Goal: Register for event/course: Register for event/course

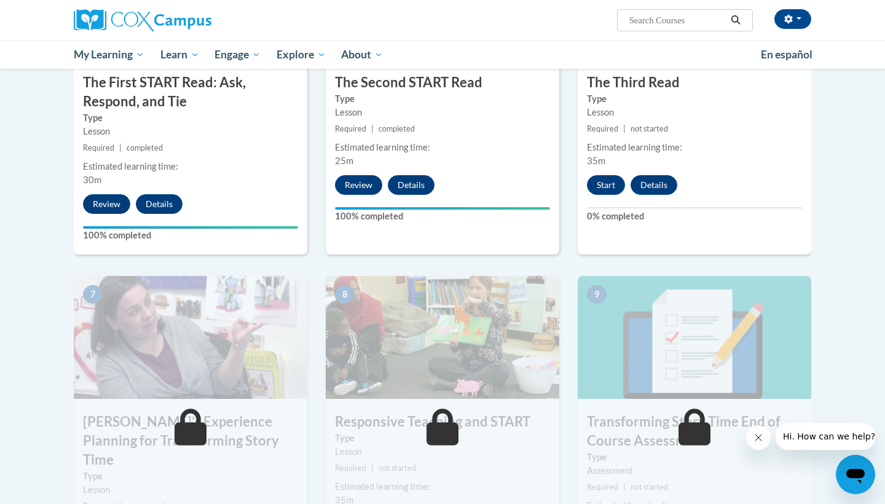
scroll to position [743, 0]
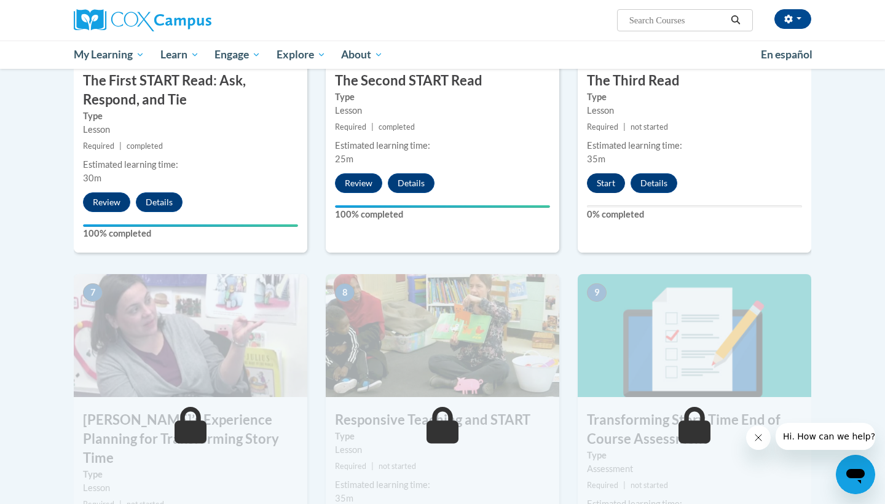
click at [601, 184] on button "Start" at bounding box center [606, 183] width 38 height 20
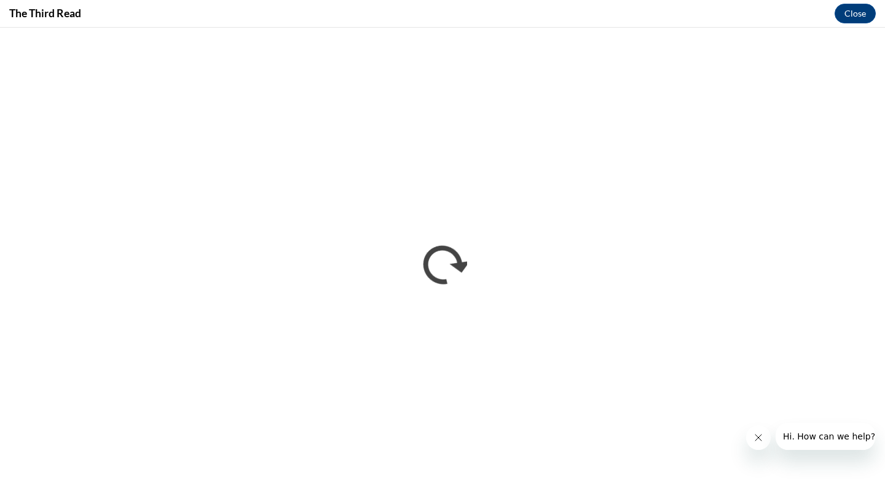
scroll to position [0, 0]
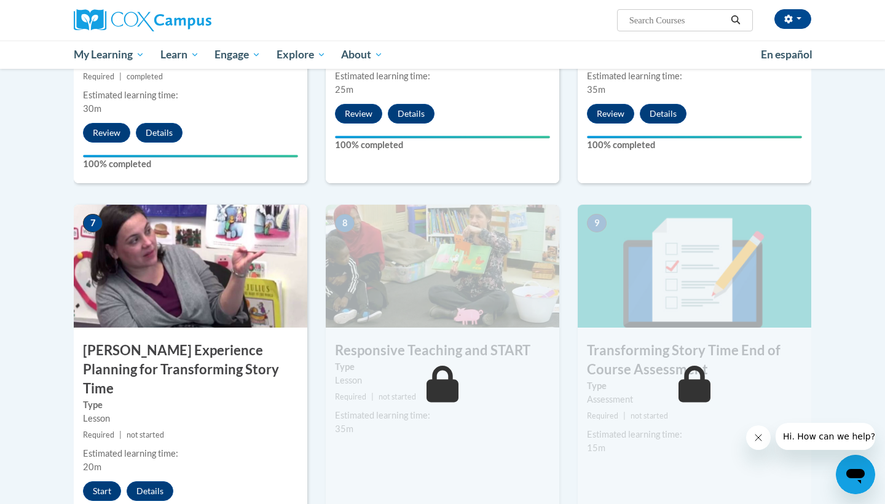
scroll to position [813, 0]
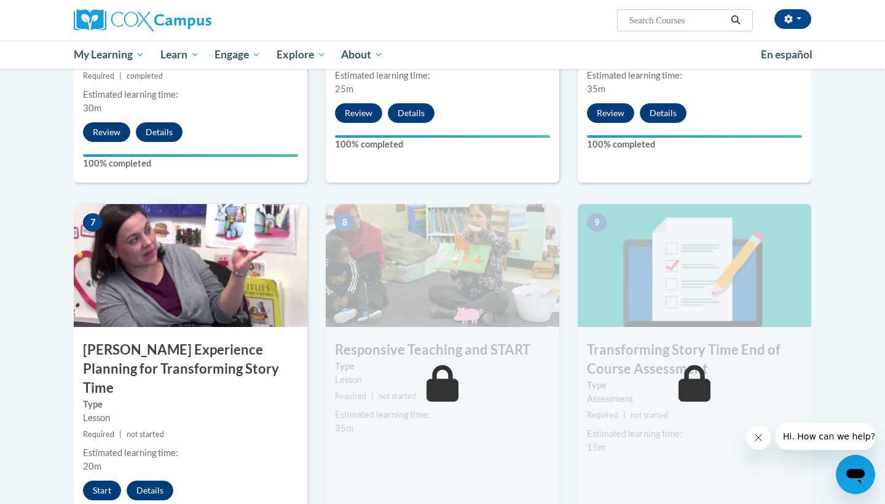
click at [97, 480] on button "Start" at bounding box center [102, 490] width 38 height 20
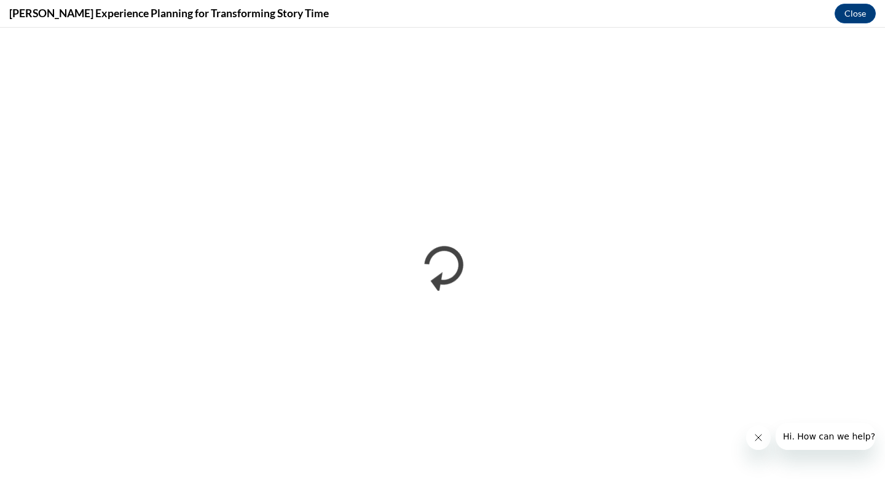
scroll to position [0, 0]
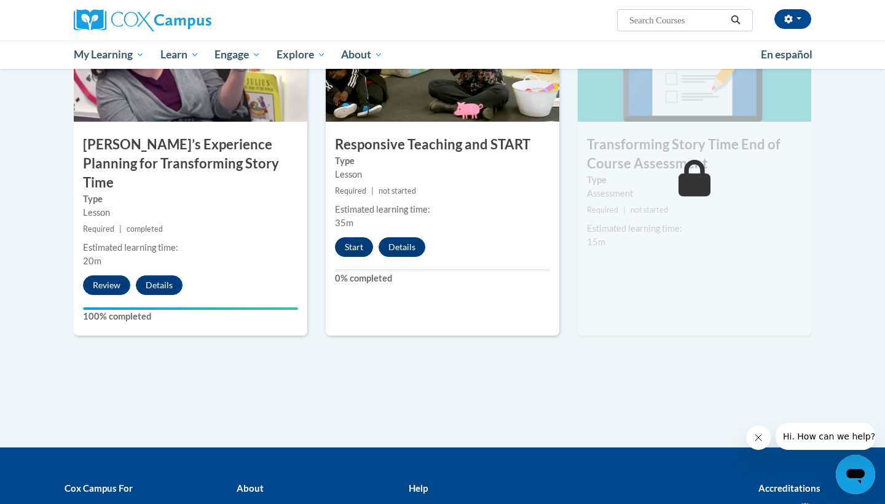
scroll to position [1007, 0]
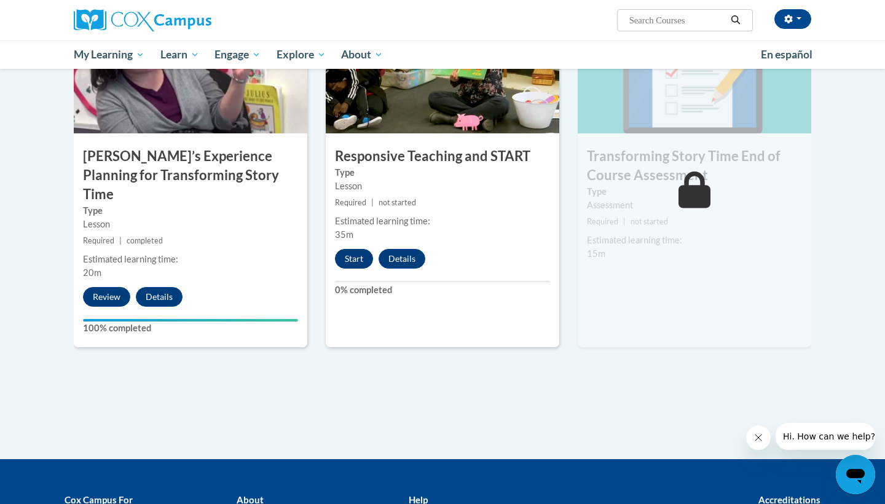
click at [364, 256] on button "Start" at bounding box center [354, 259] width 38 height 20
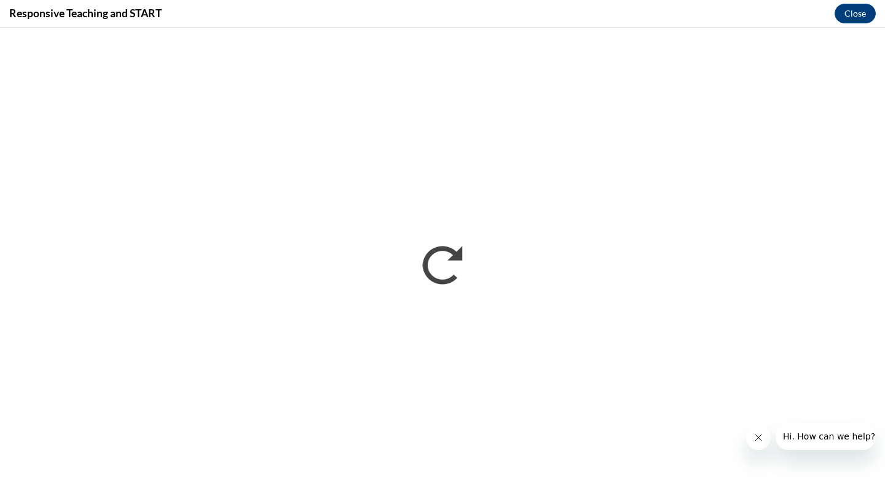
scroll to position [0, 0]
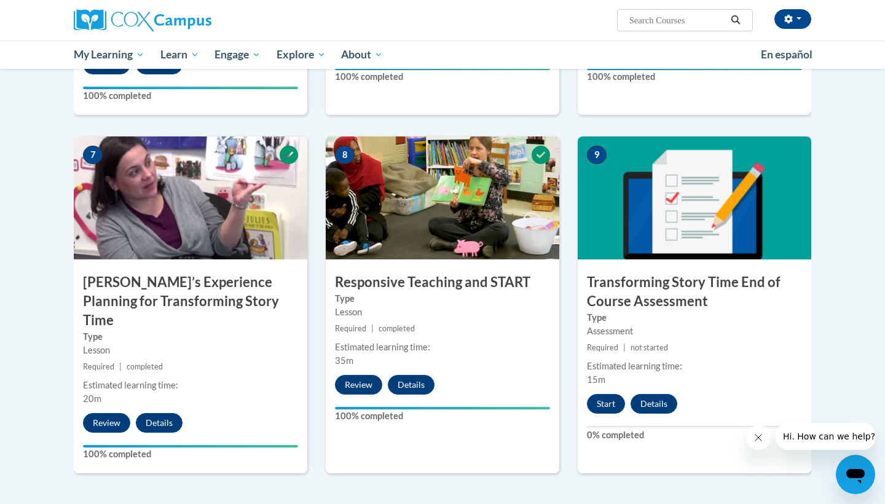
scroll to position [883, 0]
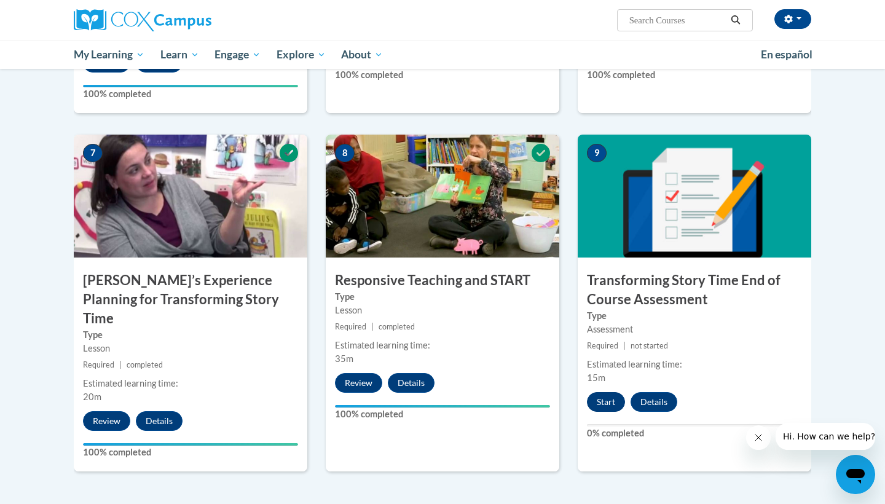
click at [614, 392] on button "Start" at bounding box center [606, 402] width 38 height 20
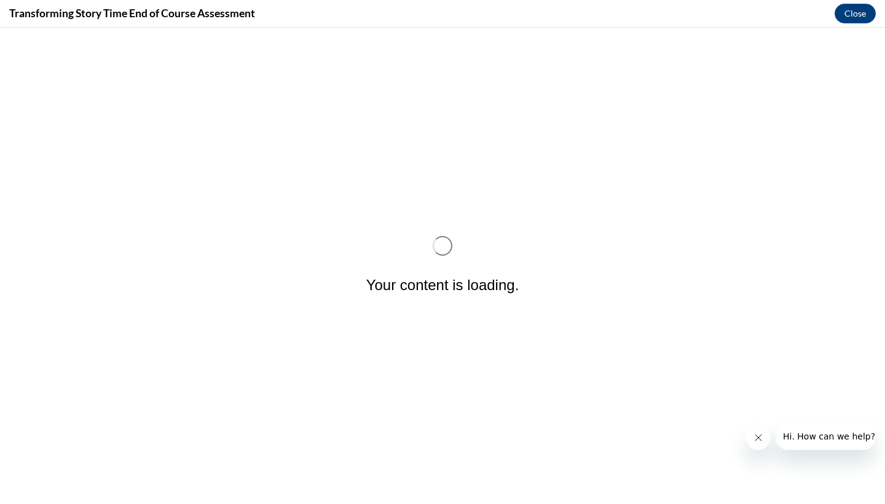
scroll to position [0, 0]
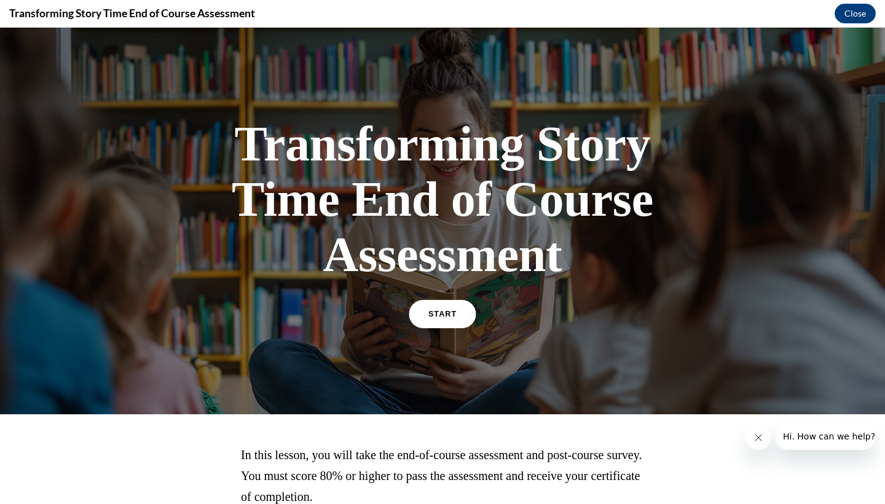
click at [441, 305] on link "START" at bounding box center [442, 314] width 67 height 28
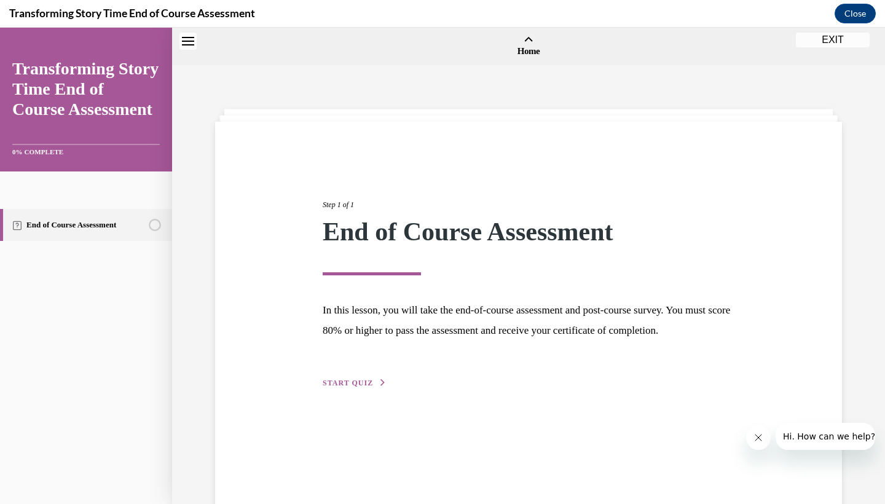
scroll to position [38, 0]
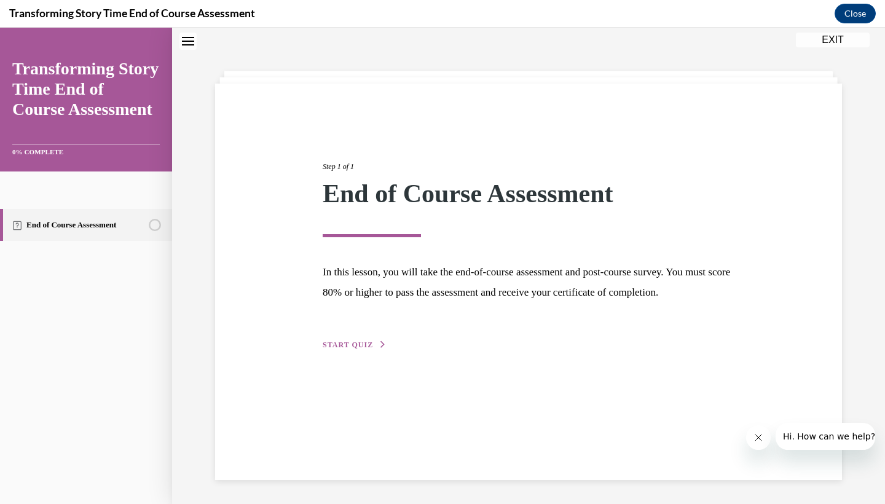
click at [353, 349] on span "START QUIZ" at bounding box center [348, 344] width 50 height 9
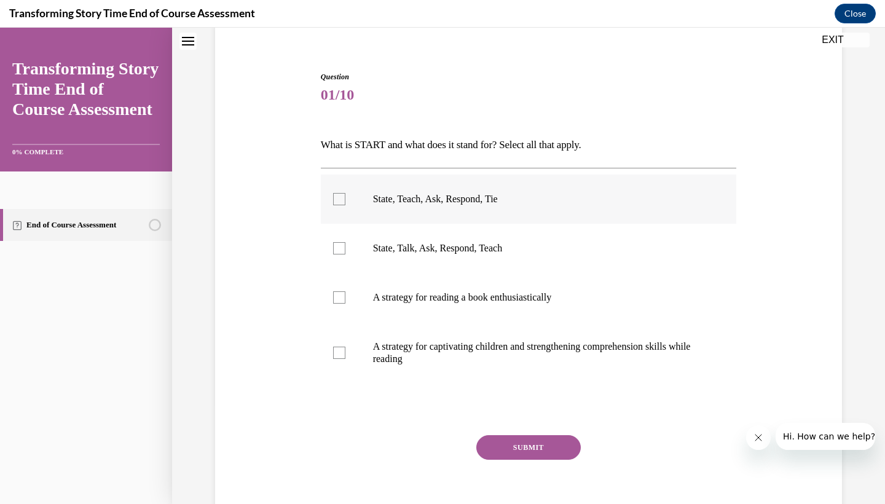
scroll to position [101, 0]
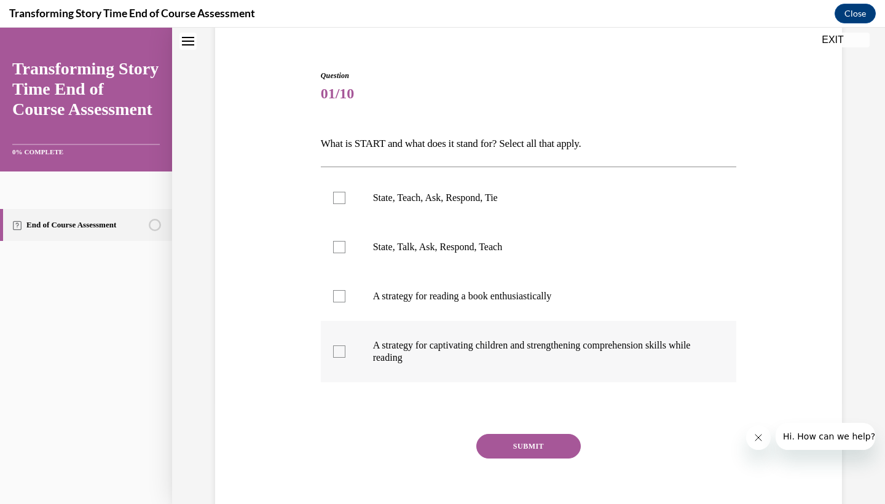
click at [409, 354] on p "A strategy for captivating children and strengthening comprehension skills whil…" at bounding box center [539, 351] width 333 height 25
click at [345, 354] on input "A strategy for captivating children and strengthening comprehension skills whil…" at bounding box center [339, 351] width 12 height 12
checkbox input "true"
click at [415, 207] on label "State, Teach, Ask, Respond, Tie" at bounding box center [529, 197] width 416 height 49
click at [345, 204] on input "State, Teach, Ask, Respond, Tie" at bounding box center [339, 198] width 12 height 12
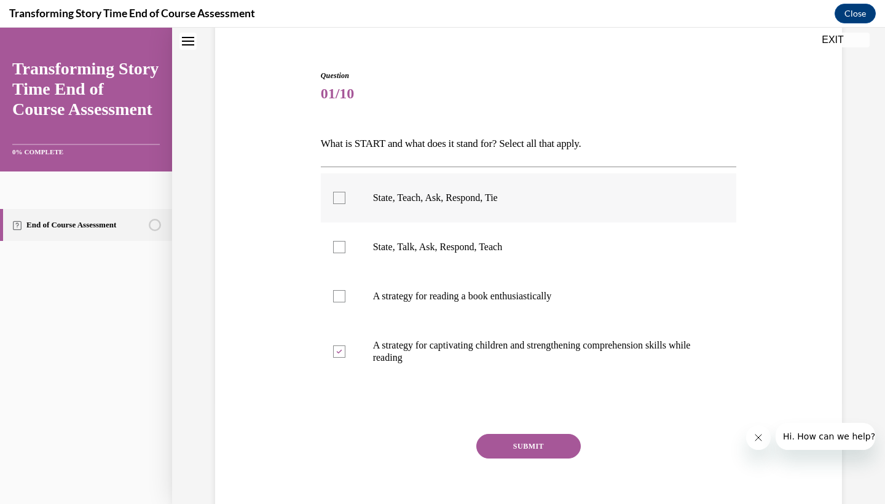
checkbox input "true"
click at [498, 439] on button "SUBMIT" at bounding box center [528, 446] width 104 height 25
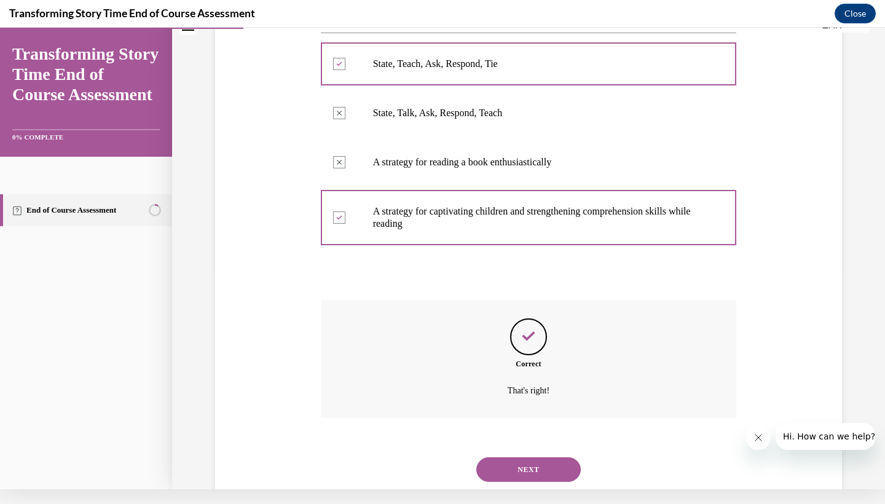
scroll to position [240, 0]
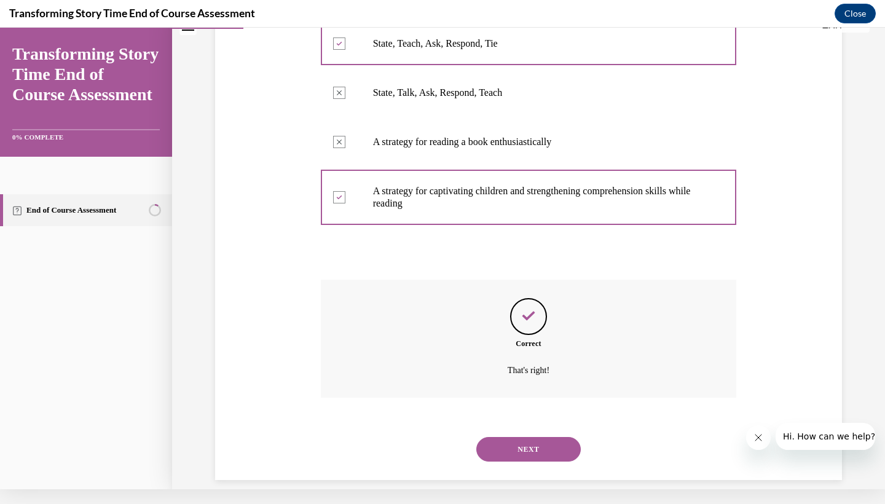
click at [525, 453] on div "NEXT" at bounding box center [529, 449] width 416 height 49
click at [517, 437] on button "NEXT" at bounding box center [528, 449] width 104 height 25
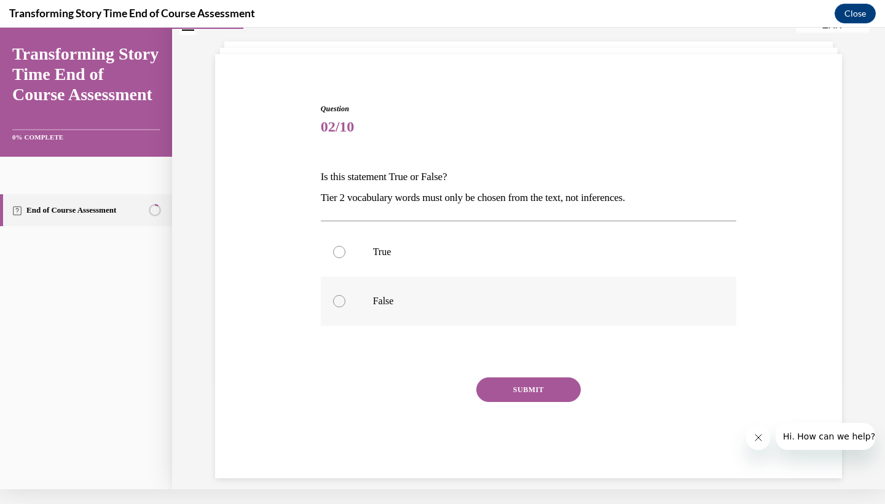
scroll to position [52, 0]
click at [366, 309] on label "False" at bounding box center [529, 302] width 416 height 49
click at [345, 308] on input "False" at bounding box center [339, 302] width 12 height 12
radio input "true"
click at [537, 394] on button "SUBMIT" at bounding box center [528, 390] width 104 height 25
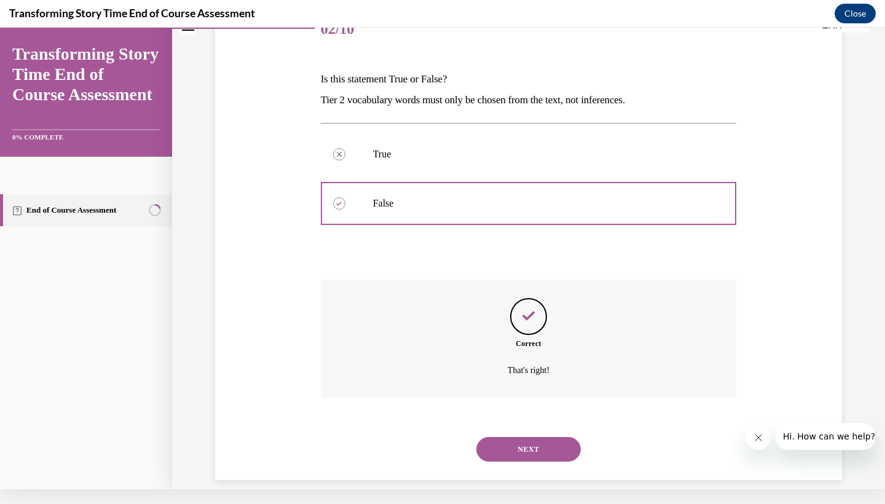
click at [507, 437] on button "NEXT" at bounding box center [528, 449] width 104 height 25
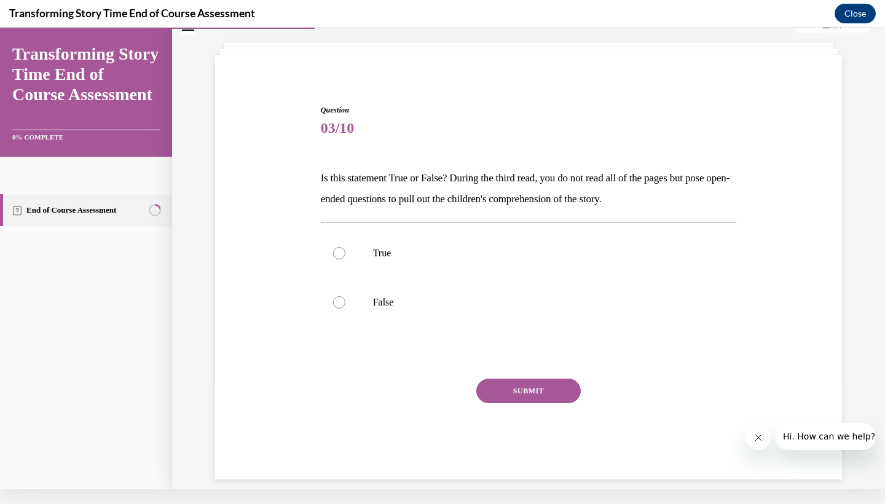
click at [360, 152] on div "Question 03/10 Is this statement True or False? During the third read, you do n…" at bounding box center [529, 291] width 416 height 375
click at [339, 155] on div "Question 03/10 Is this statement True or False? During the third read, you do n…" at bounding box center [529, 291] width 416 height 375
click at [401, 141] on div "Question 03/10 Is this statement True or False? During the third read, you do n…" at bounding box center [529, 291] width 416 height 375
click at [388, 155] on div "Question 03/10 Is this statement True or False? During the third read, you do n…" at bounding box center [529, 291] width 416 height 375
click at [337, 149] on div "Question 03/10 Is this statement True or False? During the third read, you do n…" at bounding box center [529, 291] width 416 height 375
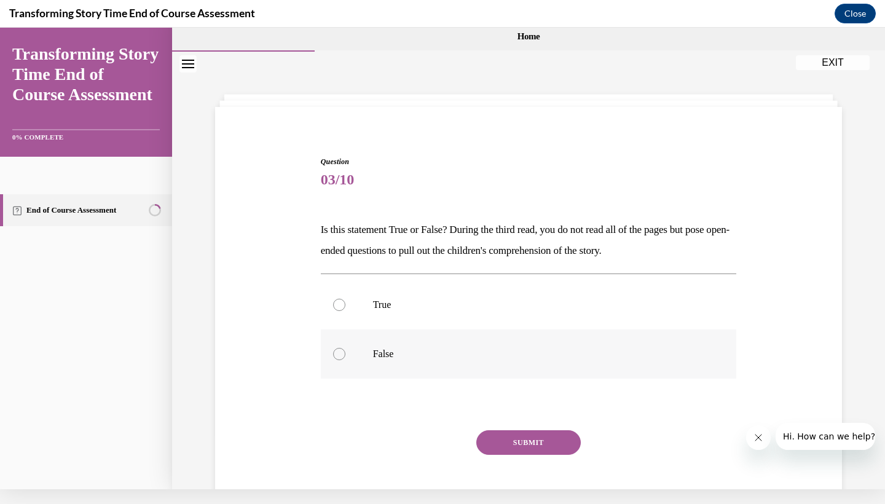
scroll to position [0, 0]
click at [340, 309] on div at bounding box center [339, 305] width 12 height 12
click at [340, 309] on input "True" at bounding box center [339, 305] width 12 height 12
radio input "true"
click at [530, 448] on button "SUBMIT" at bounding box center [528, 442] width 104 height 25
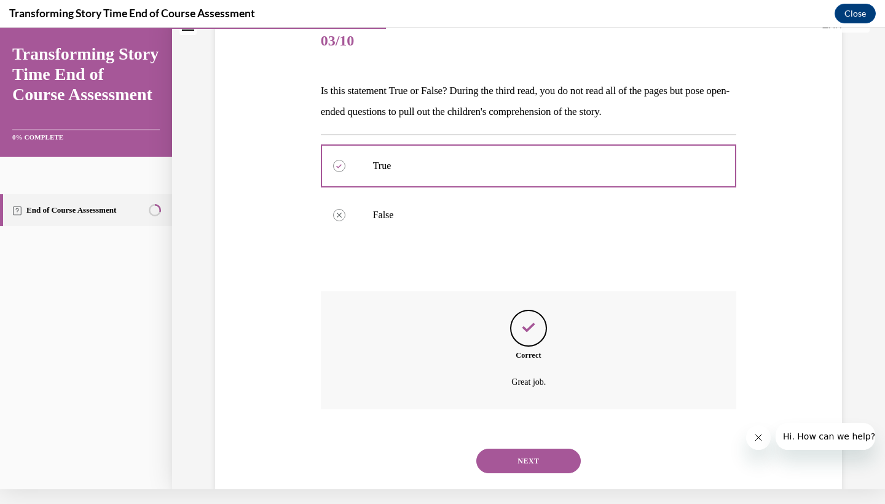
scroll to position [151, 0]
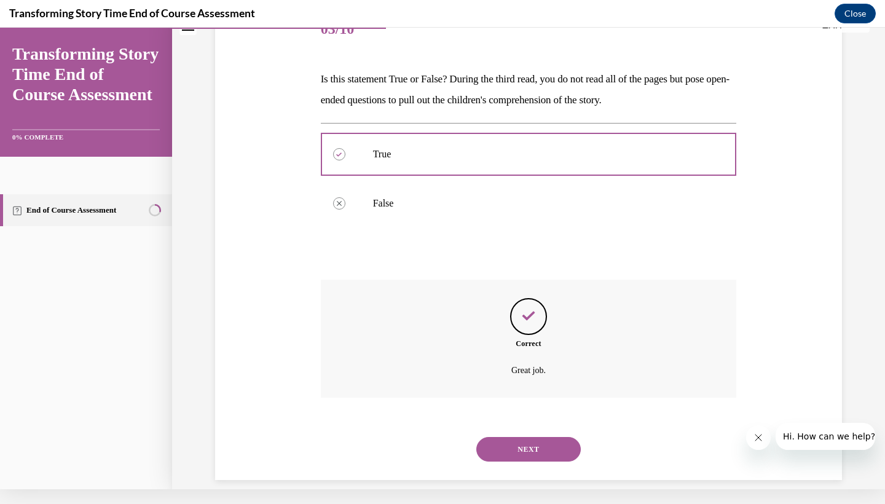
click at [509, 437] on button "NEXT" at bounding box center [528, 449] width 104 height 25
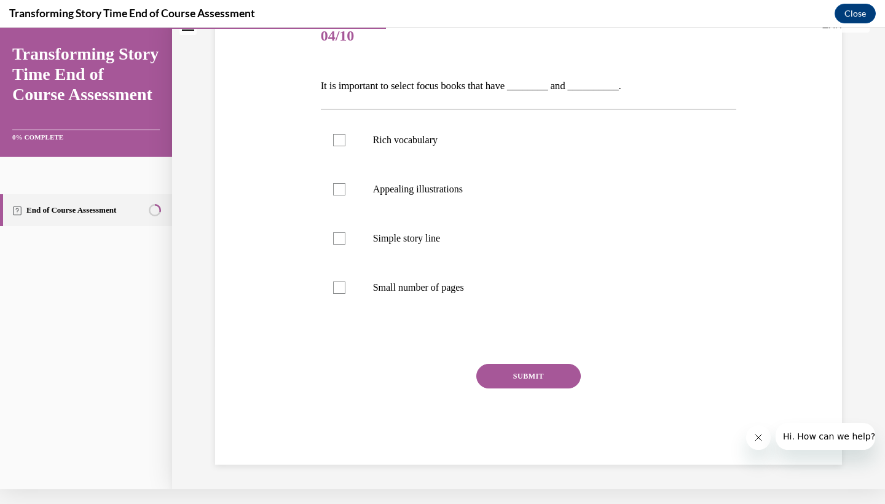
scroll to position [8, 0]
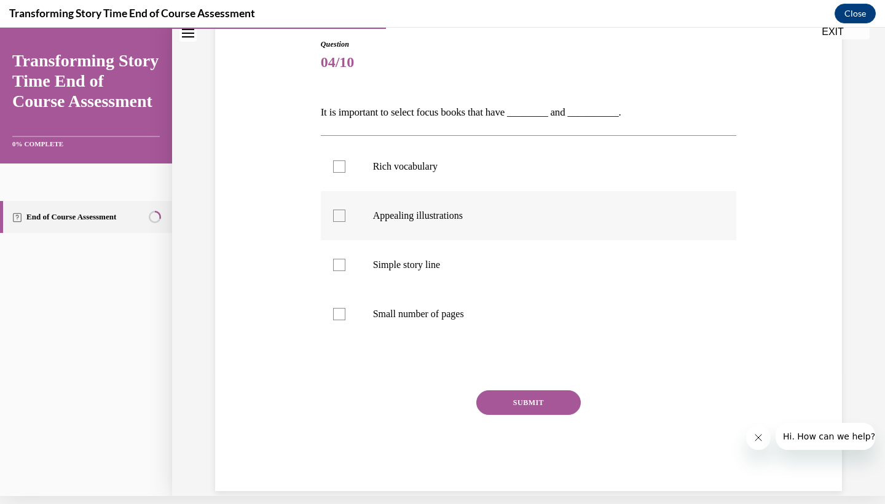
click at [412, 218] on p "Appealing illustrations" at bounding box center [539, 216] width 333 height 12
click at [345, 218] on input "Appealing illustrations" at bounding box center [339, 216] width 12 height 12
checkbox input "true"
click at [375, 274] on label "Simple story line" at bounding box center [529, 264] width 416 height 49
click at [345, 271] on input "Simple story line" at bounding box center [339, 265] width 12 height 12
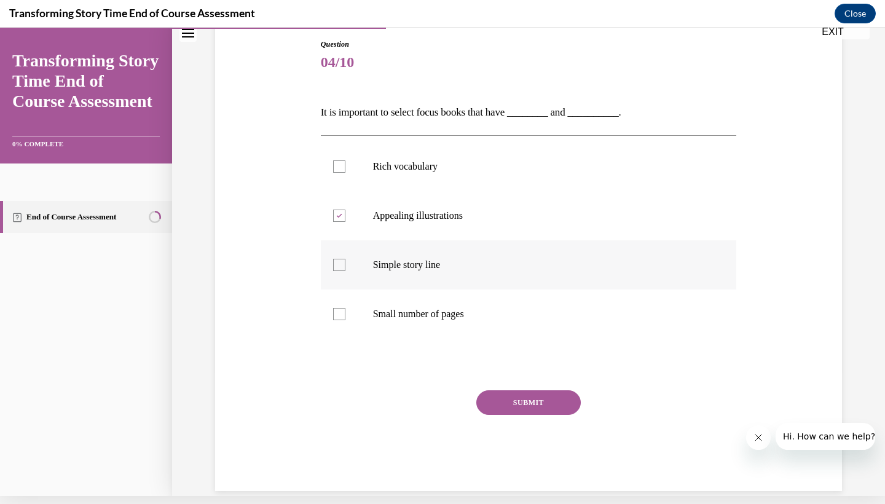
checkbox input "true"
click at [511, 406] on button "SUBMIT" at bounding box center [528, 402] width 104 height 25
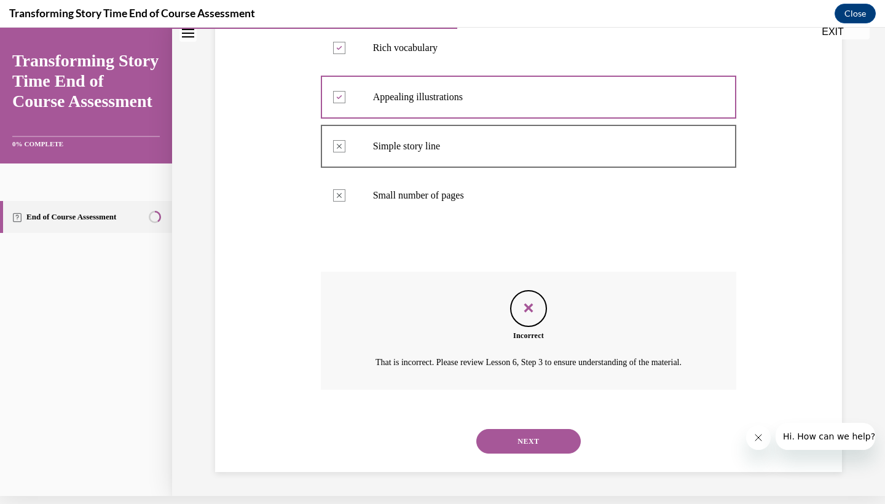
scroll to position [242, 0]
click at [512, 439] on button "NEXT" at bounding box center [528, 441] width 104 height 25
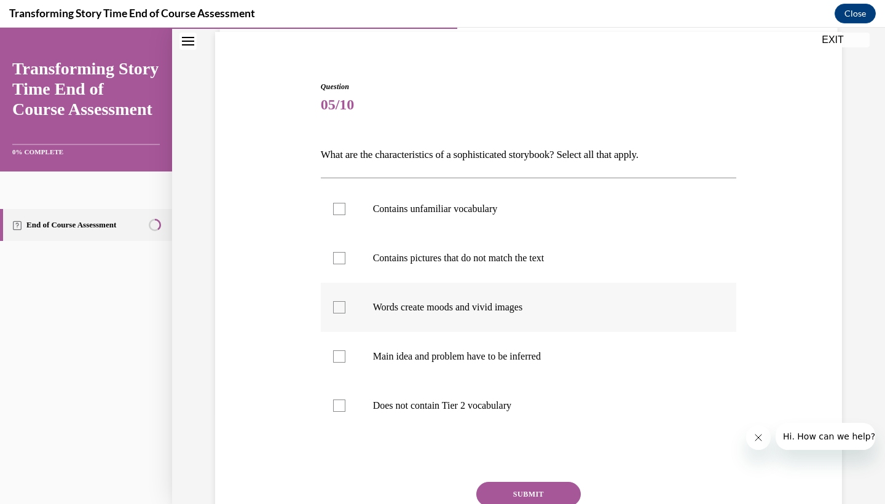
scroll to position [96, 0]
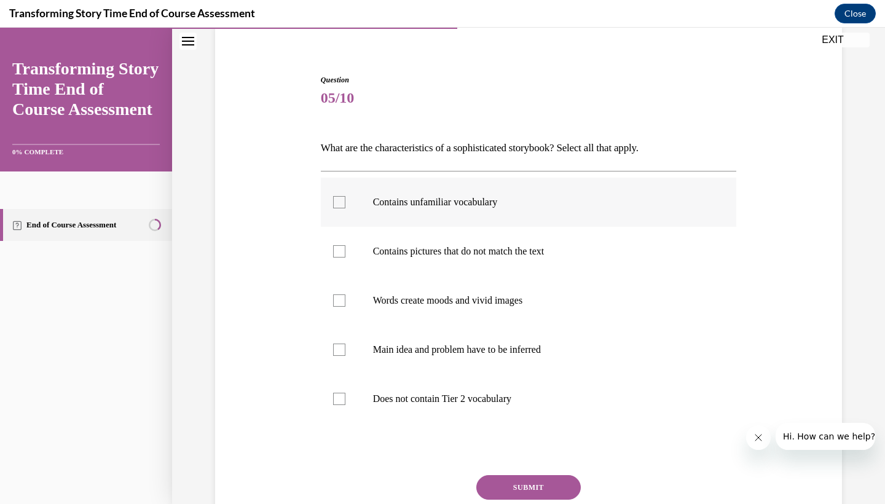
click at [432, 203] on p "Contains unfamiliar vocabulary" at bounding box center [539, 202] width 333 height 12
click at [345, 203] on input "Contains unfamiliar vocabulary" at bounding box center [339, 202] width 12 height 12
checkbox input "true"
click at [417, 306] on p "Words create moods and vivid images" at bounding box center [539, 300] width 333 height 12
click at [345, 306] on input "Words create moods and vivid images" at bounding box center [339, 300] width 12 height 12
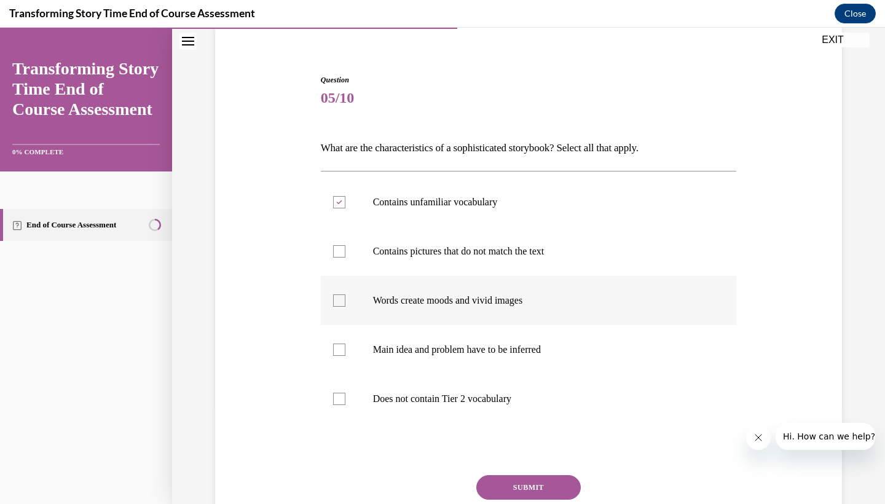
checkbox input "true"
click at [504, 482] on button "SUBMIT" at bounding box center [528, 487] width 104 height 25
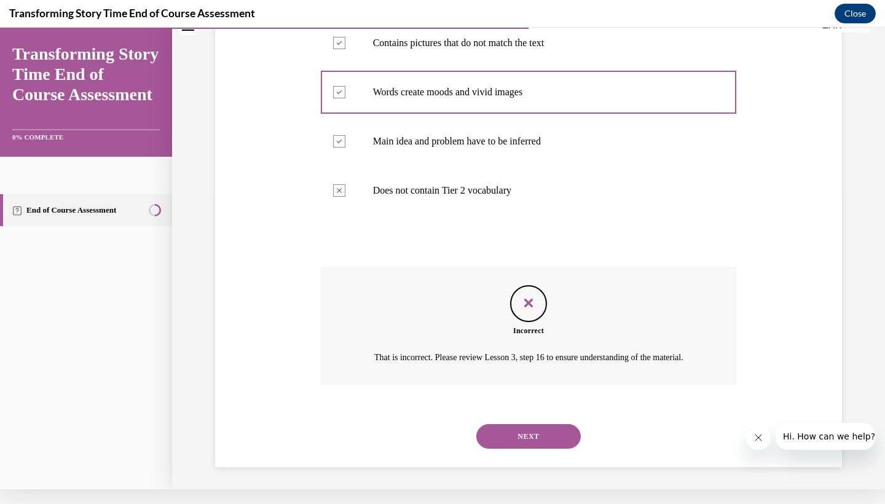
scroll to position [291, 0]
click at [510, 423] on button "NEXT" at bounding box center [528, 435] width 104 height 25
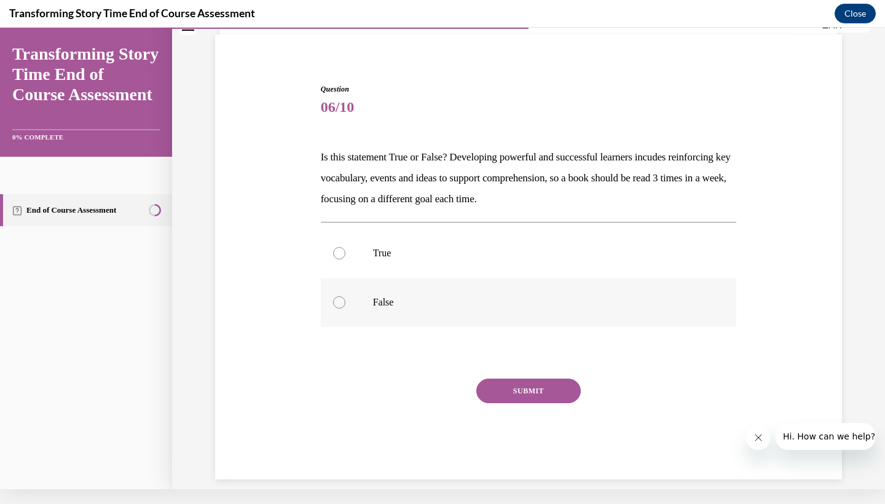
click at [372, 300] on label "False" at bounding box center [529, 302] width 416 height 49
click at [345, 300] on input "False" at bounding box center [339, 302] width 12 height 12
radio input "true"
click at [527, 409] on div "SUBMIT" at bounding box center [529, 408] width 416 height 61
click at [523, 396] on button "SUBMIT" at bounding box center [528, 390] width 104 height 25
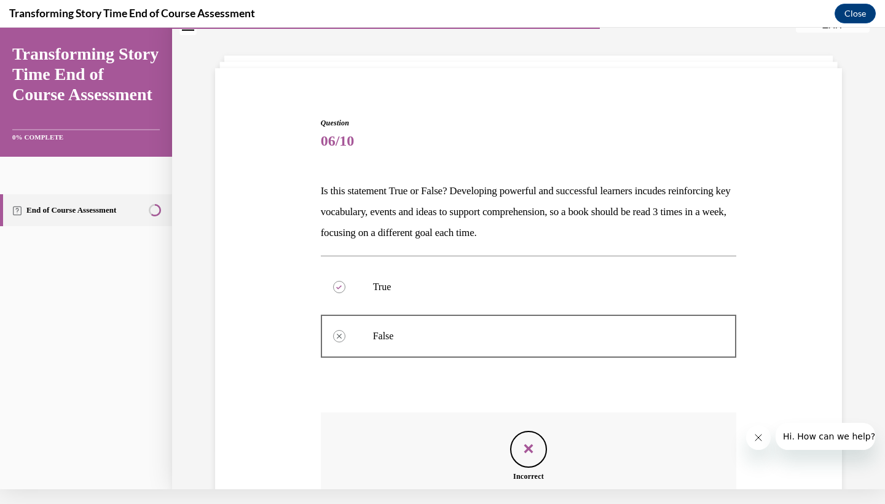
scroll to position [186, 0]
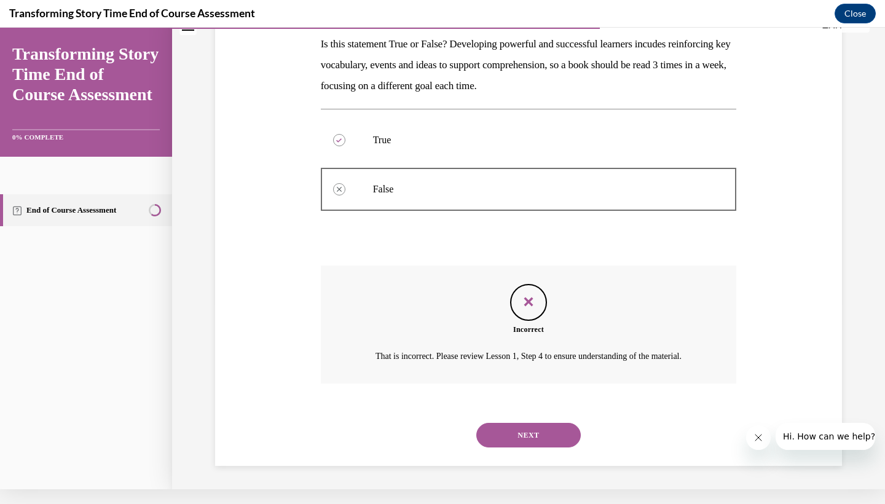
click at [523, 383] on div "Incorrect That is incorrect. Please review Lesson 1, Step 4 to ensure understan…" at bounding box center [529, 324] width 416 height 118
click at [519, 441] on button "NEXT" at bounding box center [528, 435] width 104 height 25
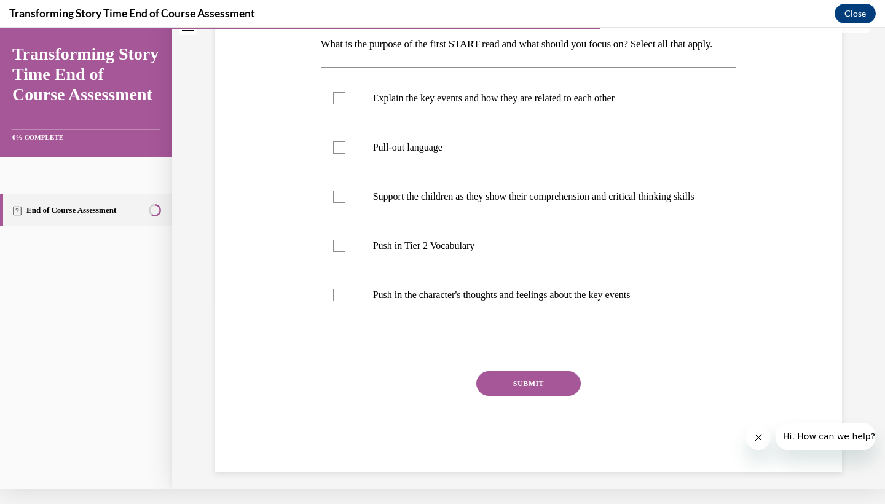
scroll to position [0, 0]
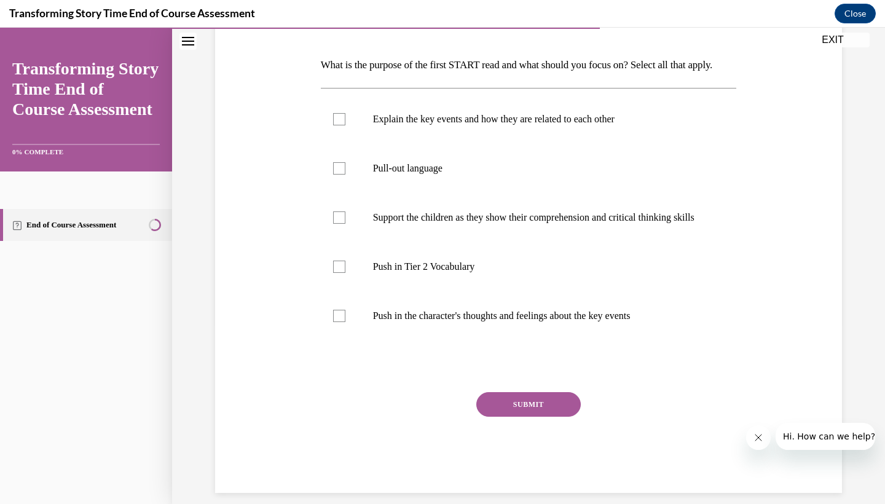
click at [456, 347] on div "Explain the key events and how they are related to each other Pull-out language…" at bounding box center [529, 217] width 416 height 259
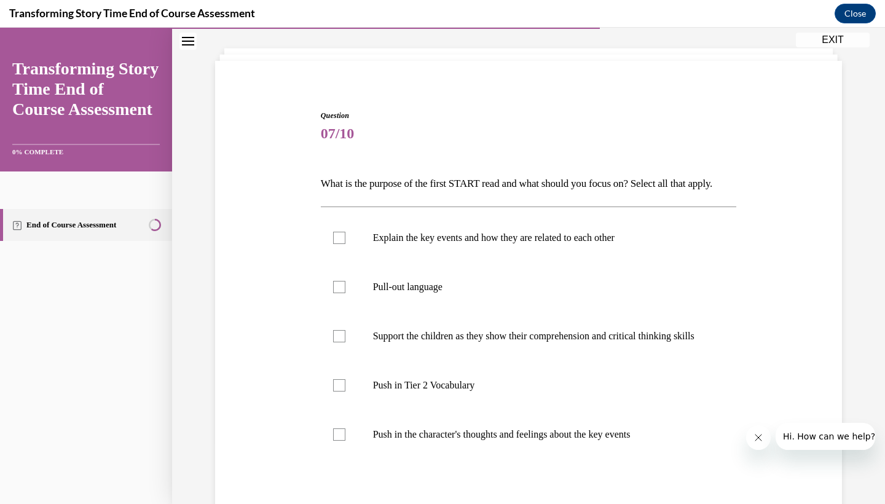
scroll to position [61, 0]
click at [423, 342] on p "Support the children as they show their comprehension and critical thinking ski…" at bounding box center [539, 336] width 333 height 12
click at [345, 342] on input "Support the children as they show their comprehension and critical thinking ski…" at bounding box center [339, 336] width 12 height 12
checkbox input "true"
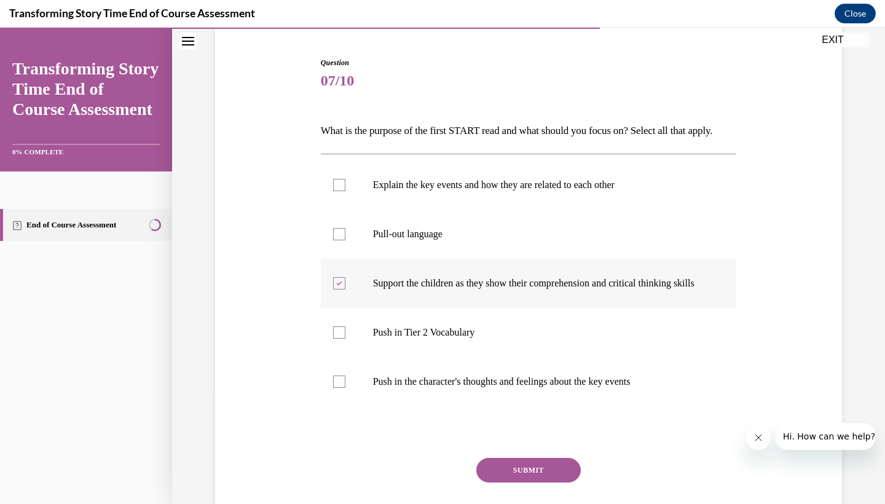
scroll to position [114, 0]
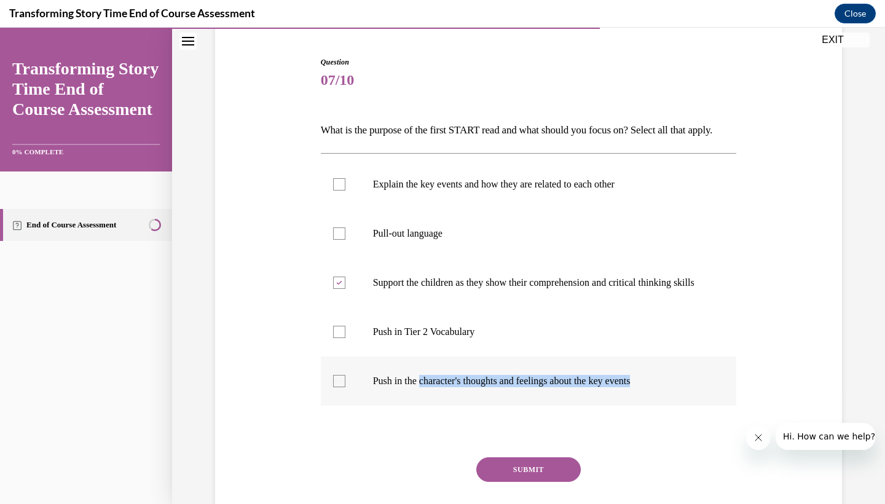
click at [424, 387] on p "Push in the character's thoughts and feelings about the key events" at bounding box center [539, 381] width 333 height 12
click at [345, 387] on input "Push in the character's thoughts and feelings about the key events" at bounding box center [339, 381] width 12 height 12
checkbox input "true"
click at [502, 487] on div "Question 07/10 What is the purpose of the first START read and what should you …" at bounding box center [529, 307] width 416 height 501
click at [502, 482] on button "SUBMIT" at bounding box center [528, 469] width 104 height 25
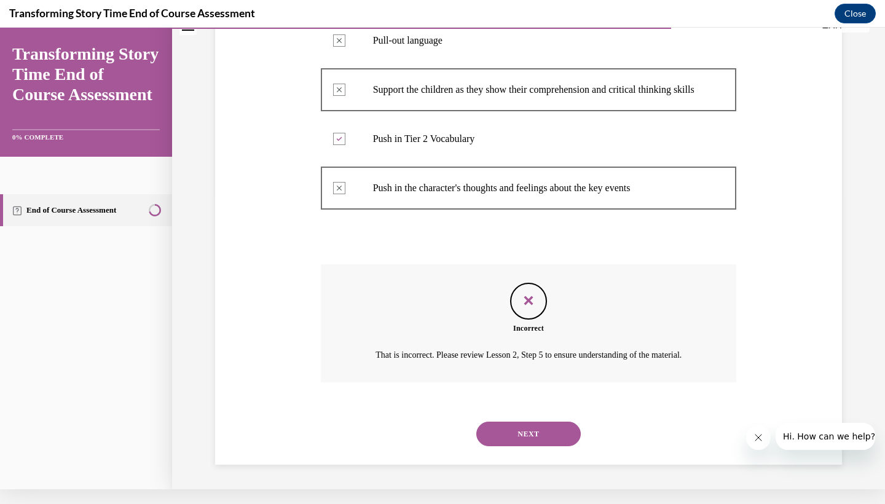
scroll to position [324, 0]
click at [520, 442] on button "NEXT" at bounding box center [528, 433] width 104 height 25
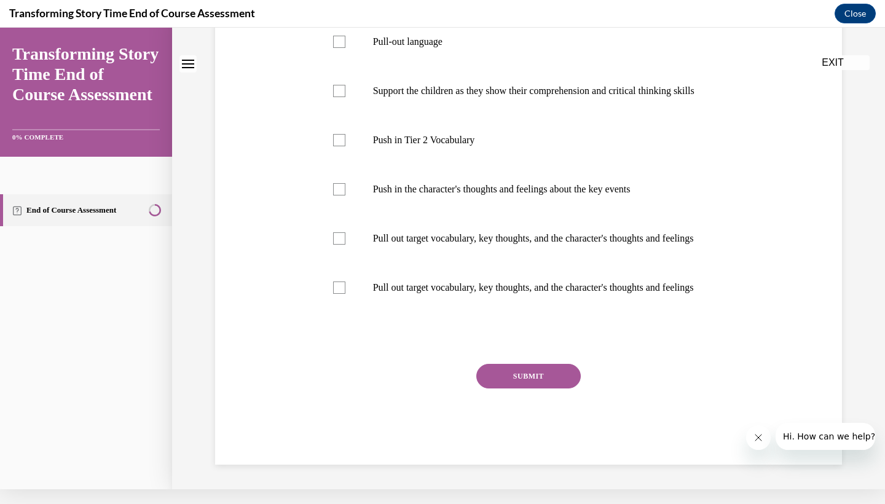
scroll to position [0, 0]
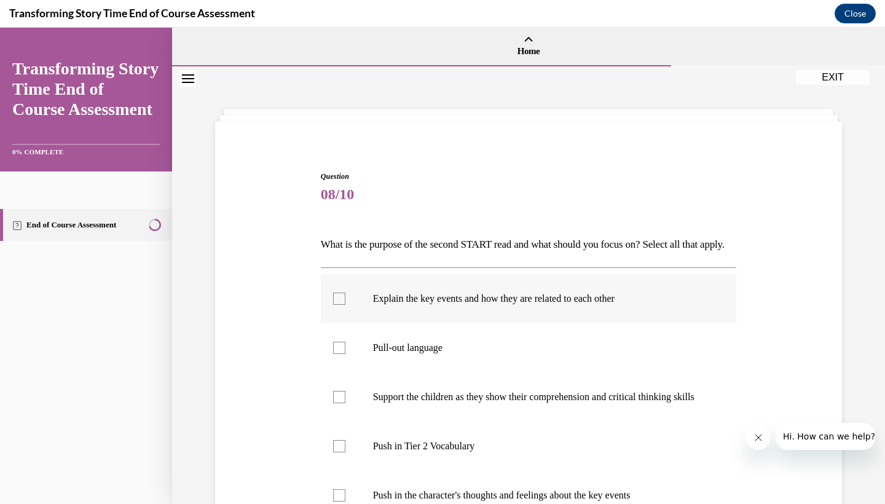
click at [485, 323] on label "Explain the key events and how they are related to each other" at bounding box center [529, 298] width 416 height 49
click at [345, 305] on input "Explain the key events and how they are related to each other" at bounding box center [339, 298] width 12 height 12
checkbox input "true"
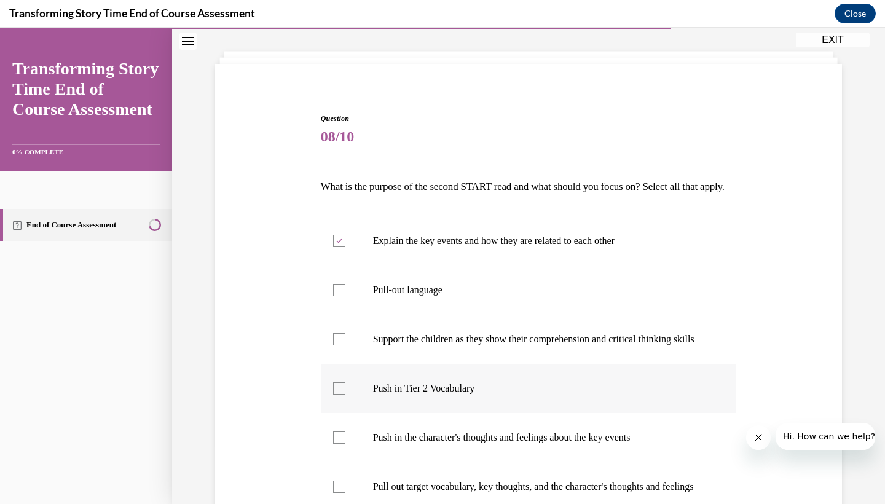
click at [504, 394] on p "Push in Tier 2 Vocabulary" at bounding box center [539, 388] width 333 height 12
click at [345, 394] on input "Push in Tier 2 Vocabulary" at bounding box center [339, 388] width 12 height 12
checkbox input "true"
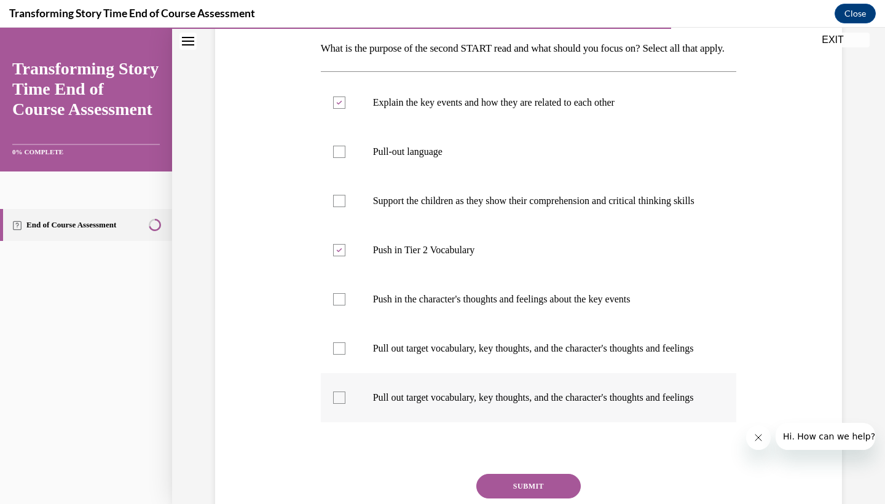
click at [538, 422] on label "Pull out target vocabulary, key thoughts, and the character's thoughts and feel…" at bounding box center [529, 397] width 416 height 49
click at [345, 404] on input "Pull out target vocabulary, key thoughts, and the character's thoughts and feel…" at bounding box center [339, 397] width 12 height 12
checkbox input "true"
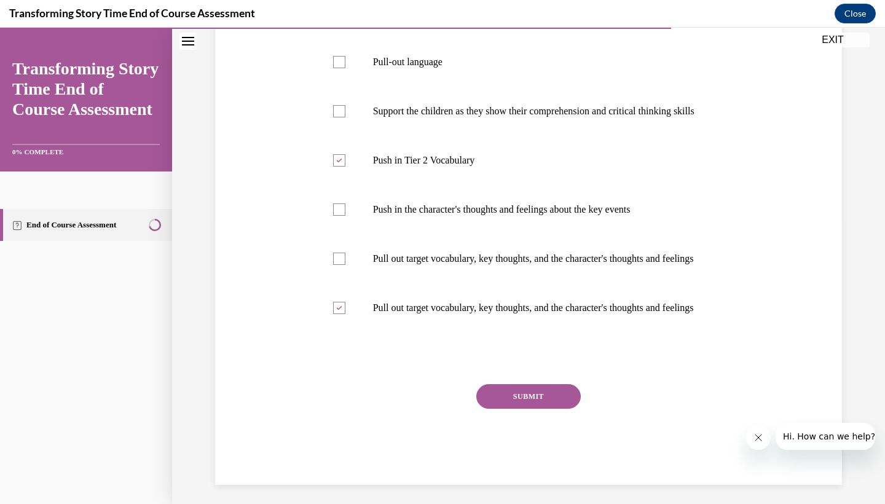
click at [528, 409] on button "SUBMIT" at bounding box center [528, 396] width 104 height 25
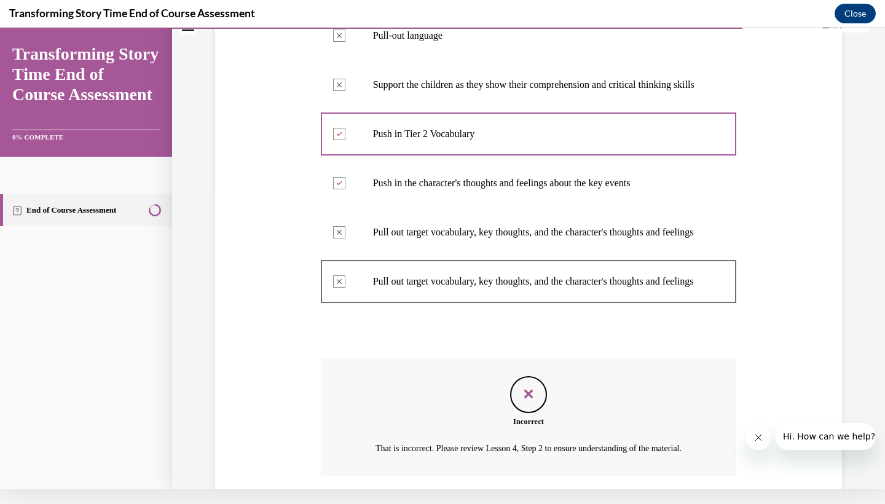
scroll to position [447, 0]
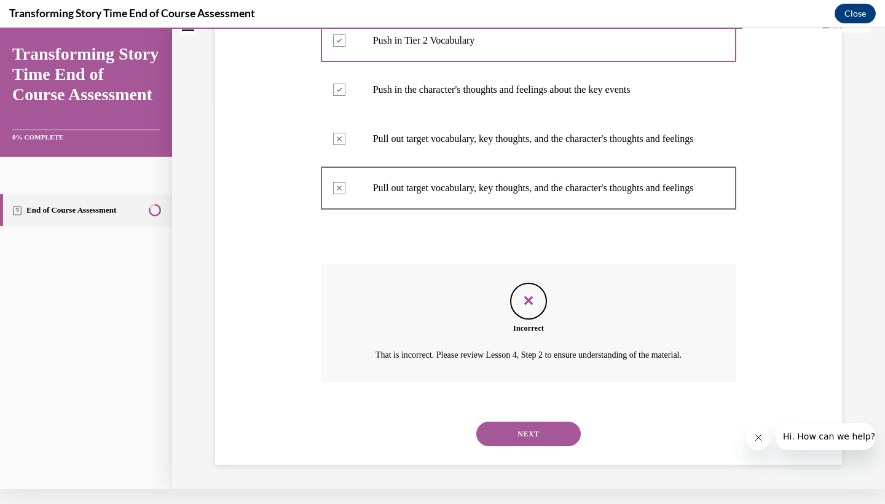
click at [525, 437] on button "NEXT" at bounding box center [528, 433] width 104 height 25
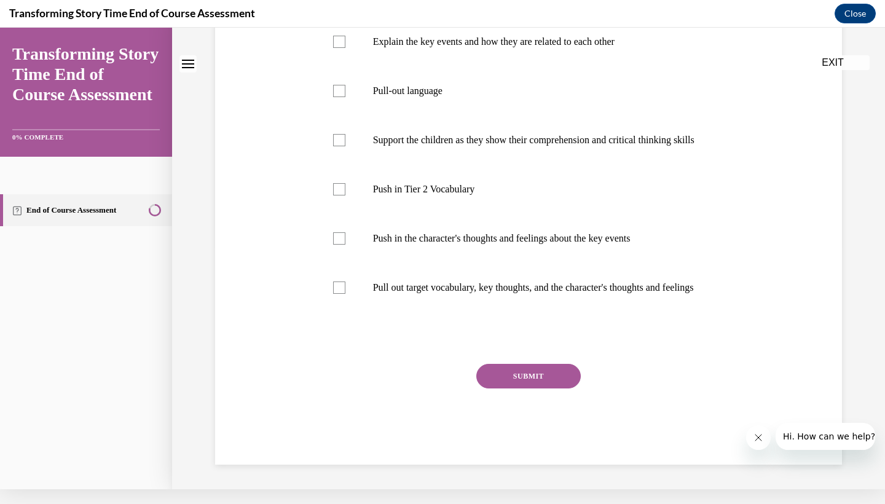
scroll to position [0, 0]
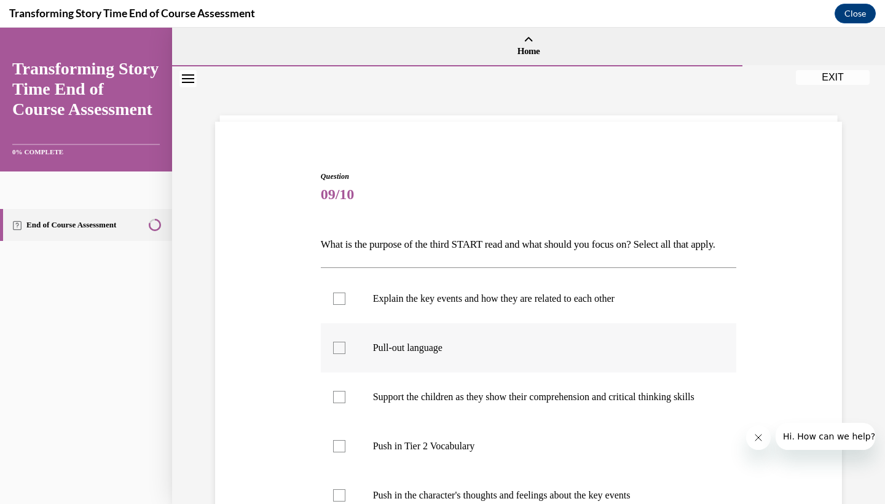
click at [489, 354] on p "Pull-out language" at bounding box center [539, 348] width 333 height 12
click at [345, 354] on input "Pull-out language" at bounding box center [339, 348] width 12 height 12
checkbox input "true"
click at [490, 310] on label "Explain the key events and how they are related to each other" at bounding box center [529, 298] width 416 height 49
click at [345, 305] on input "Explain the key events and how they are related to each other" at bounding box center [339, 298] width 12 height 12
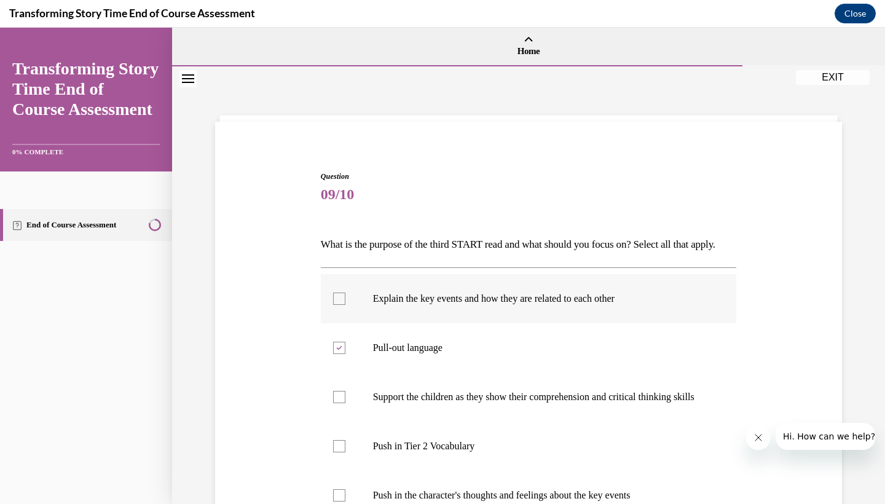
checkbox input "true"
click at [471, 403] on p "Support the children as they show their comprehension and critical thinking ski…" at bounding box center [539, 397] width 333 height 12
click at [345, 403] on input "Support the children as they show their comprehension and critical thinking ski…" at bounding box center [339, 397] width 12 height 12
checkbox input "true"
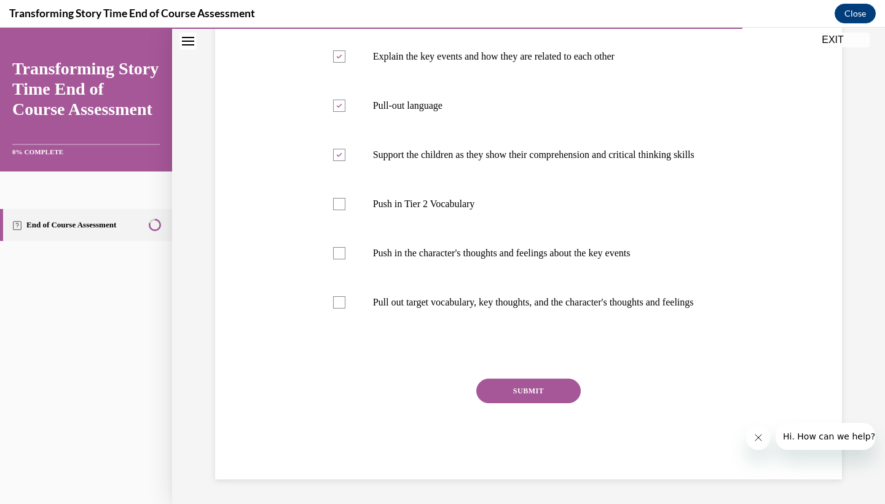
click at [519, 403] on button "SUBMIT" at bounding box center [528, 390] width 104 height 25
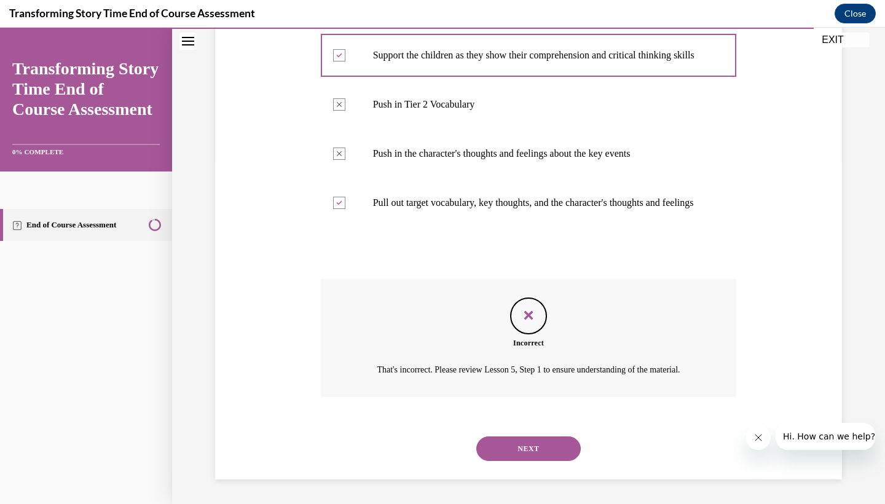
scroll to position [386, 0]
click at [516, 442] on button "NEXT" at bounding box center [528, 448] width 104 height 25
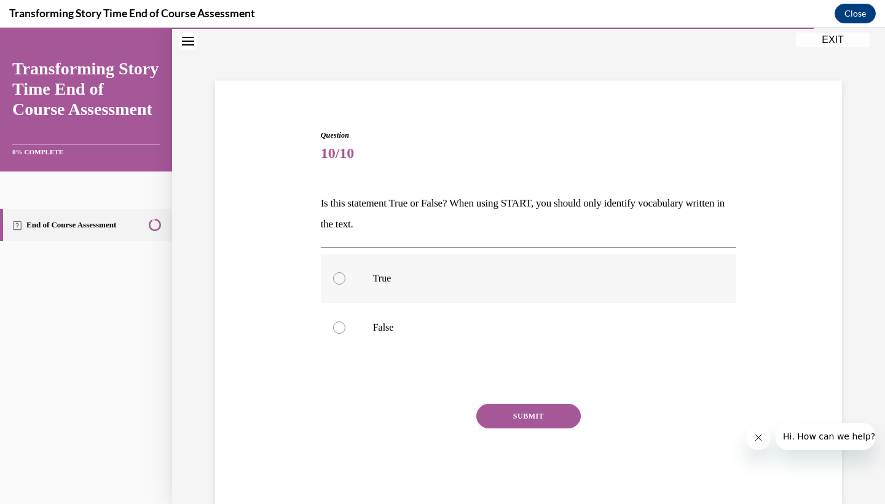
click at [377, 287] on label "True" at bounding box center [529, 278] width 416 height 49
click at [345, 284] on input "True" at bounding box center [339, 278] width 12 height 12
radio input "true"
click at [508, 414] on button "SUBMIT" at bounding box center [528, 416] width 104 height 25
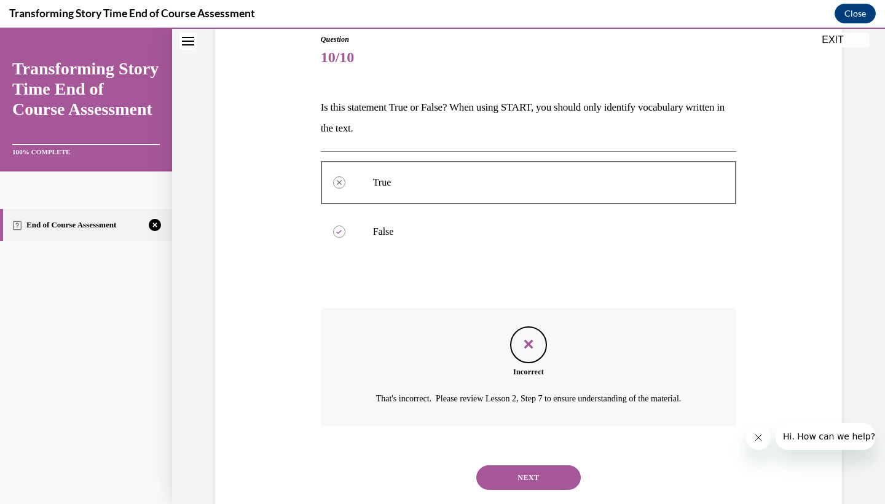
scroll to position [165, 0]
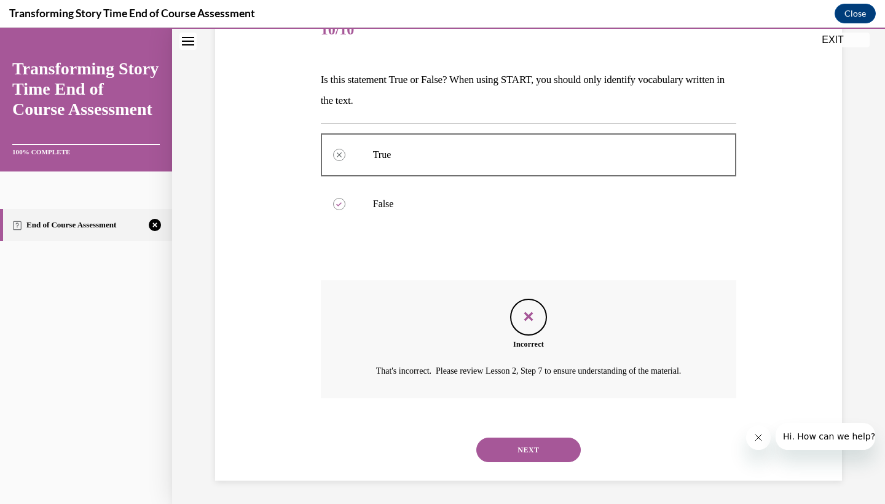
click at [521, 434] on div "NEXT" at bounding box center [529, 449] width 416 height 49
click at [521, 458] on button "NEXT" at bounding box center [528, 449] width 104 height 25
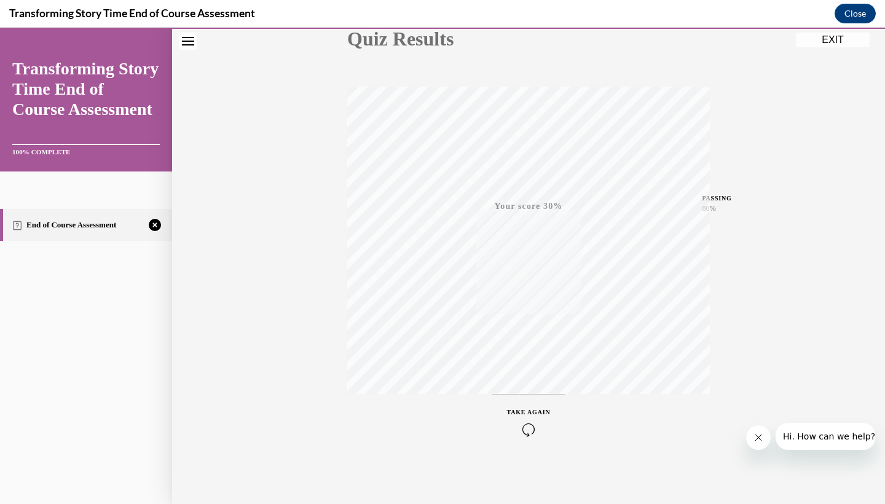
scroll to position [154, 0]
click at [528, 428] on icon "button" at bounding box center [529, 429] width 44 height 14
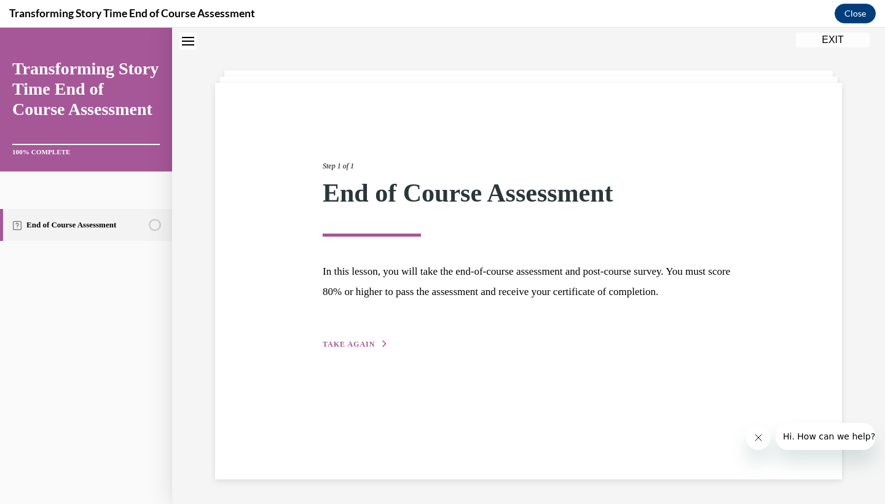
click at [374, 350] on button "TAKE AGAIN" at bounding box center [356, 344] width 66 height 11
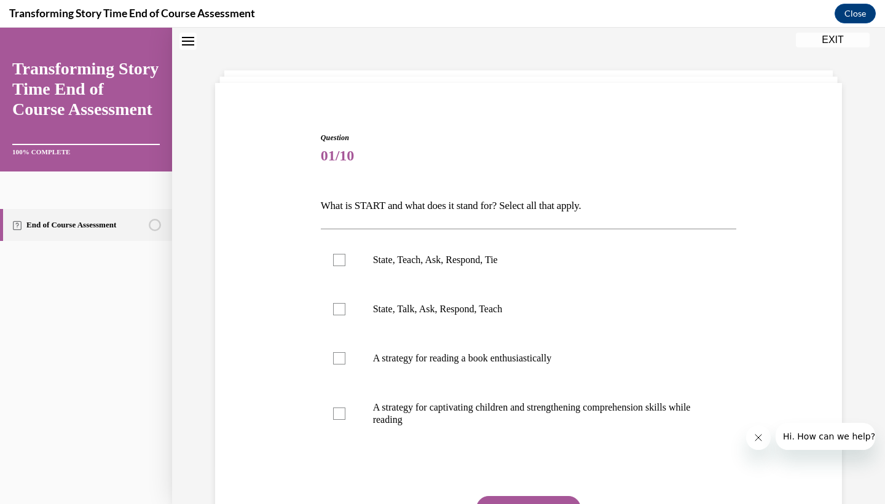
scroll to position [37, 0]
click at [382, 261] on p "State, Teach, Ask, Respond, Tie" at bounding box center [539, 261] width 333 height 12
click at [345, 261] on input "State, Teach, Ask, Respond, Tie" at bounding box center [339, 261] width 12 height 12
checkbox input "true"
click at [394, 421] on p "A strategy for captivating children and strengthening comprehension skills whil…" at bounding box center [539, 414] width 333 height 25
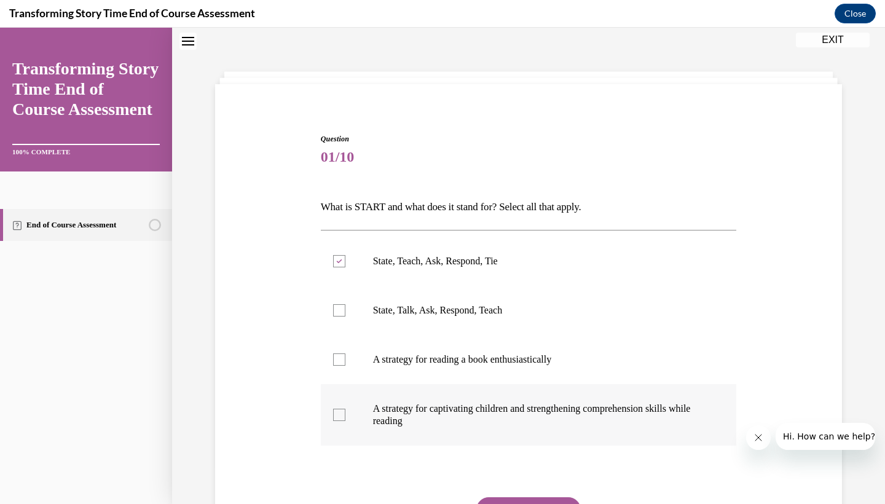
click at [345, 421] on input "A strategy for captivating children and strengthening comprehension skills whil…" at bounding box center [339, 415] width 12 height 12
checkbox input "true"
click at [539, 503] on button "SUBMIT" at bounding box center [528, 509] width 104 height 25
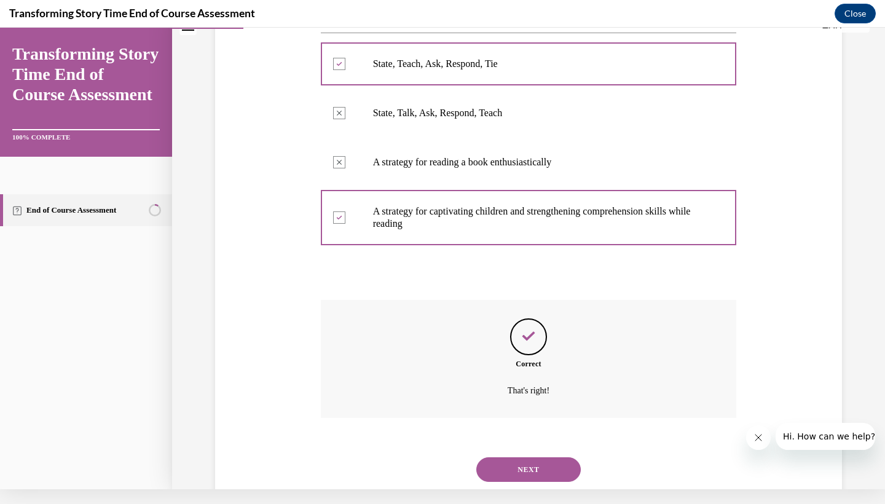
scroll to position [240, 0]
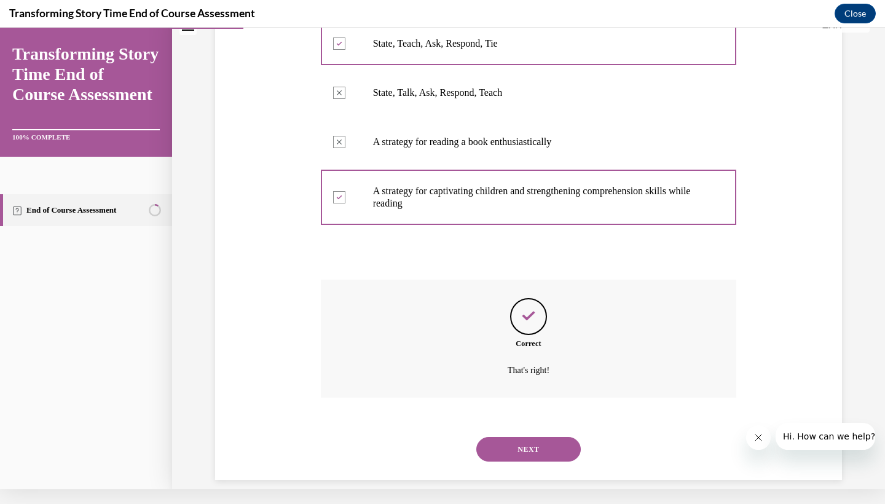
click at [505, 438] on button "NEXT" at bounding box center [528, 449] width 104 height 25
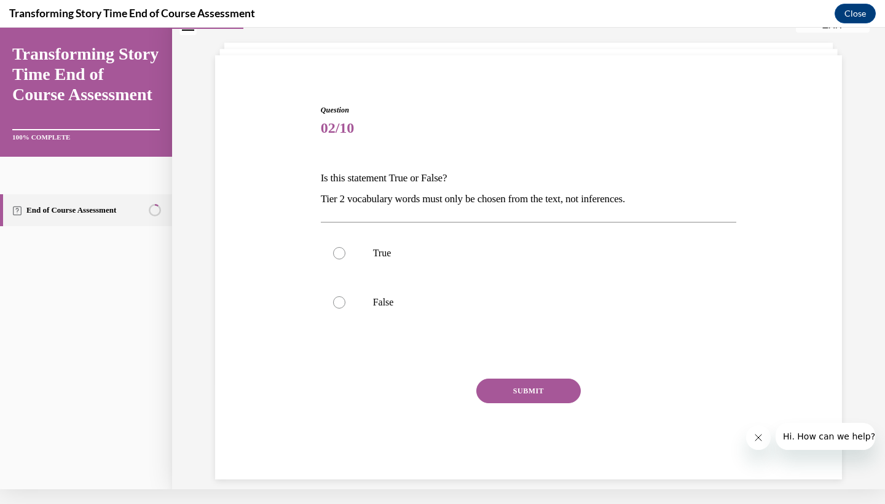
scroll to position [0, 0]
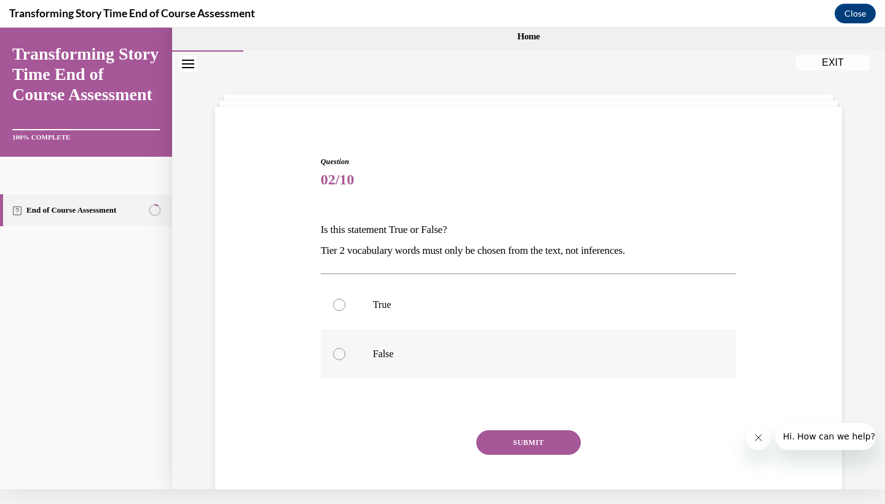
click at [393, 349] on p "False" at bounding box center [539, 354] width 333 height 12
click at [345, 349] on input "False" at bounding box center [339, 354] width 12 height 12
radio input "true"
click at [525, 439] on button "SUBMIT" at bounding box center [528, 442] width 104 height 25
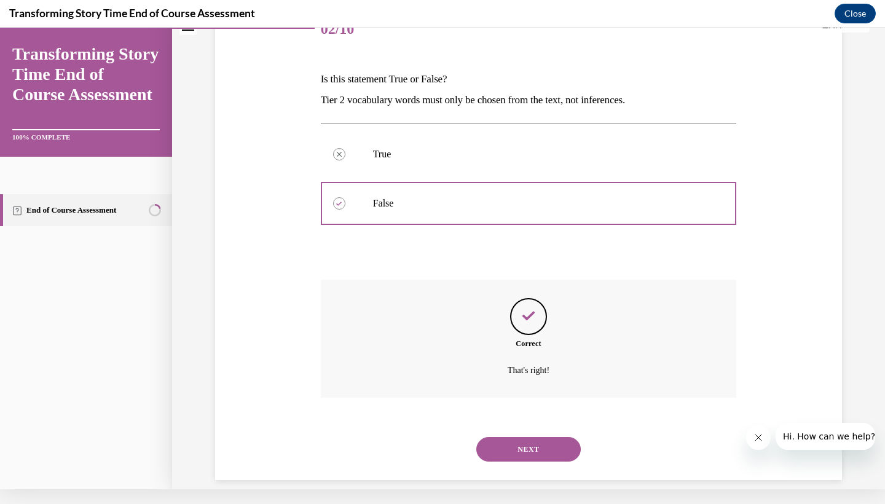
click at [517, 437] on button "NEXT" at bounding box center [528, 449] width 104 height 25
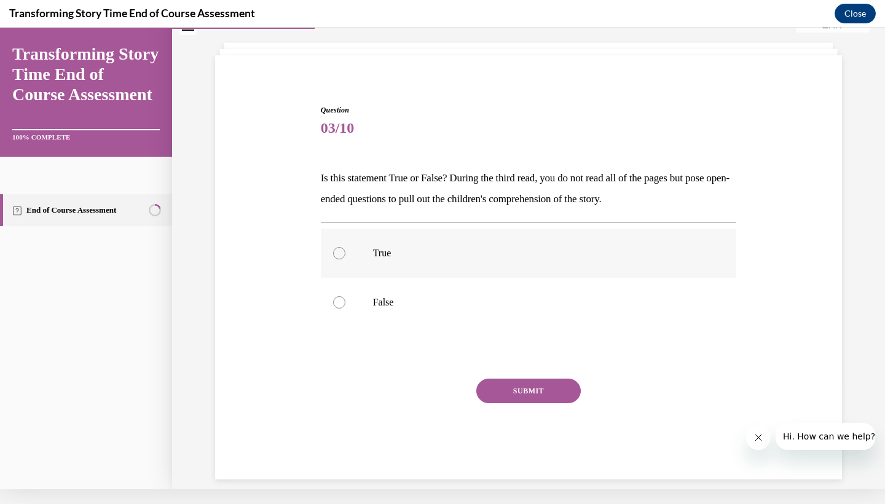
click at [359, 257] on label "True" at bounding box center [529, 253] width 416 height 49
click at [345, 257] on input "True" at bounding box center [339, 253] width 12 height 12
radio input "true"
click at [495, 387] on button "SUBMIT" at bounding box center [528, 390] width 104 height 25
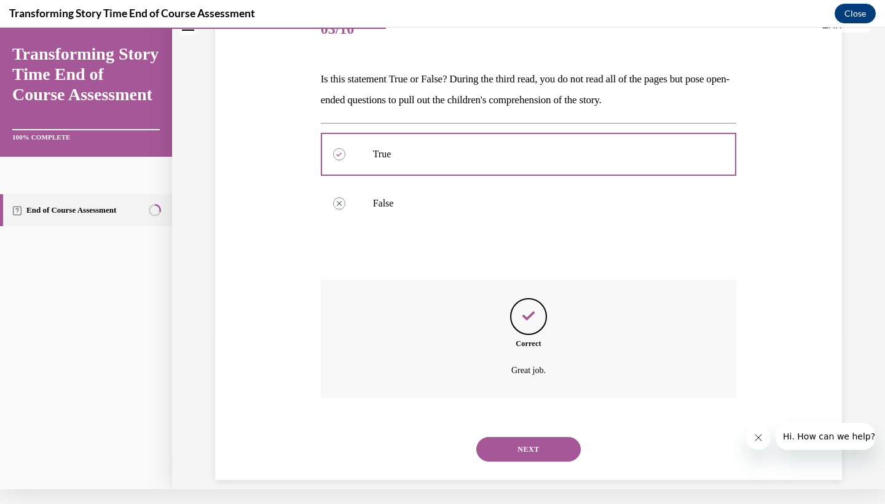
click at [524, 437] on button "NEXT" at bounding box center [528, 449] width 104 height 25
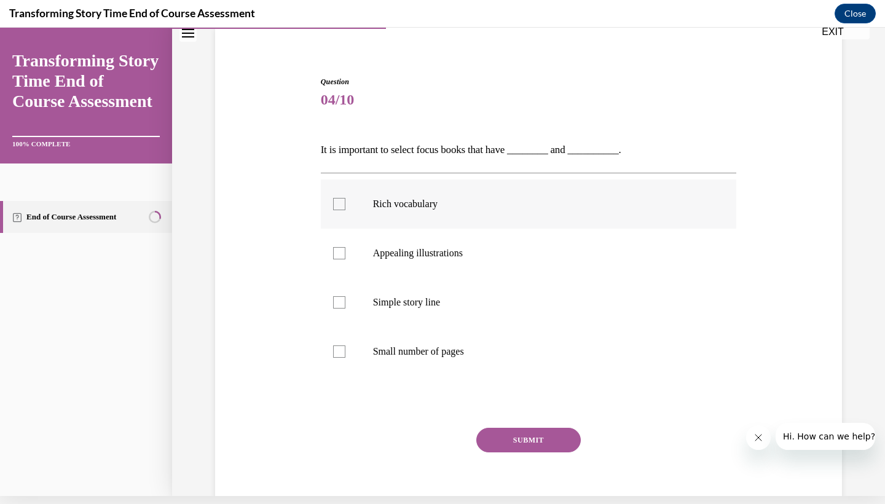
click at [406, 200] on p "Rich vocabulary" at bounding box center [539, 204] width 333 height 12
click at [345, 200] on input "Rich vocabulary" at bounding box center [339, 204] width 12 height 12
checkbox input "true"
click at [405, 244] on label "Appealing illustrations" at bounding box center [529, 253] width 416 height 49
click at [345, 247] on input "Appealing illustrations" at bounding box center [339, 253] width 12 height 12
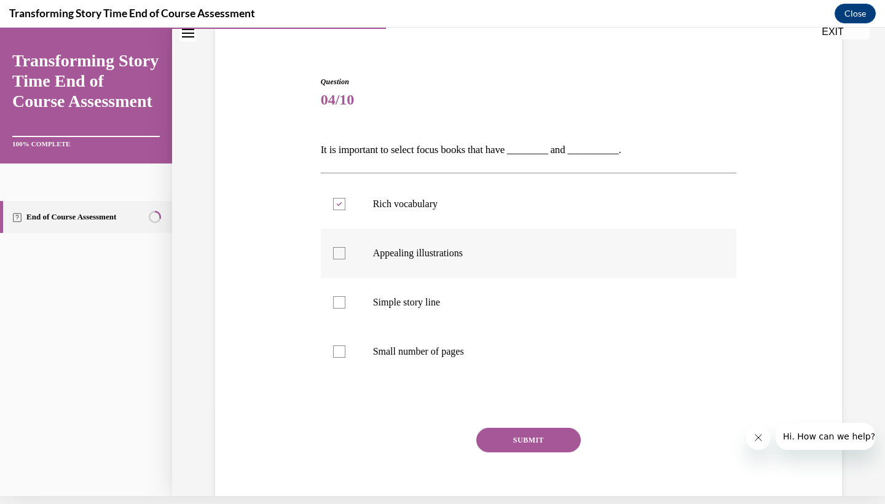
checkbox input "true"
click at [522, 437] on button "SUBMIT" at bounding box center [528, 440] width 104 height 25
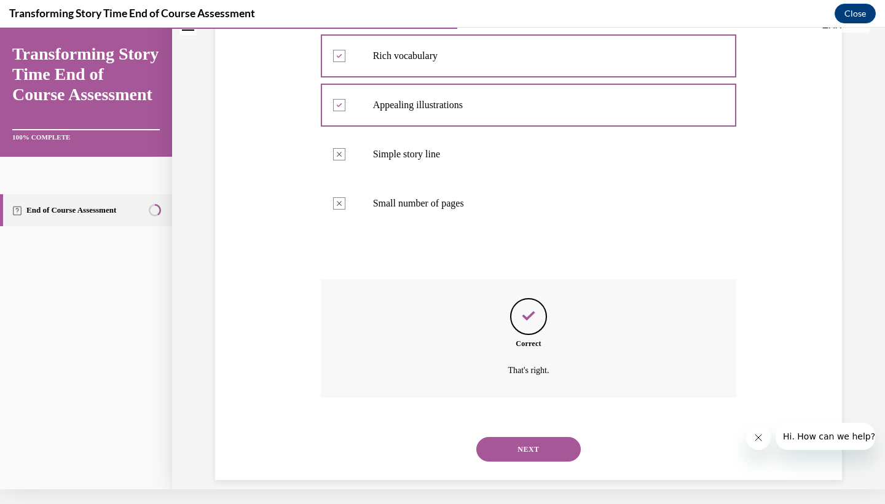
click at [521, 441] on button "NEXT" at bounding box center [528, 449] width 104 height 25
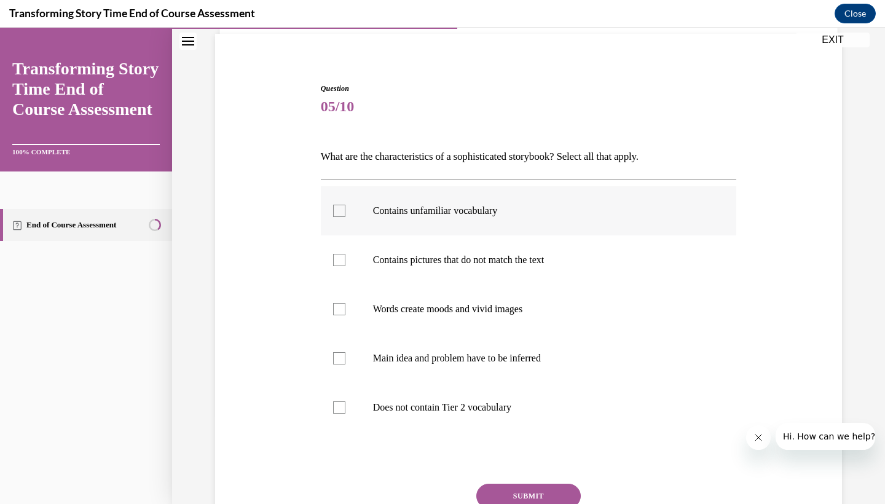
click at [451, 216] on p "Contains unfamiliar vocabulary" at bounding box center [539, 211] width 333 height 12
click at [345, 216] on input "Contains unfamiliar vocabulary" at bounding box center [339, 211] width 12 height 12
checkbox input "true"
click at [447, 315] on label "Words create moods and vivid images" at bounding box center [529, 308] width 416 height 49
click at [345, 315] on input "Words create moods and vivid images" at bounding box center [339, 309] width 12 height 12
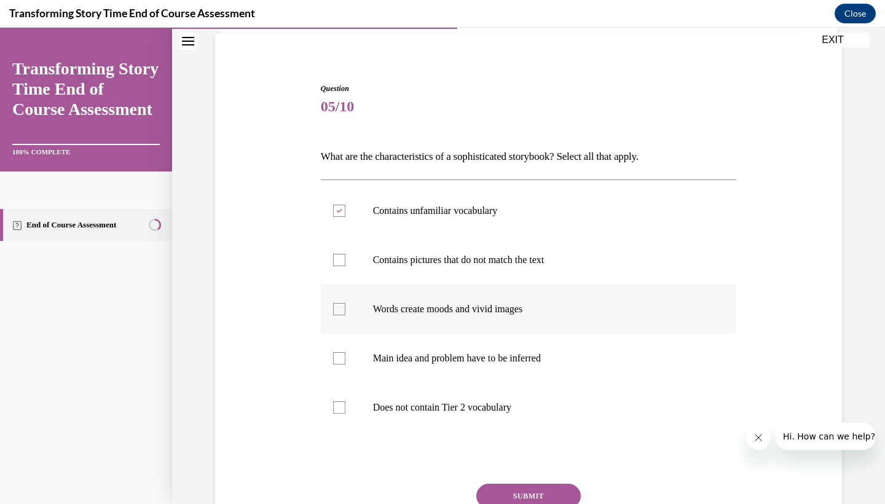
checkbox input "true"
click at [450, 364] on label "Main idea and problem have to be inferred" at bounding box center [529, 358] width 416 height 49
click at [345, 364] on input "Main idea and problem have to be inferred" at bounding box center [339, 358] width 12 height 12
checkbox input "true"
click at [504, 491] on button "SUBMIT" at bounding box center [528, 496] width 104 height 25
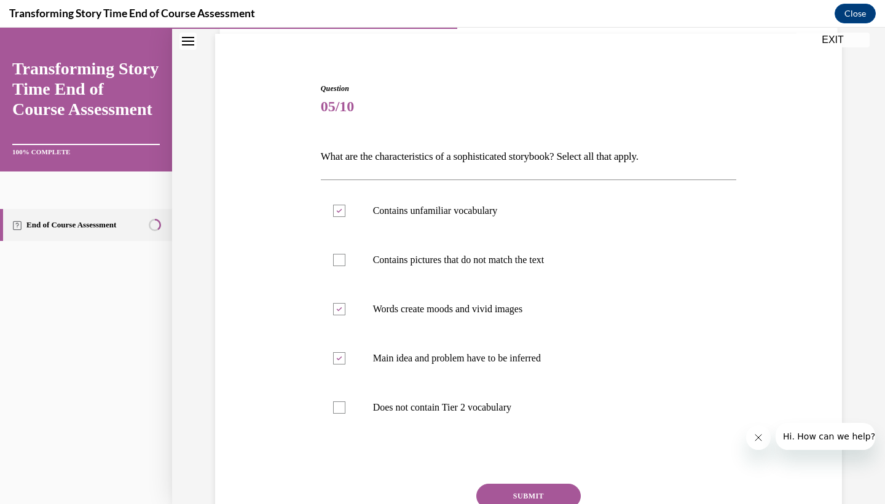
scroll to position [15, 0]
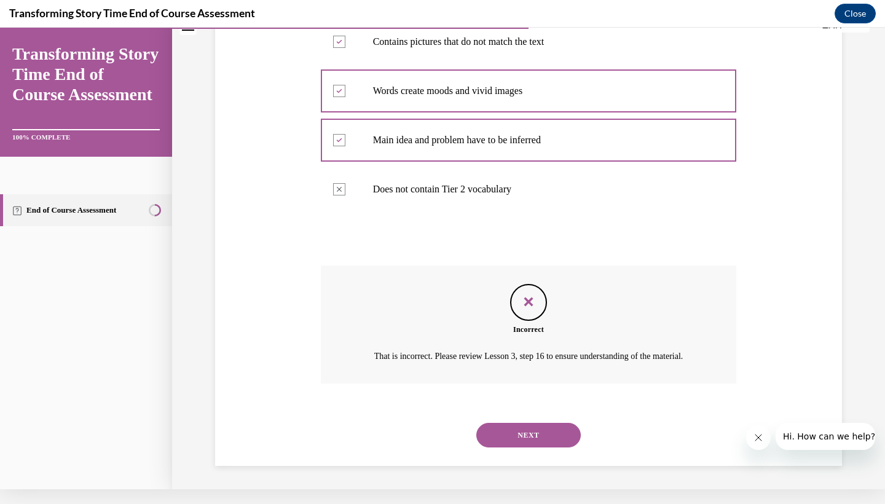
click at [539, 440] on button "NEXT" at bounding box center [528, 435] width 104 height 25
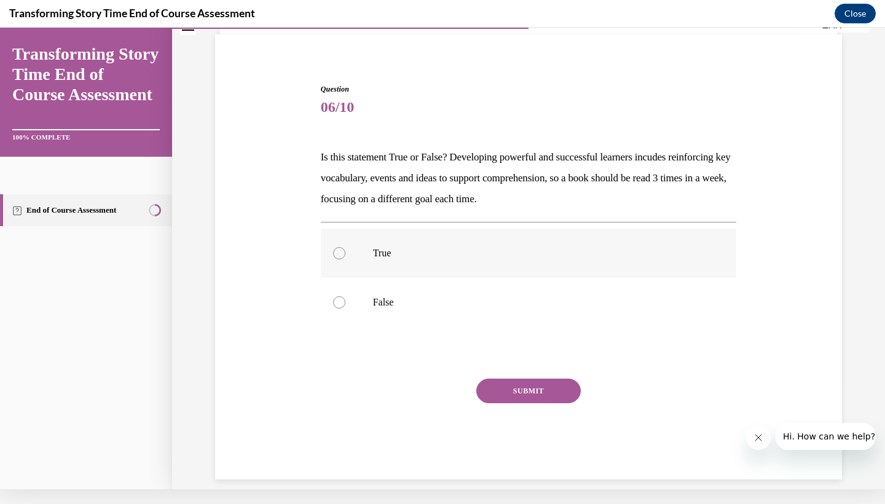
click at [433, 272] on label "True" at bounding box center [529, 253] width 416 height 49
click at [345, 259] on input "True" at bounding box center [339, 253] width 12 height 12
radio input "true"
click at [515, 388] on button "SUBMIT" at bounding box center [528, 390] width 104 height 25
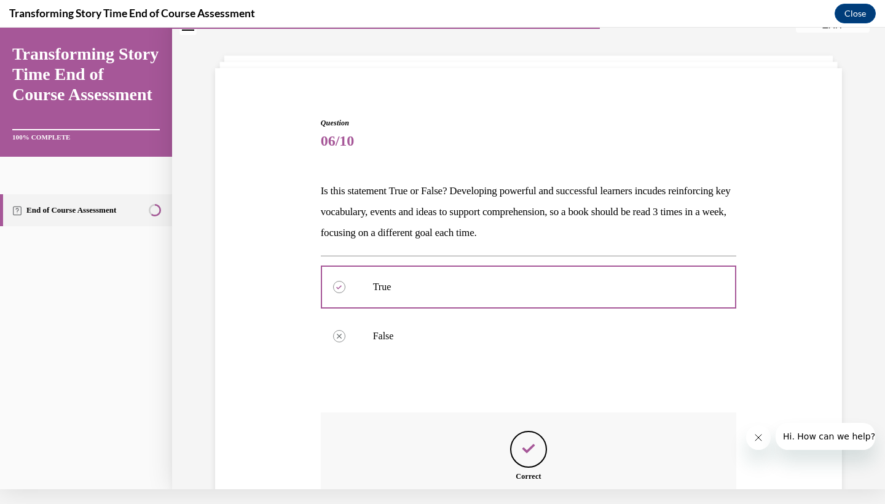
scroll to position [171, 0]
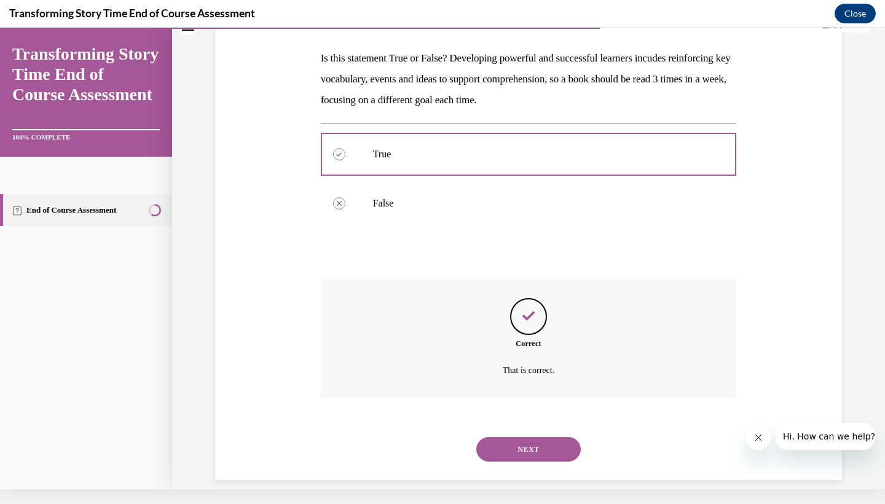
click at [523, 437] on button "NEXT" at bounding box center [528, 449] width 104 height 25
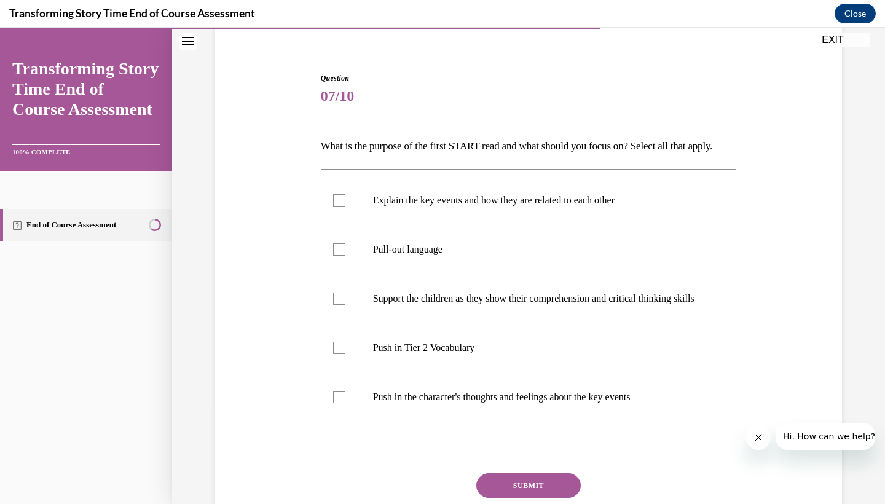
scroll to position [100, 0]
click at [461, 205] on p "Explain the key events and how they are related to each other" at bounding box center [539, 199] width 333 height 12
click at [345, 205] on input "Explain the key events and how they are related to each other" at bounding box center [339, 199] width 12 height 12
checkbox input "true"
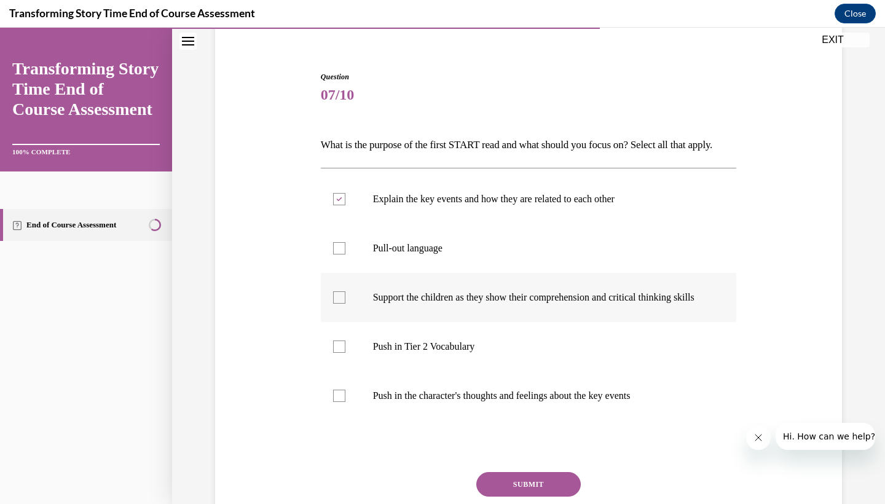
scroll to position [133, 0]
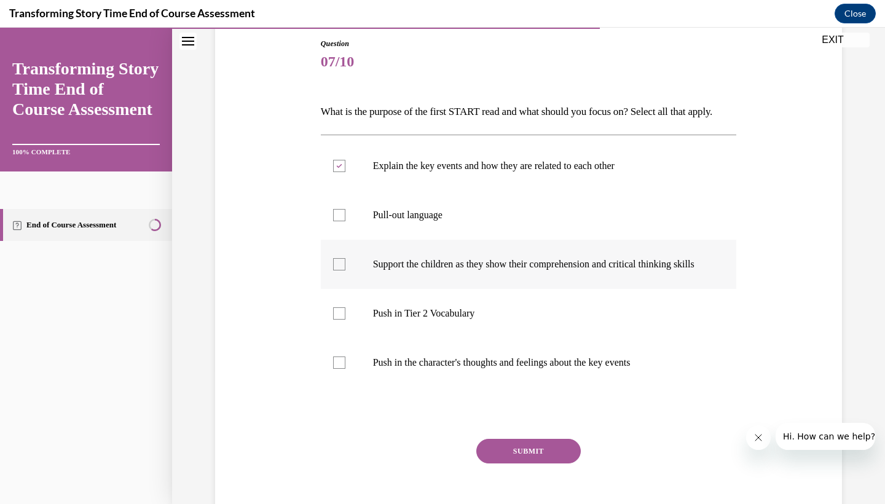
click at [443, 270] on p "Support the children as they show their comprehension and critical thinking ski…" at bounding box center [539, 264] width 333 height 12
click at [345, 270] on input "Support the children as they show their comprehension and critical thinking ski…" at bounding box center [339, 264] width 12 height 12
checkbox input "true"
click at [421, 369] on p "Push in the character's thoughts and feelings about the key events" at bounding box center [539, 362] width 333 height 12
click at [345, 369] on input "Push in the character's thoughts and feelings about the key events" at bounding box center [339, 362] width 12 height 12
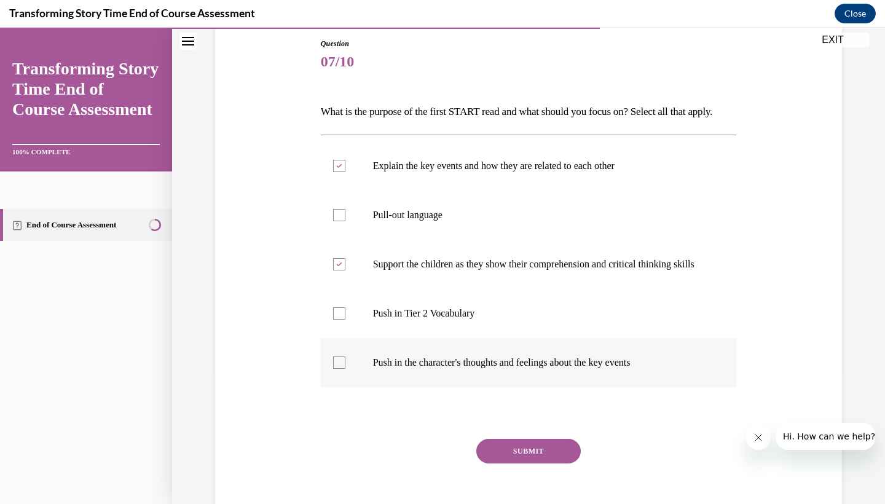
checkbox input "true"
click at [512, 463] on button "SUBMIT" at bounding box center [528, 451] width 104 height 25
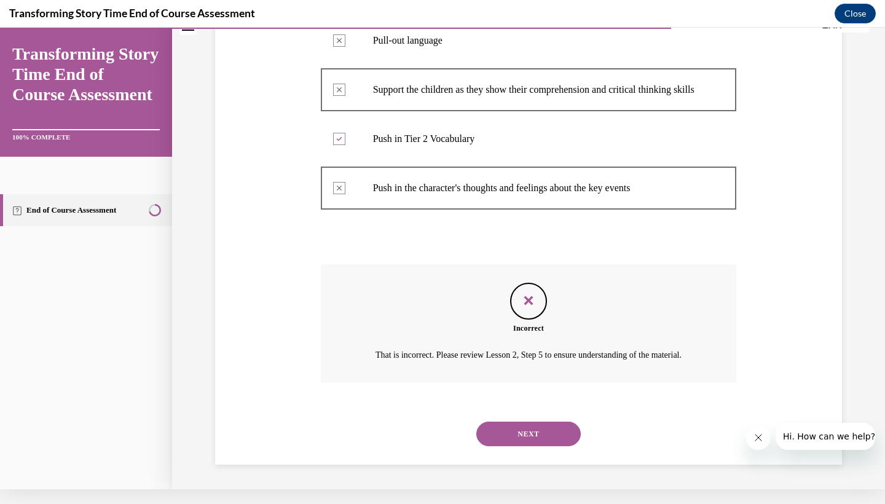
scroll to position [324, 0]
click at [523, 428] on button "NEXT" at bounding box center [528, 433] width 104 height 25
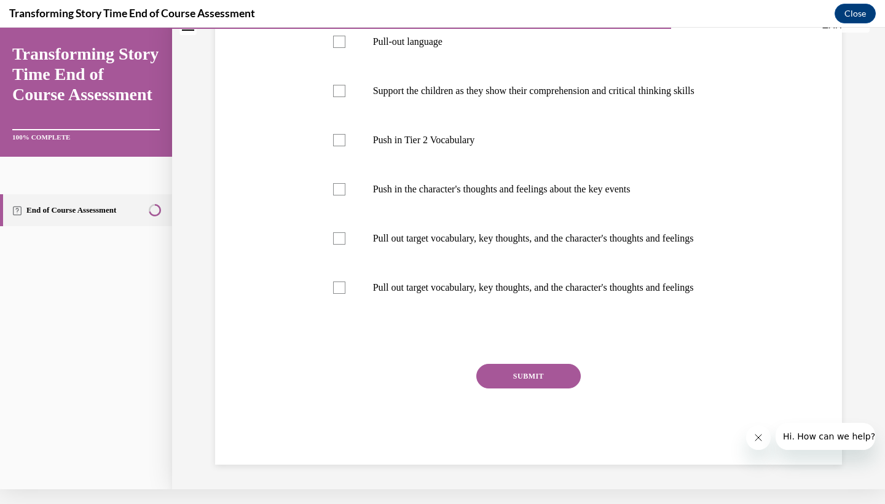
scroll to position [0, 0]
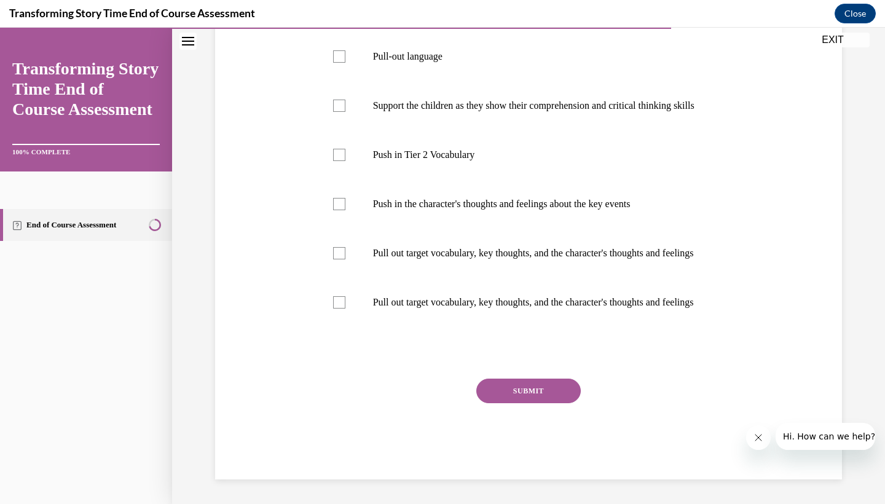
click at [412, 333] on div "Explain the key events and how they are related to each other Pull-out language…" at bounding box center [529, 154] width 416 height 357
click at [356, 368] on div "Question 08/10 What is the purpose of the second START read and what should you…" at bounding box center [529, 180] width 416 height 600
click at [341, 368] on div "Question 08/10 What is the purpose of the second START read and what should you…" at bounding box center [529, 180] width 416 height 600
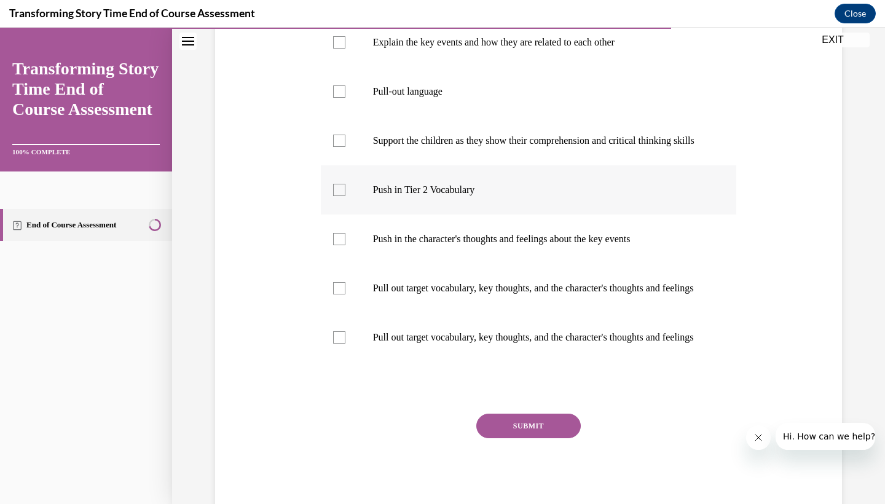
scroll to position [256, 0]
click at [337, 98] on div at bounding box center [339, 91] width 12 height 12
click at [337, 98] on input "Pull-out language" at bounding box center [339, 91] width 12 height 12
checkbox input "true"
click at [366, 165] on label "Support the children as they show their comprehension and critical thinking ski…" at bounding box center [529, 140] width 416 height 49
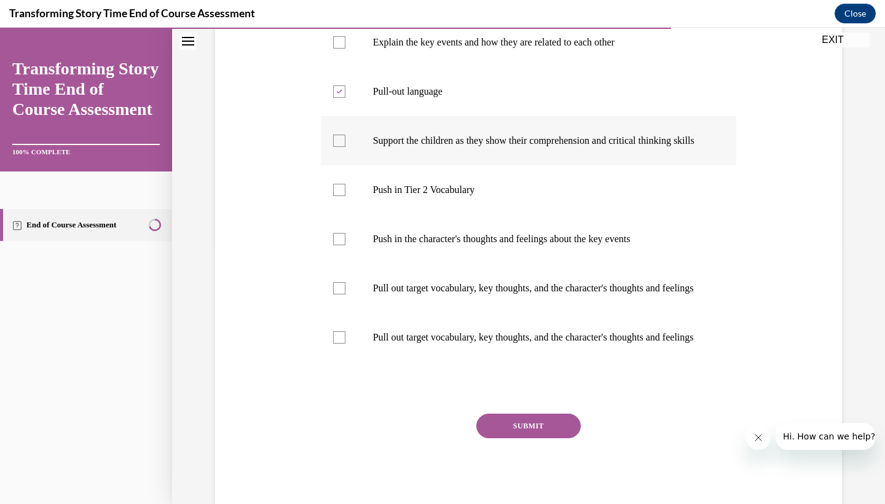
click at [345, 147] on input "Support the children as they show their comprehension and critical thinking ski…" at bounding box center [339, 141] width 12 height 12
checkbox input "true"
click at [362, 214] on label "Push in Tier 2 Vocabulary" at bounding box center [529, 189] width 416 height 49
click at [345, 196] on input "Push in Tier 2 Vocabulary" at bounding box center [339, 190] width 12 height 12
checkbox input "true"
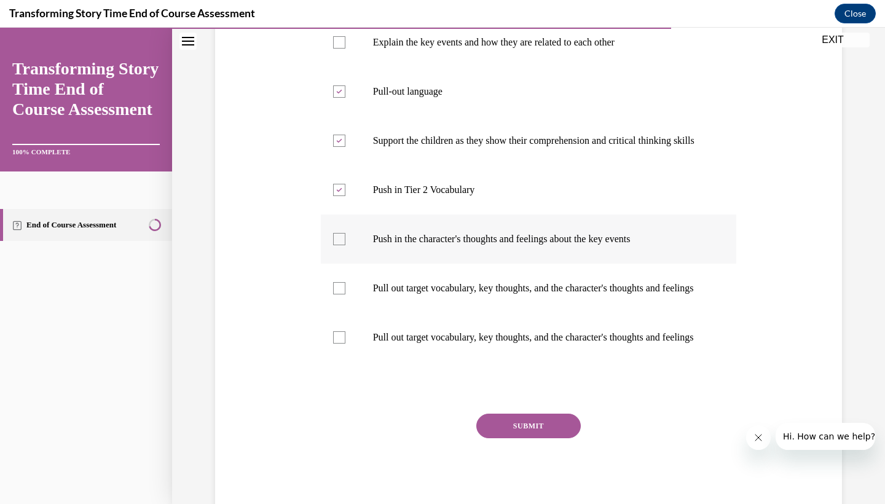
click at [361, 264] on label "Push in the character's thoughts and feelings about the key events" at bounding box center [529, 238] width 416 height 49
click at [345, 245] on input "Push in the character's thoughts and feelings about the key events" at bounding box center [339, 239] width 12 height 12
checkbox input "true"
click at [446, 294] on p "Pull out target vocabulary, key thoughts, and the character's thoughts and feel…" at bounding box center [539, 288] width 333 height 12
click at [345, 294] on input "Pull out target vocabulary, key thoughts, and the character's thoughts and feel…" at bounding box center [339, 288] width 12 height 12
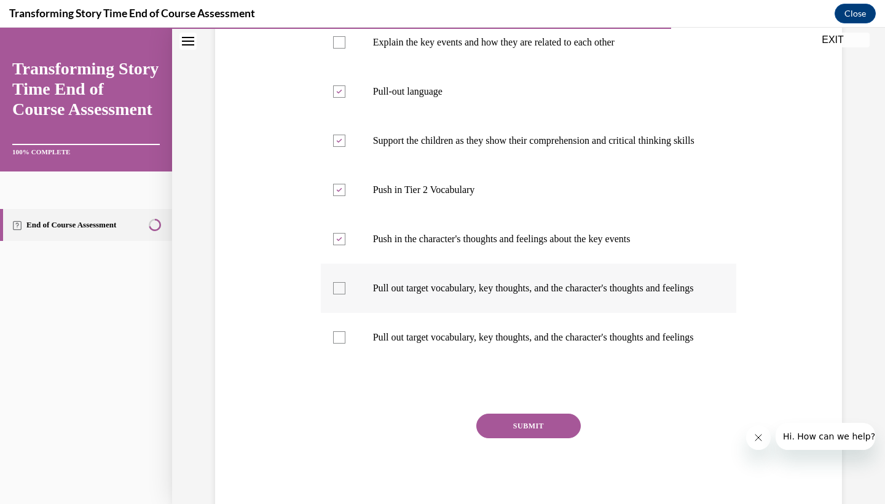
checkbox input "true"
click at [473, 362] on label "Pull out target vocabulary, key thoughts, and the character's thoughts and feel…" at bounding box center [529, 337] width 416 height 49
click at [345, 343] on input "Pull out target vocabulary, key thoughts, and the character's thoughts and feel…" at bounding box center [339, 337] width 12 height 12
click at [461, 343] on p "Pull out target vocabulary, key thoughts, and the character's thoughts and feel…" at bounding box center [539, 337] width 333 height 12
click at [345, 343] on input "Pull out target vocabulary, key thoughts, and the character's thoughts and feel…" at bounding box center [339, 337] width 12 height 12
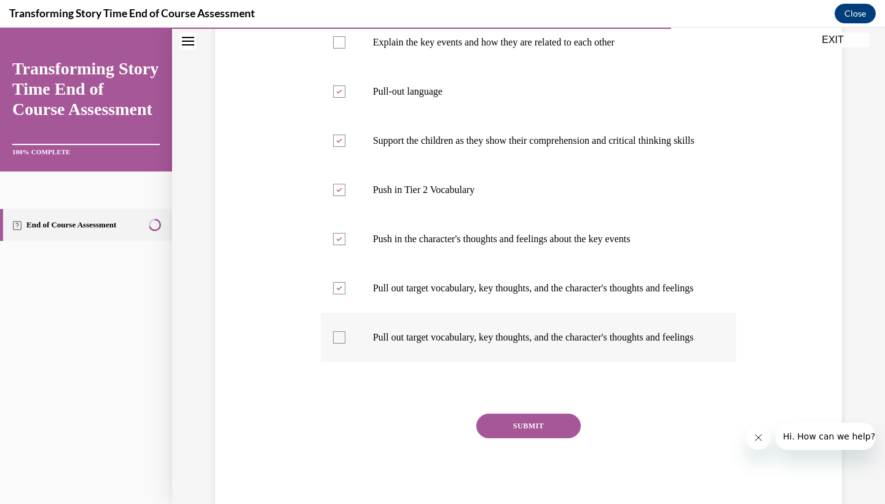
click at [461, 343] on p "Pull out target vocabulary, key thoughts, and the character's thoughts and feel…" at bounding box center [539, 337] width 333 height 12
click at [345, 343] on input "Pull out target vocabulary, key thoughts, and the character's thoughts and feel…" at bounding box center [339, 337] width 12 height 12
checkbox input "true"
click at [514, 438] on button "SUBMIT" at bounding box center [528, 425] width 104 height 25
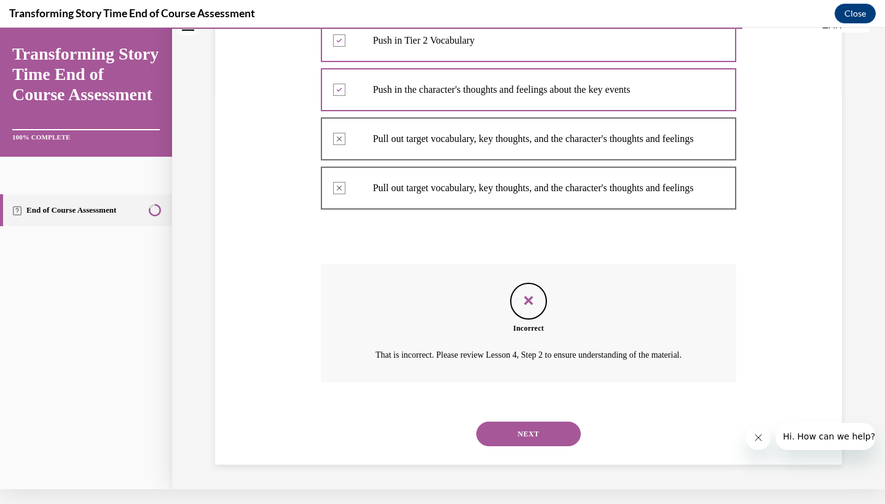
click at [499, 421] on button "NEXT" at bounding box center [528, 433] width 104 height 25
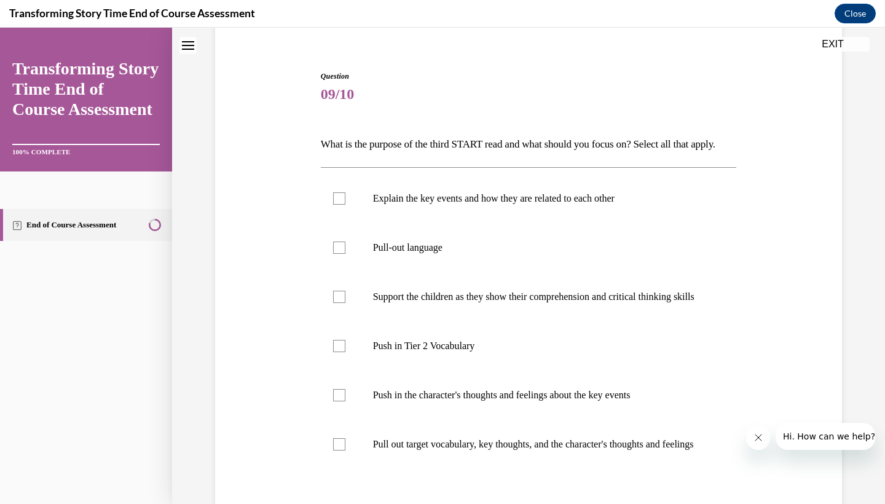
scroll to position [101, 0]
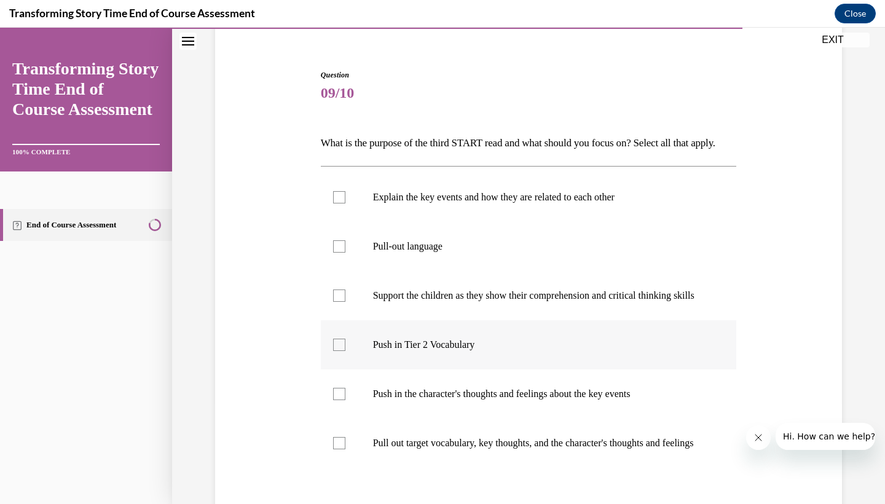
click at [376, 368] on label "Push in Tier 2 Vocabulary" at bounding box center [529, 344] width 416 height 49
click at [345, 351] on input "Push in Tier 2 Vocabulary" at bounding box center [339, 345] width 12 height 12
checkbox input "true"
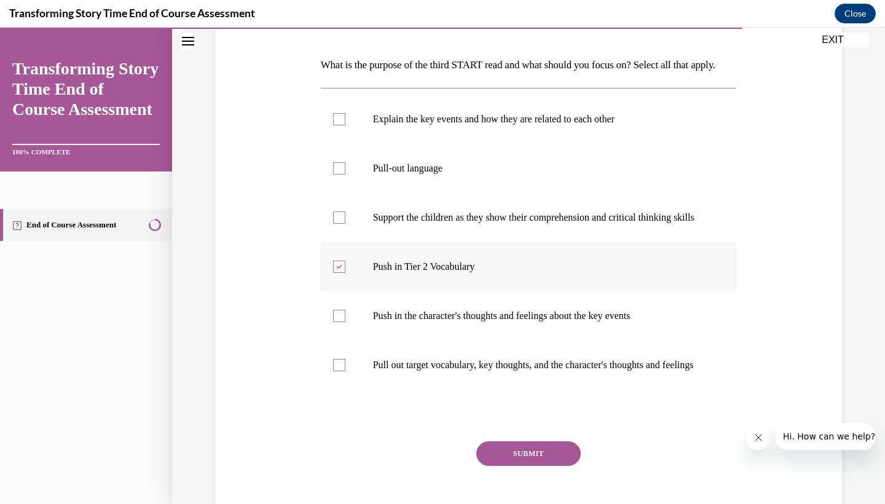
scroll to position [181, 0]
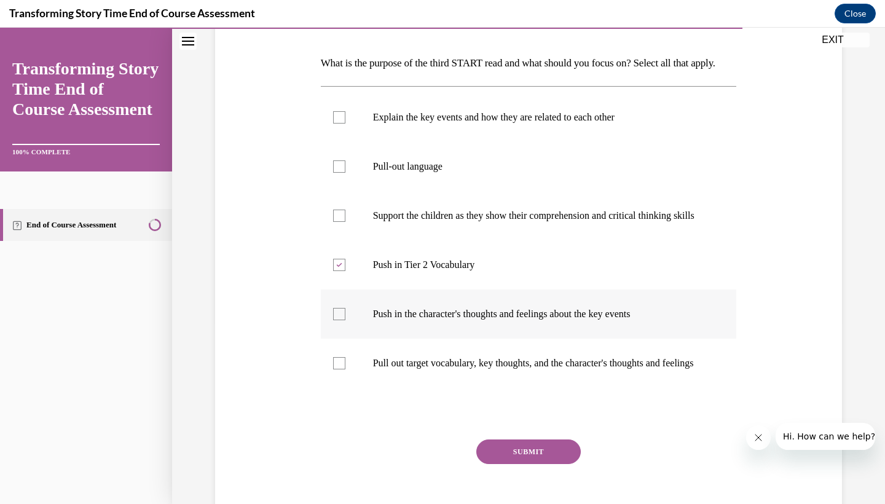
click at [376, 339] on label "Push in the character's thoughts and feelings about the key events" at bounding box center [529, 313] width 416 height 49
click at [345, 320] on input "Push in the character's thoughts and feelings about the key events" at bounding box center [339, 314] width 12 height 12
checkbox input "true"
click at [400, 369] on p "Pull out target vocabulary, key thoughts, and the character's thoughts and feel…" at bounding box center [539, 363] width 333 height 12
click at [345, 369] on input "Pull out target vocabulary, key thoughts, and the character's thoughts and feel…" at bounding box center [339, 363] width 12 height 12
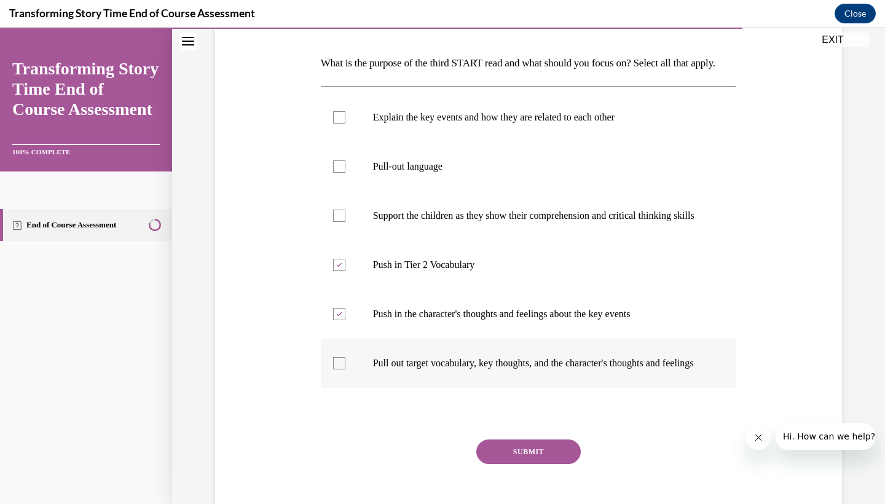
checkbox input "true"
click at [530, 464] on button "SUBMIT" at bounding box center [528, 451] width 104 height 25
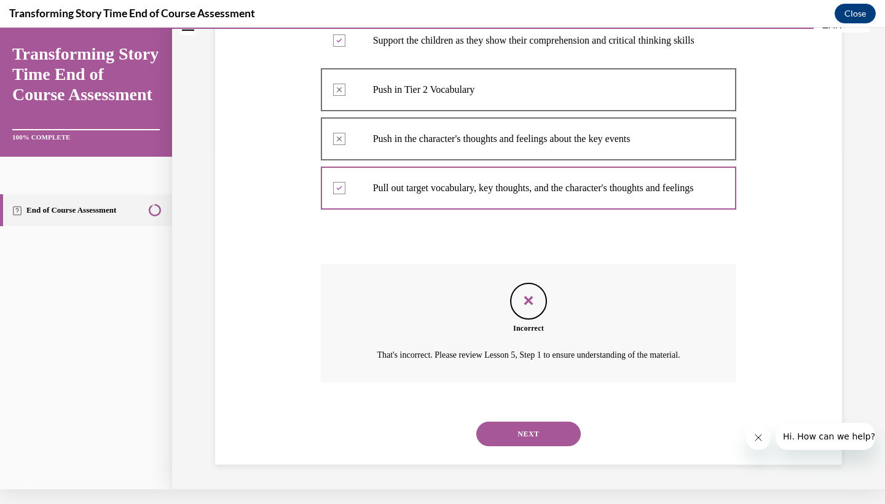
scroll to position [386, 0]
click at [523, 429] on button "NEXT" at bounding box center [528, 433] width 104 height 25
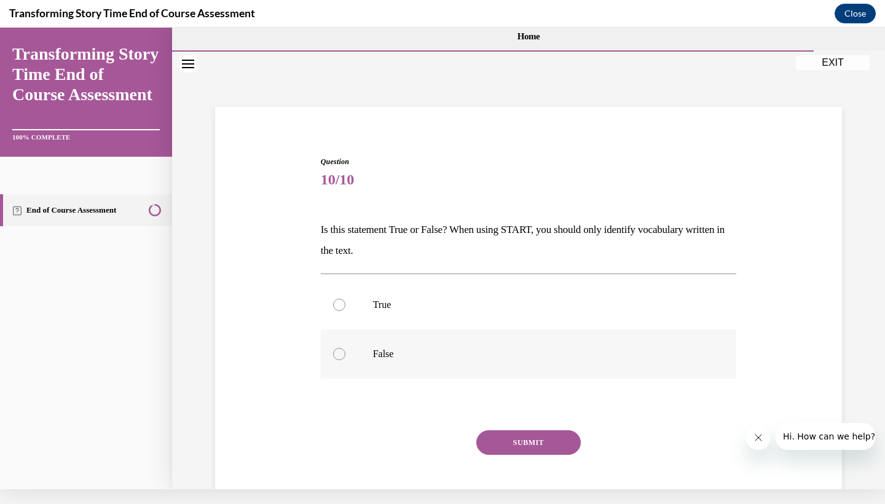
scroll to position [0, 0]
click at [409, 351] on p "False" at bounding box center [539, 354] width 333 height 12
click at [345, 351] on input "False" at bounding box center [339, 354] width 12 height 12
radio input "true"
click at [500, 452] on button "SUBMIT" at bounding box center [528, 442] width 104 height 25
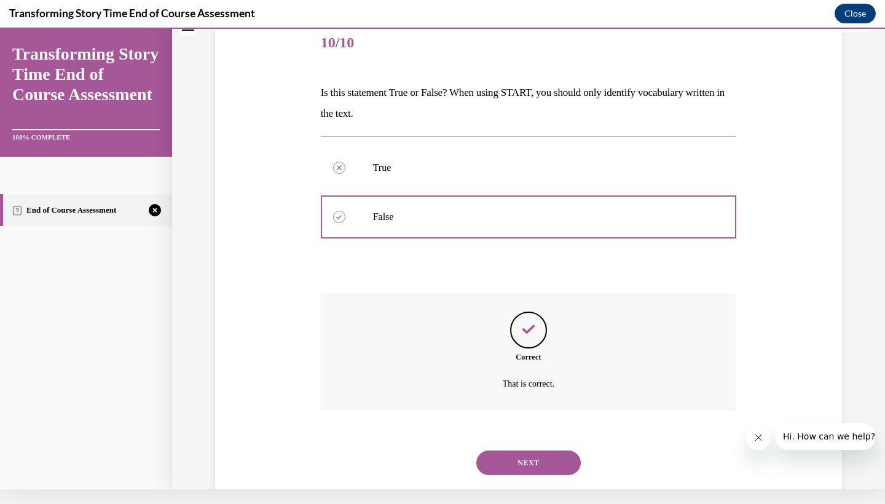
scroll to position [151, 0]
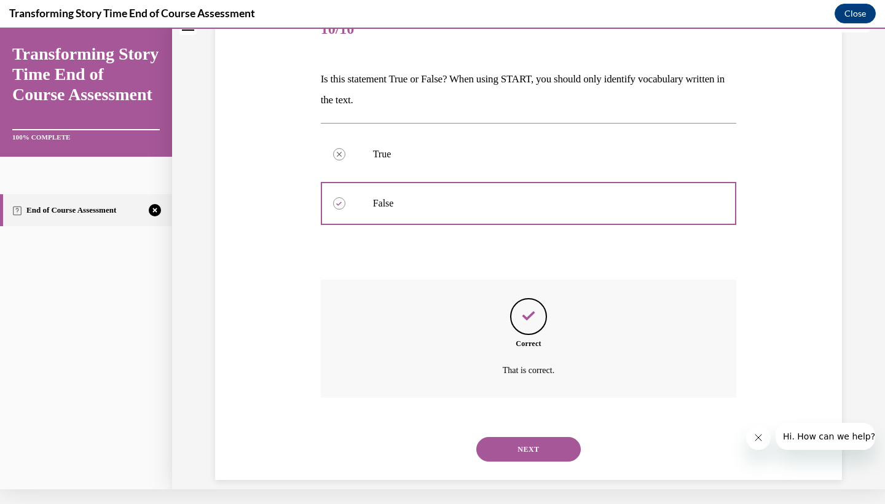
click at [512, 437] on button "NEXT" at bounding box center [528, 449] width 104 height 25
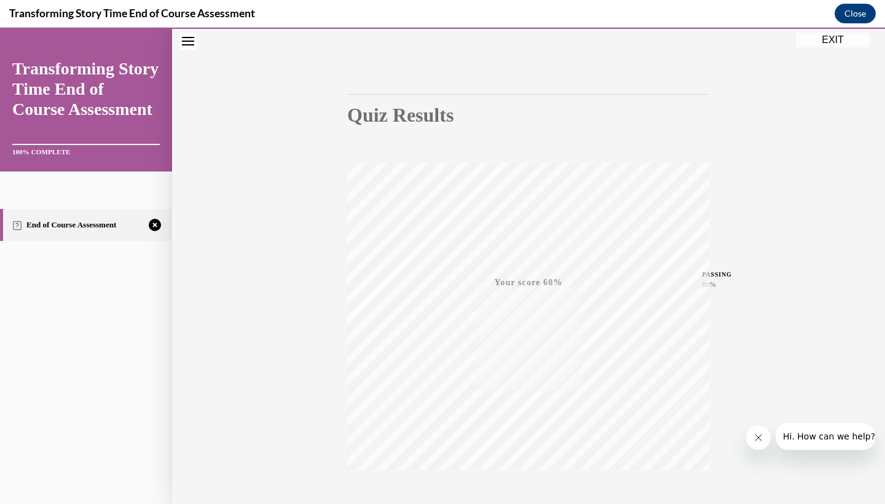
scroll to position [154, 0]
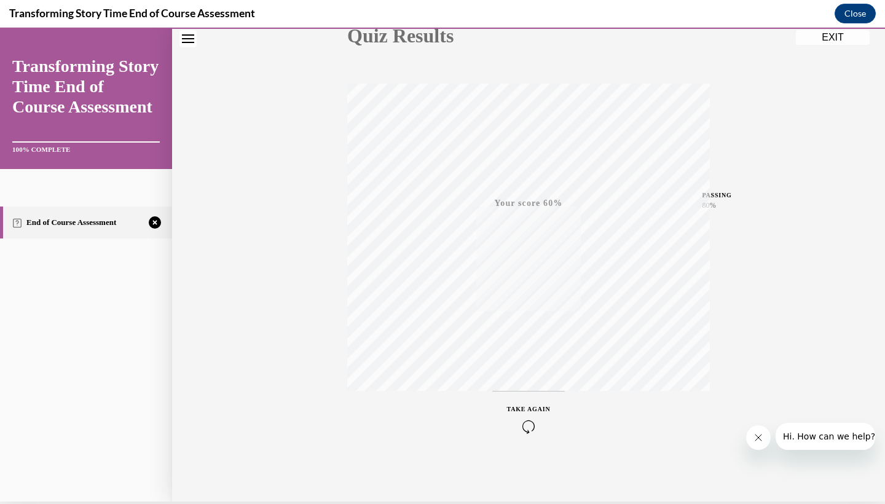
click at [520, 427] on icon "button" at bounding box center [529, 427] width 44 height 14
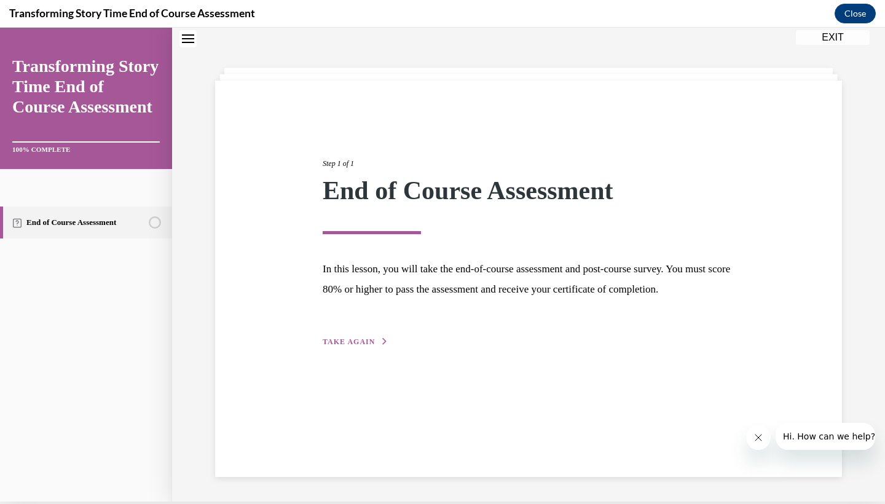
click at [338, 346] on span "TAKE AGAIN" at bounding box center [349, 341] width 52 height 9
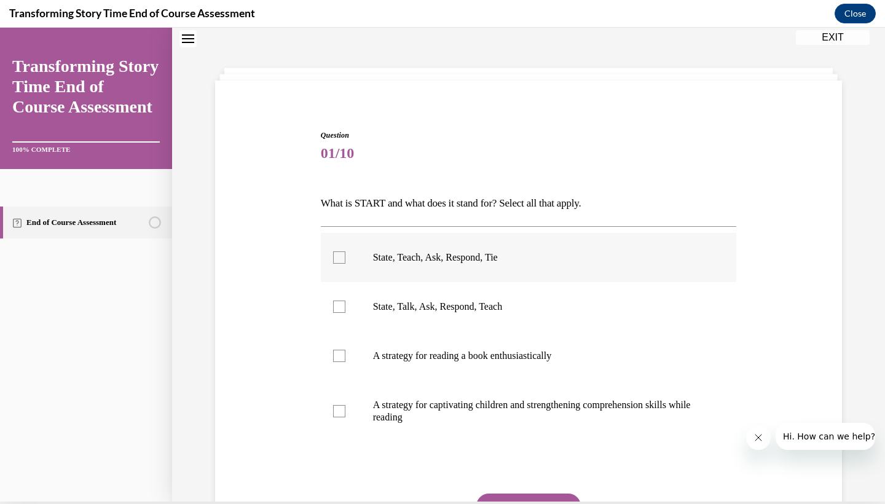
click at [443, 270] on label "State, Teach, Ask, Respond, Tie" at bounding box center [529, 257] width 416 height 49
click at [345, 264] on input "State, Teach, Ask, Respond, Tie" at bounding box center [339, 257] width 12 height 12
checkbox input "true"
click at [438, 413] on p "A strategy for captivating children and strengthening comprehension skills whil…" at bounding box center [539, 411] width 333 height 25
click at [345, 413] on input "A strategy for captivating children and strengthening comprehension skills whil…" at bounding box center [339, 411] width 12 height 12
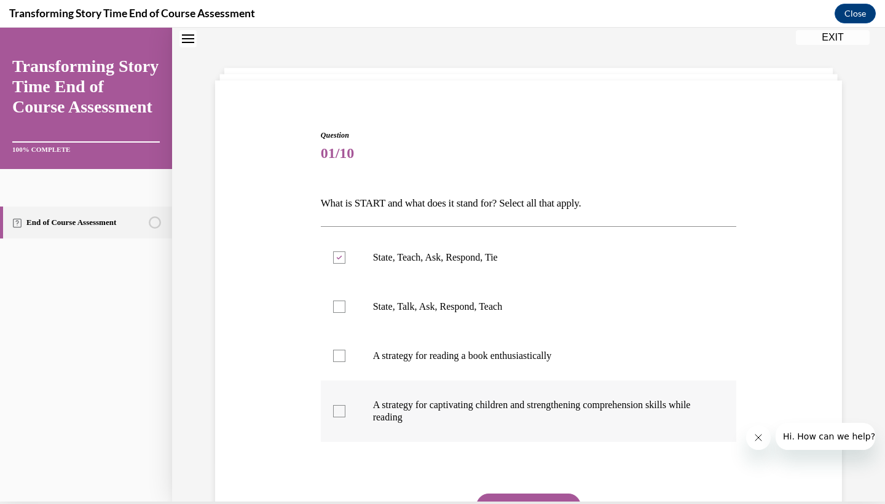
checkbox input "true"
click at [493, 496] on button "SUBMIT" at bounding box center [528, 505] width 104 height 25
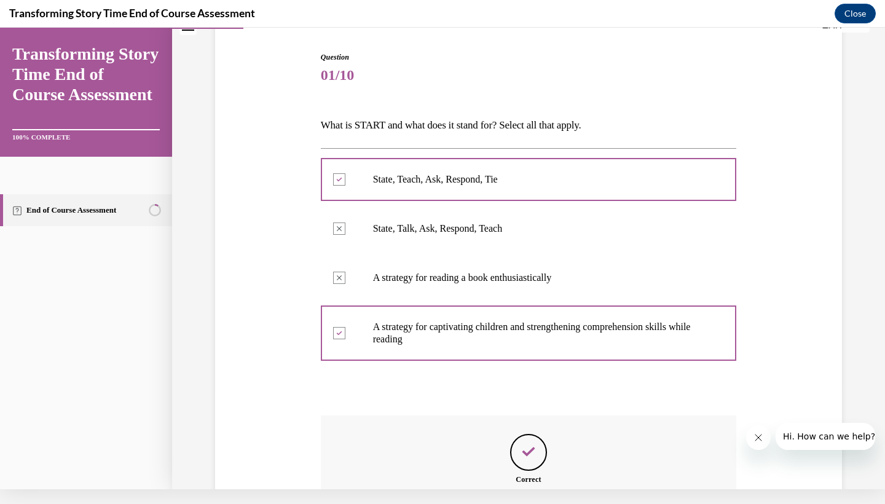
scroll to position [240, 0]
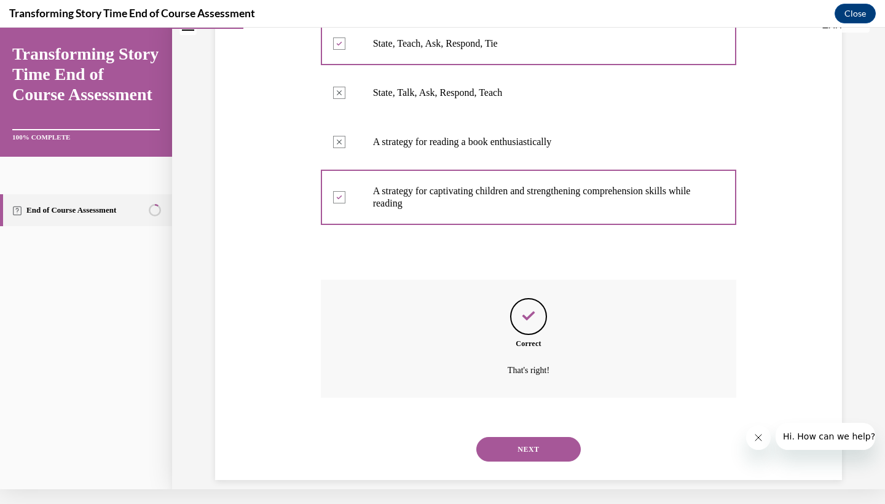
click at [509, 437] on button "NEXT" at bounding box center [528, 449] width 104 height 25
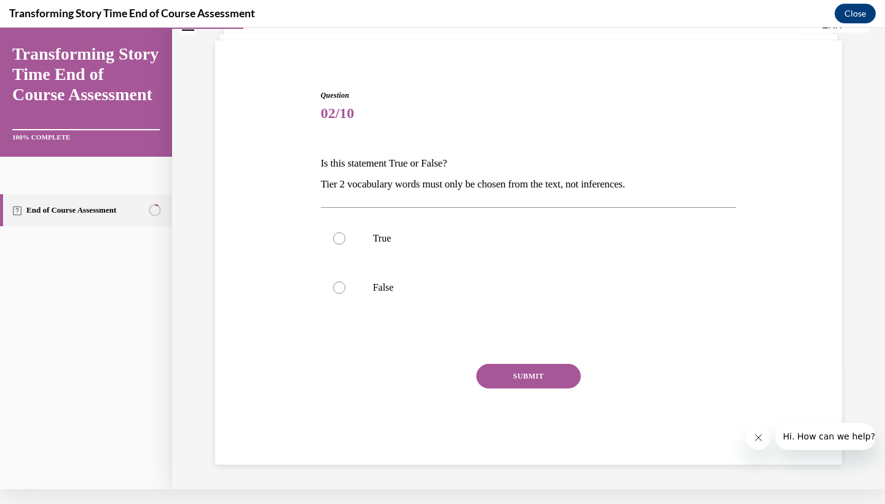
scroll to position [44, 0]
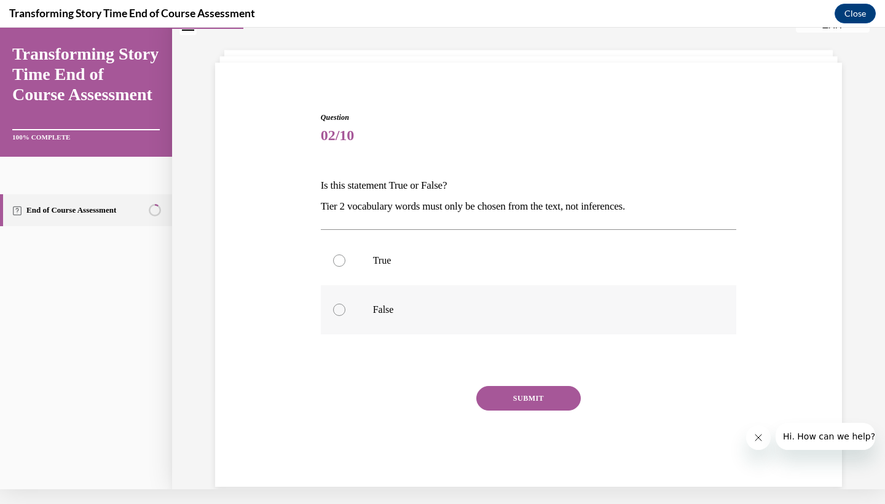
click at [390, 319] on label "False" at bounding box center [529, 309] width 416 height 49
click at [345, 316] on input "False" at bounding box center [339, 310] width 12 height 12
radio input "true"
click at [524, 394] on button "SUBMIT" at bounding box center [528, 398] width 104 height 25
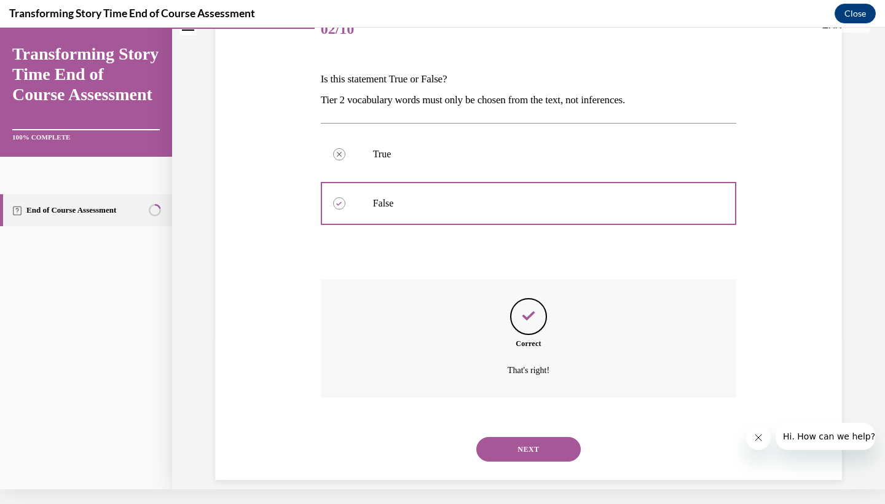
click at [520, 440] on button "NEXT" at bounding box center [528, 449] width 104 height 25
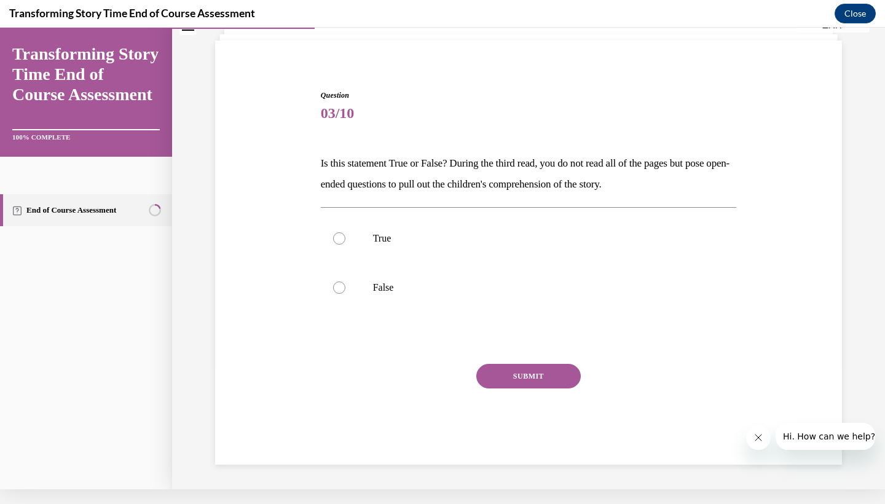
scroll to position [46, 0]
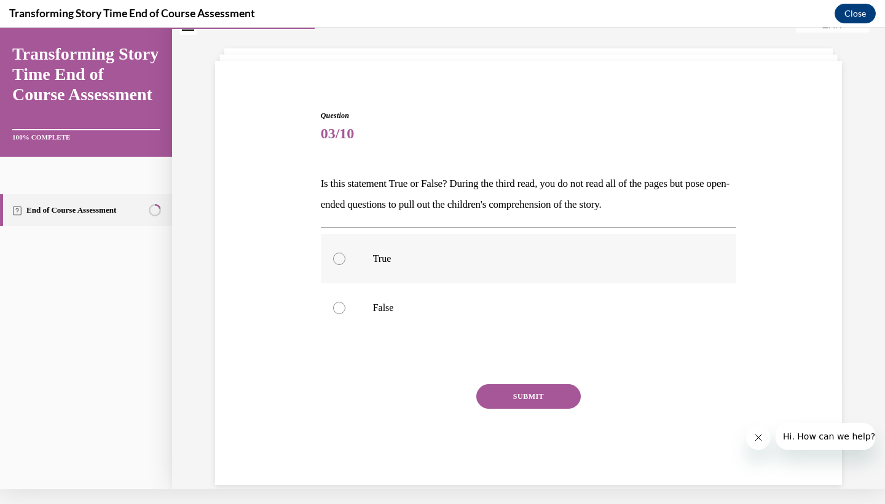
click at [377, 245] on label "True" at bounding box center [529, 258] width 416 height 49
click at [345, 253] on input "True" at bounding box center [339, 259] width 12 height 12
radio input "true"
click at [525, 391] on button "SUBMIT" at bounding box center [528, 396] width 104 height 25
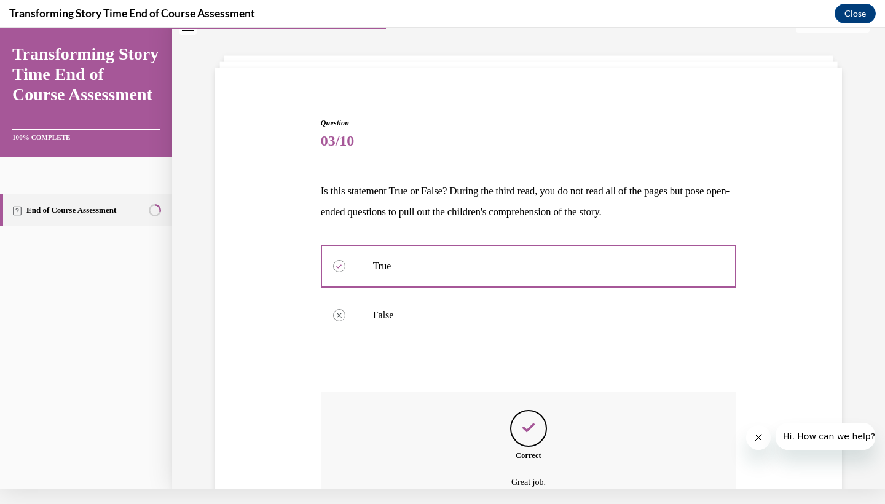
scroll to position [151, 0]
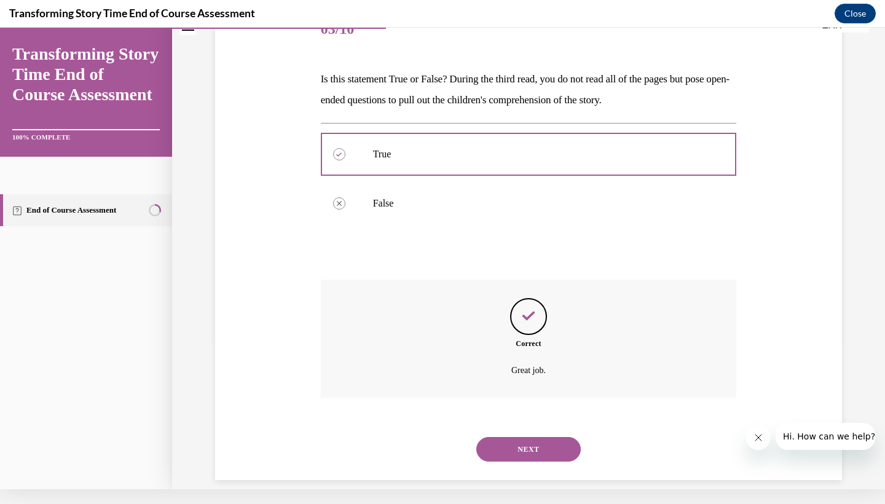
click at [530, 439] on button "NEXT" at bounding box center [528, 449] width 104 height 25
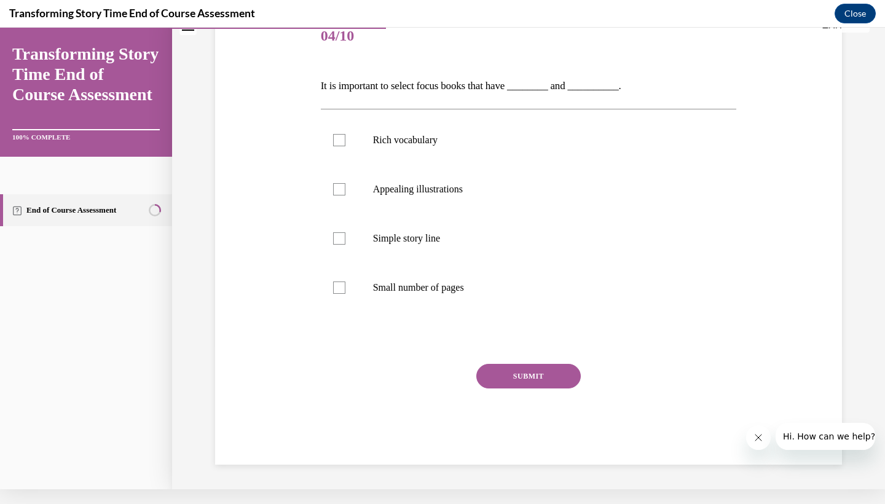
scroll to position [8, 0]
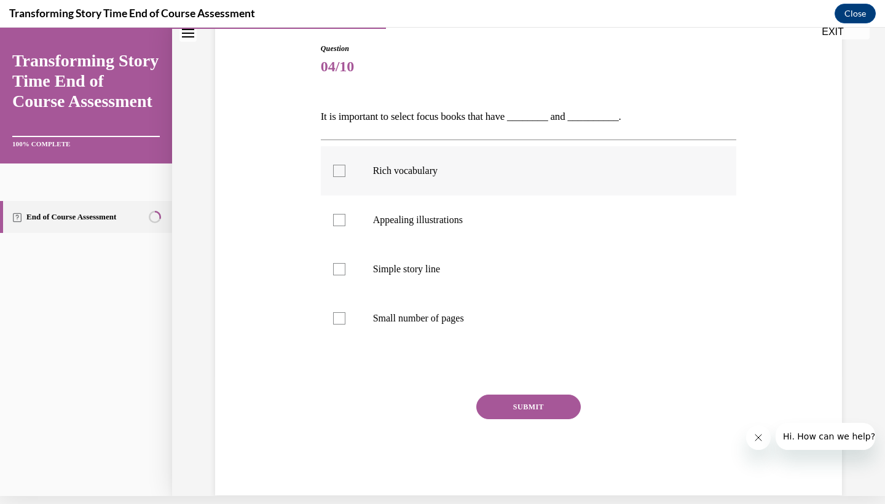
click at [420, 175] on p "Rich vocabulary" at bounding box center [539, 171] width 333 height 12
click at [345, 175] on input "Rich vocabulary" at bounding box center [339, 171] width 12 height 12
checkbox input "true"
click at [407, 219] on p "Appealing illustrations" at bounding box center [539, 220] width 333 height 12
click at [345, 219] on input "Appealing illustrations" at bounding box center [339, 220] width 12 height 12
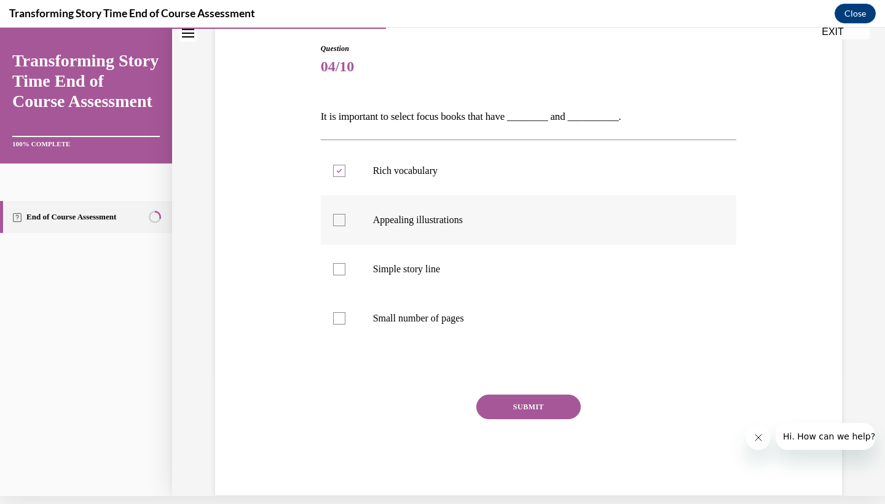
checkbox input "true"
click at [501, 405] on button "SUBMIT" at bounding box center [528, 406] width 104 height 25
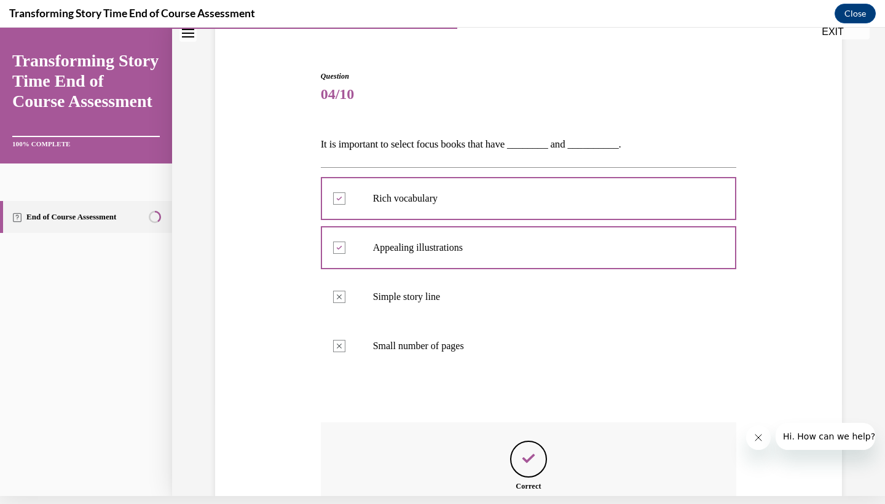
scroll to position [228, 0]
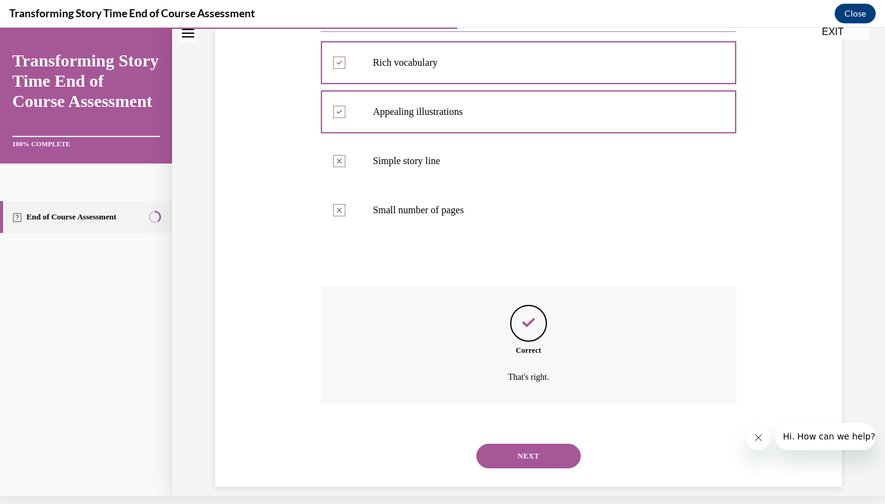
click at [528, 450] on button "NEXT" at bounding box center [528, 456] width 104 height 25
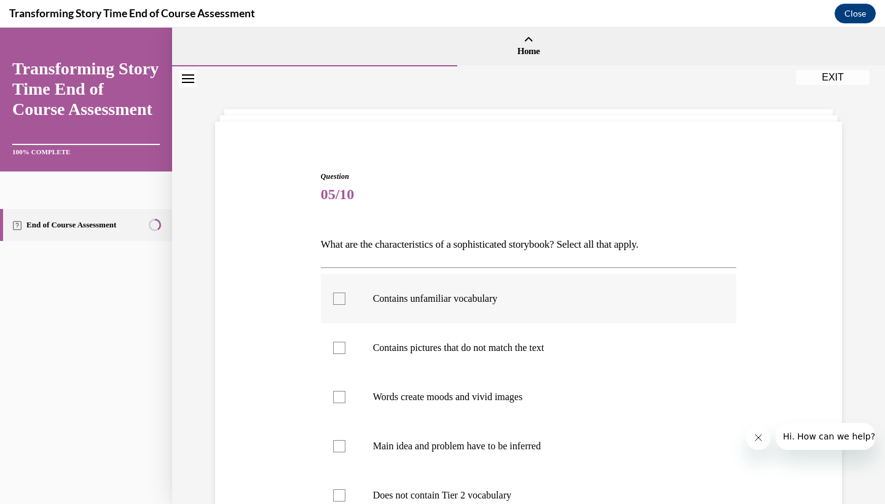
click at [409, 305] on label "Contains unfamiliar vocabulary" at bounding box center [529, 298] width 416 height 49
click at [345, 305] on input "Contains unfamiliar vocabulary" at bounding box center [339, 298] width 12 height 12
checkbox input "true"
click at [411, 348] on p "Contains pictures that do not match the text" at bounding box center [539, 348] width 333 height 12
click at [345, 348] on input "Contains pictures that do not match the text" at bounding box center [339, 348] width 12 height 12
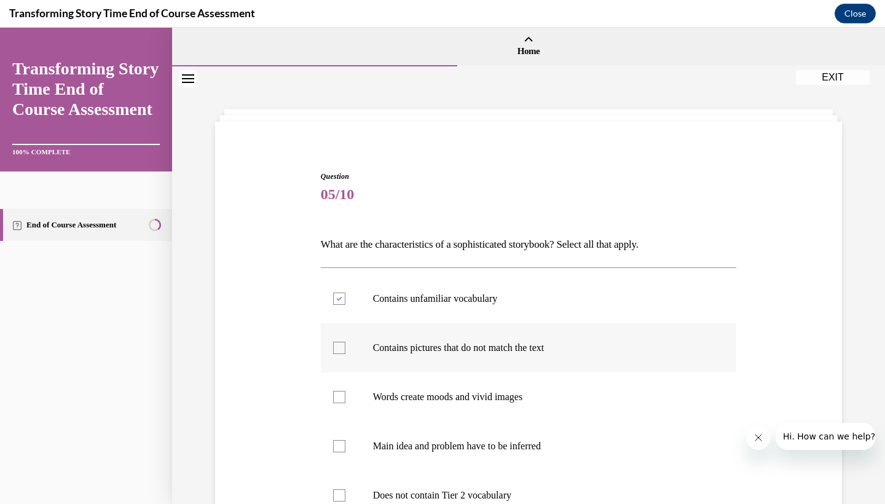
checkbox input "true"
click at [411, 400] on p "Words create moods and vivid images" at bounding box center [539, 397] width 333 height 12
click at [345, 400] on input "Words create moods and vivid images" at bounding box center [339, 397] width 12 height 12
checkbox input "true"
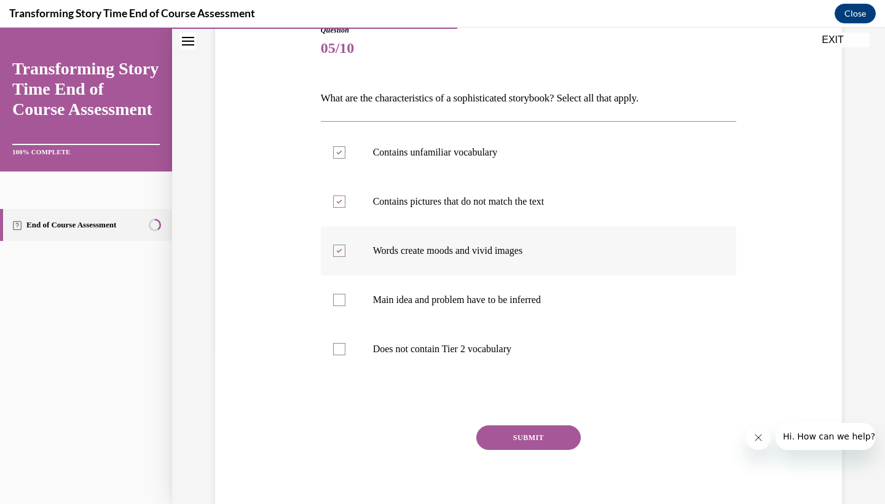
scroll to position [160, 0]
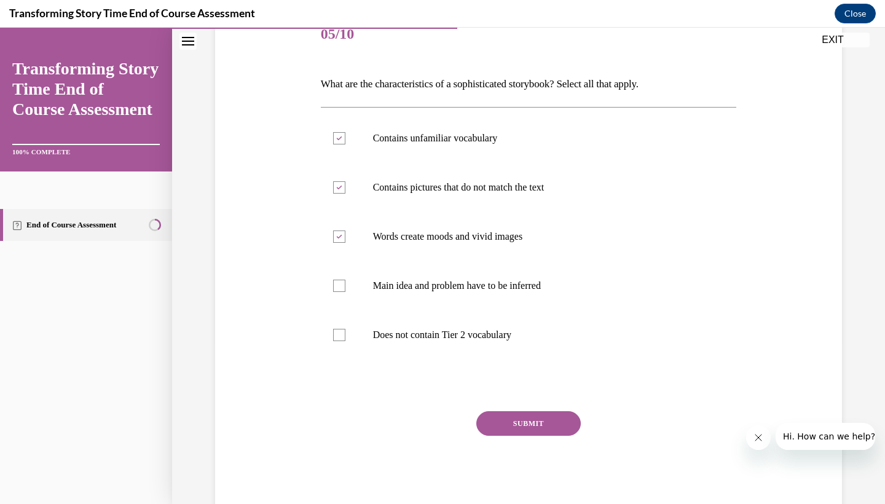
click at [512, 426] on button "SUBMIT" at bounding box center [528, 423] width 104 height 25
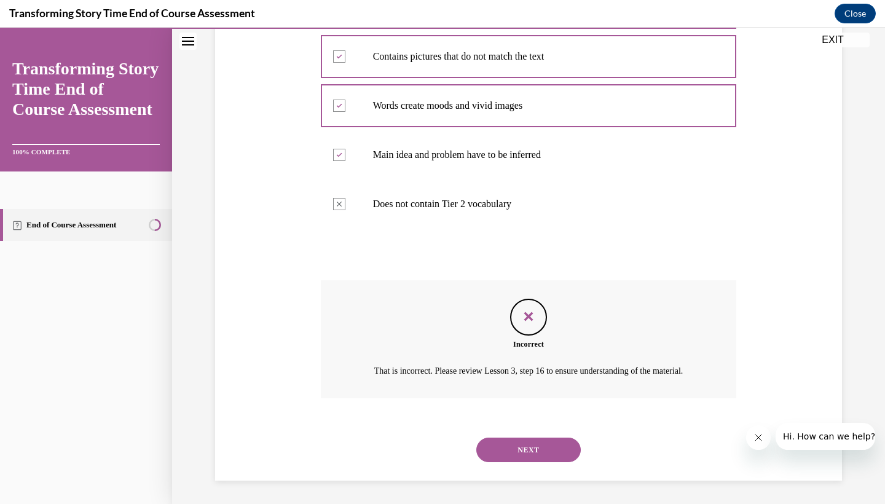
click at [517, 453] on button "NEXT" at bounding box center [528, 449] width 104 height 25
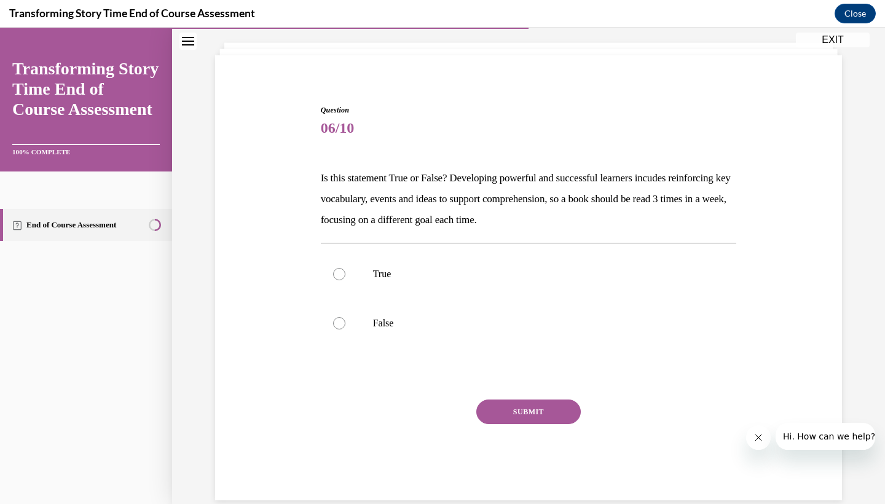
scroll to position [70, 0]
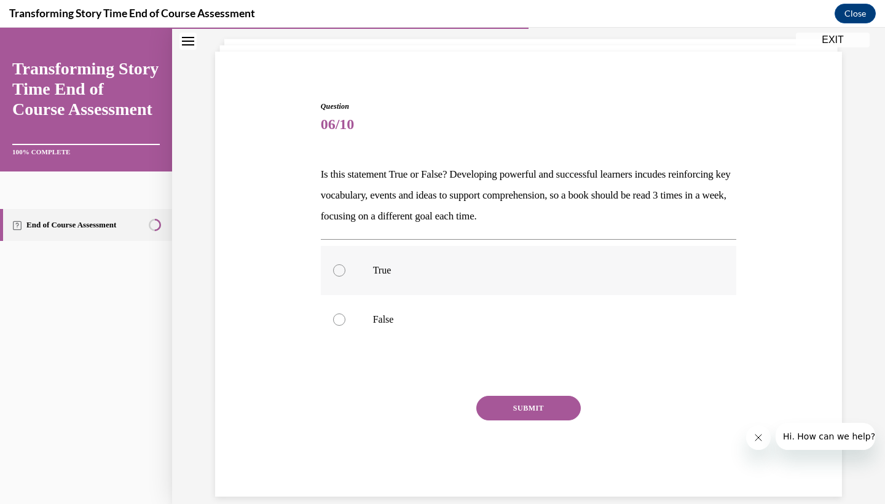
click at [358, 272] on label "True" at bounding box center [529, 270] width 416 height 49
click at [345, 272] on input "True" at bounding box center [339, 270] width 12 height 12
radio input "true"
click at [498, 409] on button "SUBMIT" at bounding box center [528, 408] width 104 height 25
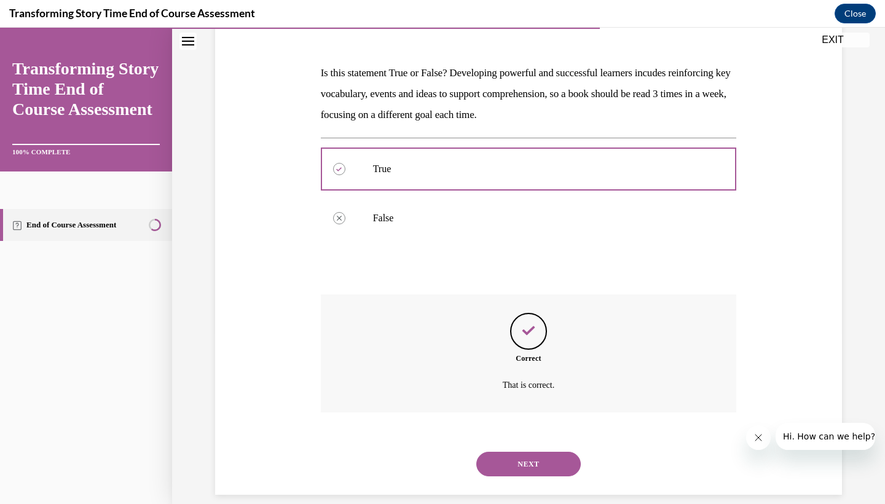
click at [519, 452] on button "NEXT" at bounding box center [528, 464] width 104 height 25
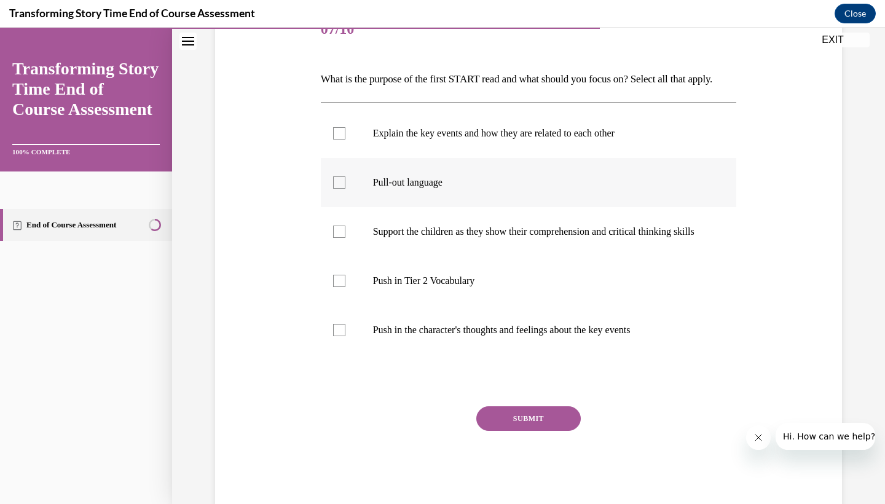
click at [503, 184] on label "Pull-out language" at bounding box center [529, 182] width 416 height 49
click at [345, 184] on input "Pull-out language" at bounding box center [339, 182] width 12 height 12
click at [336, 182] on label "Pull-out language" at bounding box center [529, 182] width 416 height 49
click at [336, 182] on input "Pull-out language" at bounding box center [339, 182] width 12 height 12
checkbox input "false"
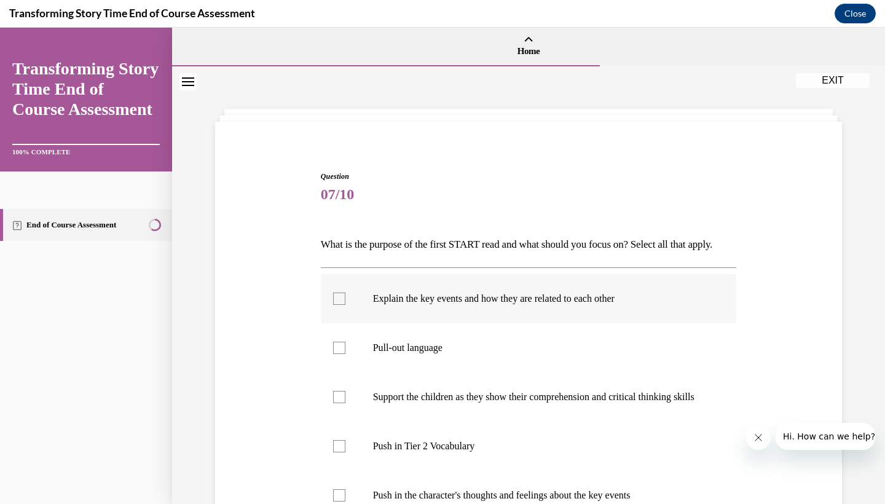
scroll to position [0, 0]
click at [405, 305] on p "Explain the key events and how they are related to each other" at bounding box center [539, 298] width 333 height 12
click at [345, 305] on input "Explain the key events and how they are related to each other" at bounding box center [339, 298] width 12 height 12
checkbox input "true"
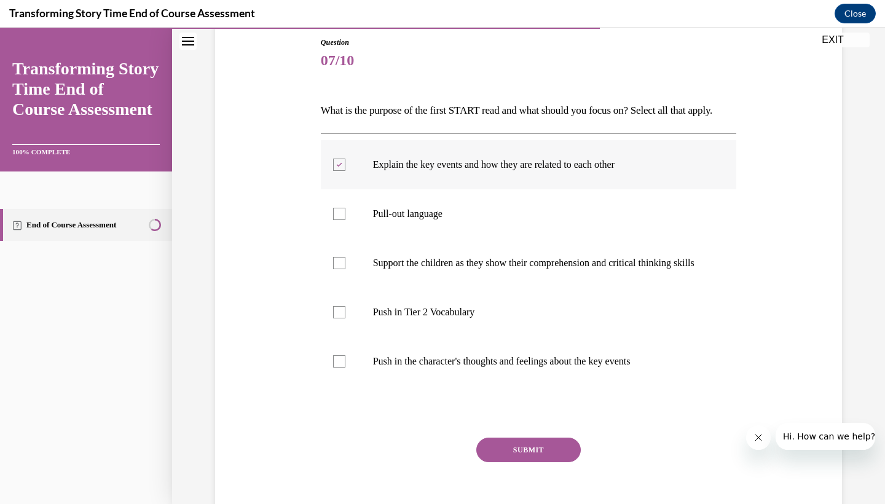
scroll to position [139, 0]
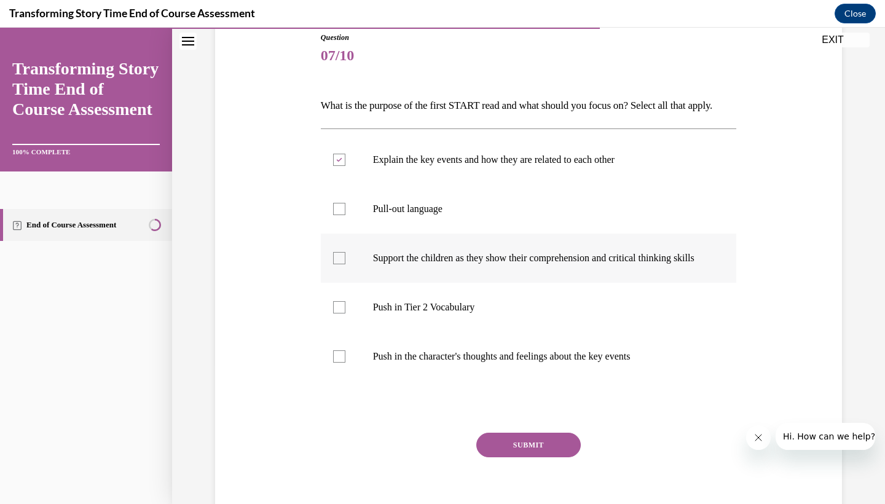
click at [405, 264] on p "Support the children as they show their comprehension and critical thinking ski…" at bounding box center [539, 258] width 333 height 12
click at [345, 264] on input "Support the children as they show their comprehension and critical thinking ski…" at bounding box center [339, 258] width 12 height 12
checkbox input "true"
click at [398, 215] on p "Pull-out language" at bounding box center [539, 209] width 333 height 12
click at [345, 215] on input "Pull-out language" at bounding box center [339, 209] width 12 height 12
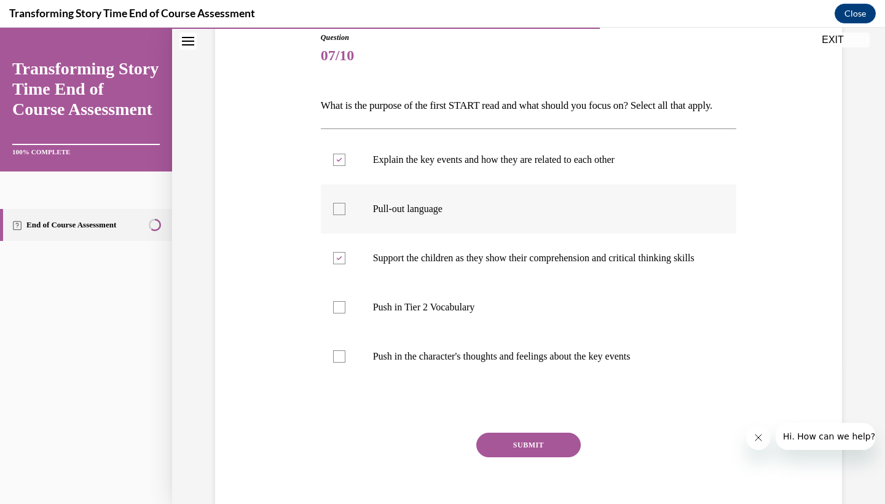
checkbox input "true"
click at [503, 457] on button "SUBMIT" at bounding box center [528, 445] width 104 height 25
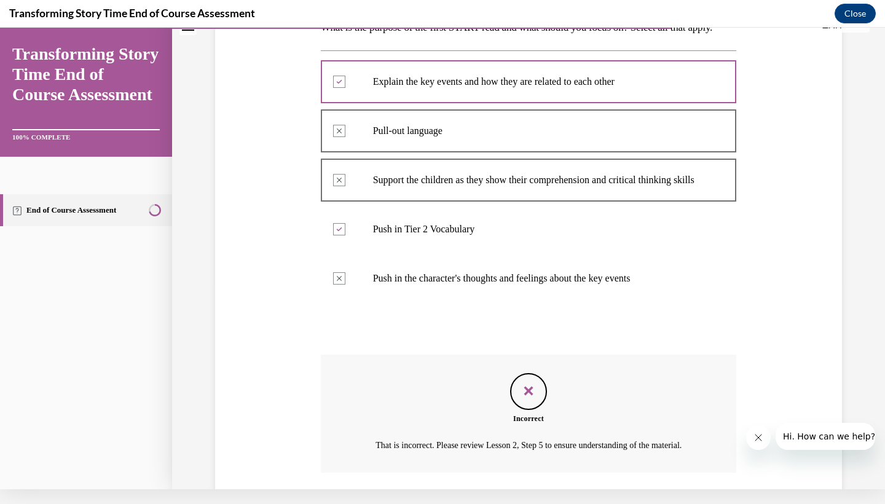
scroll to position [200, 0]
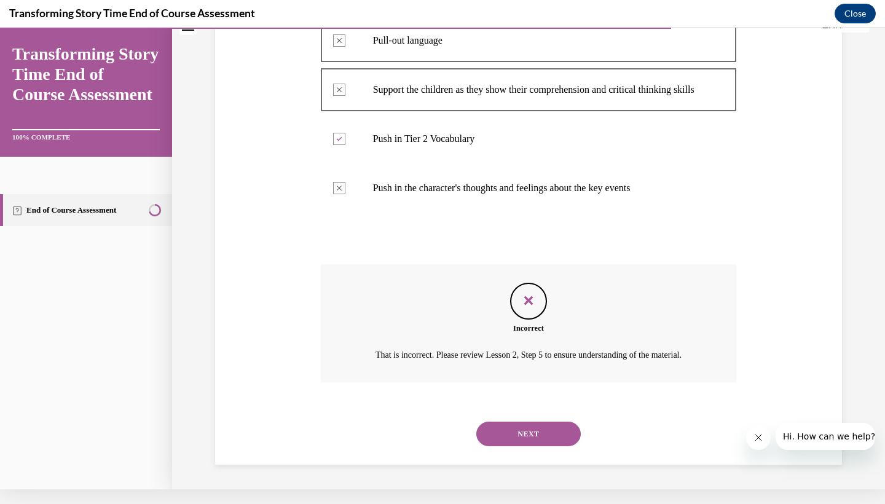
click at [512, 414] on div "NEXT" at bounding box center [529, 433] width 416 height 49
click at [511, 431] on button "NEXT" at bounding box center [528, 433] width 104 height 25
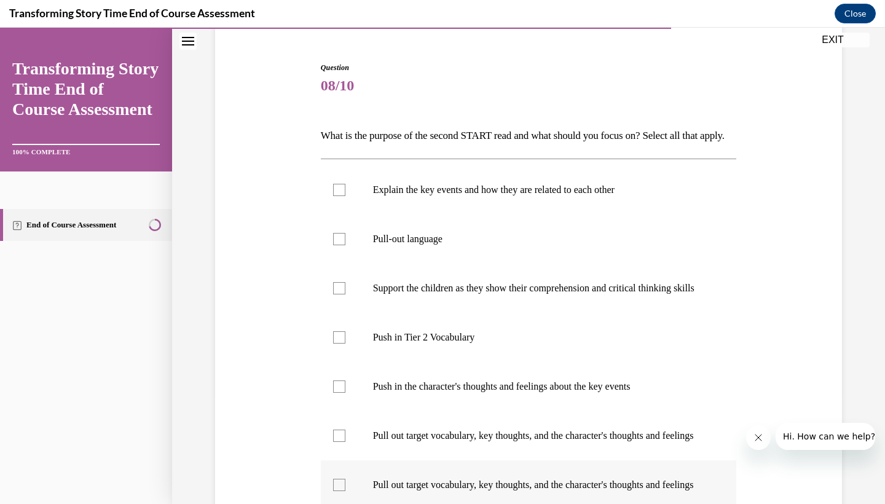
scroll to position [112, 0]
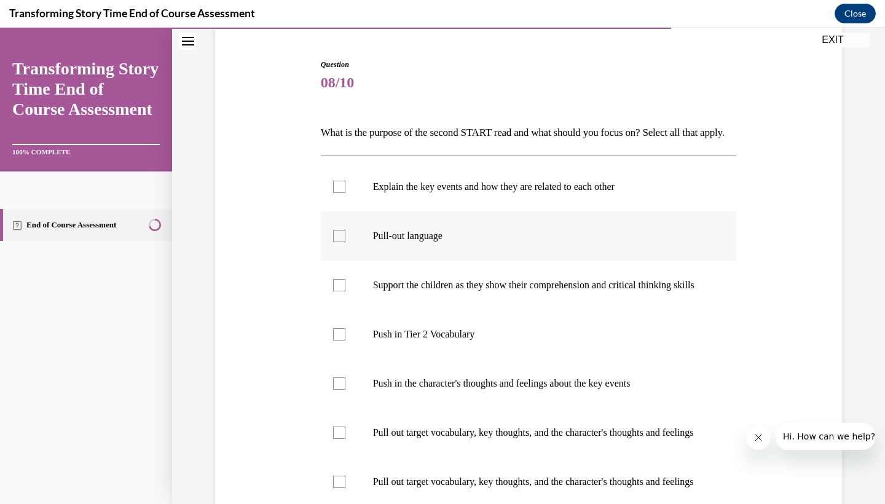
click at [412, 246] on label "Pull-out language" at bounding box center [529, 235] width 416 height 49
click at [345, 242] on input "Pull-out language" at bounding box center [339, 236] width 12 height 12
checkbox input "true"
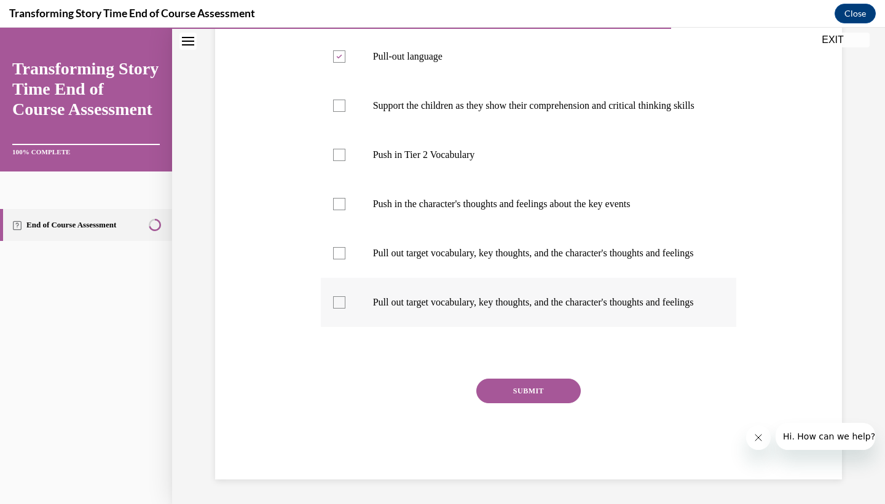
scroll to position [334, 0]
click at [382, 327] on label "Pull out target vocabulary, key thoughts, and the character's thoughts and feel…" at bounding box center [529, 302] width 416 height 49
click at [345, 308] on input "Pull out target vocabulary, key thoughts, and the character's thoughts and feel…" at bounding box center [339, 302] width 12 height 12
checkbox input "true"
click at [498, 402] on button "SUBMIT" at bounding box center [528, 390] width 104 height 25
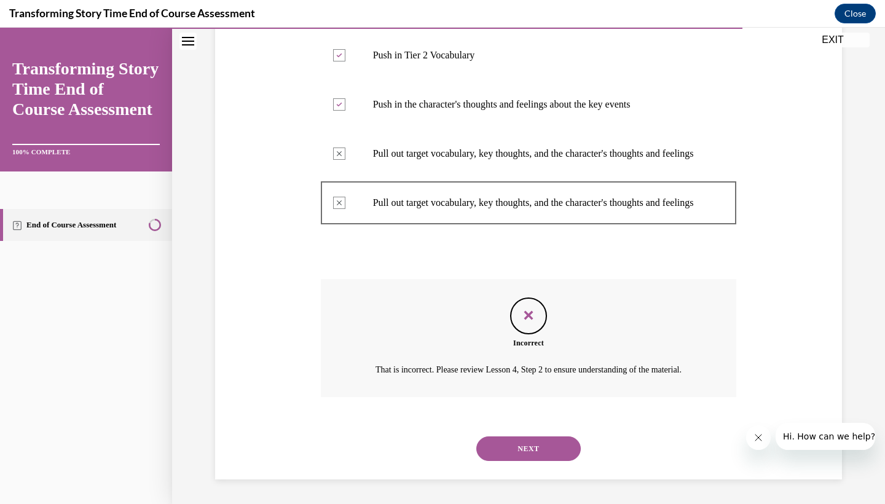
scroll to position [447, 0]
click at [527, 438] on button "NEXT" at bounding box center [528, 448] width 104 height 25
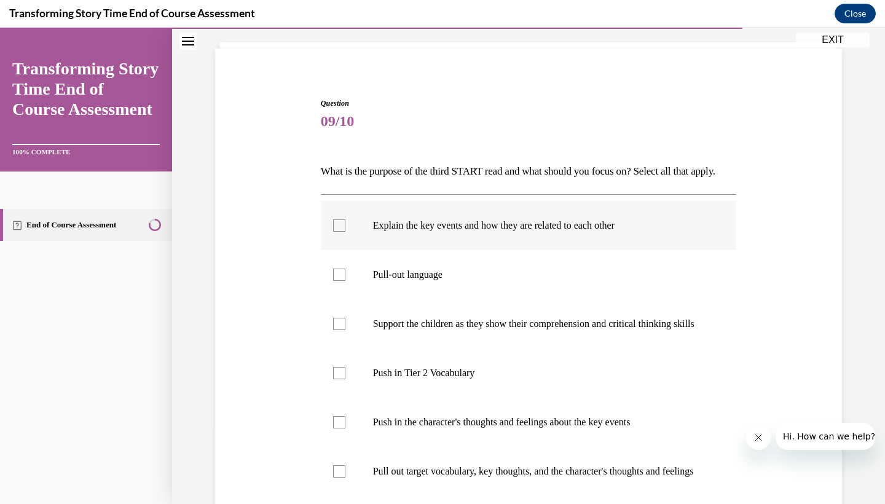
scroll to position [76, 0]
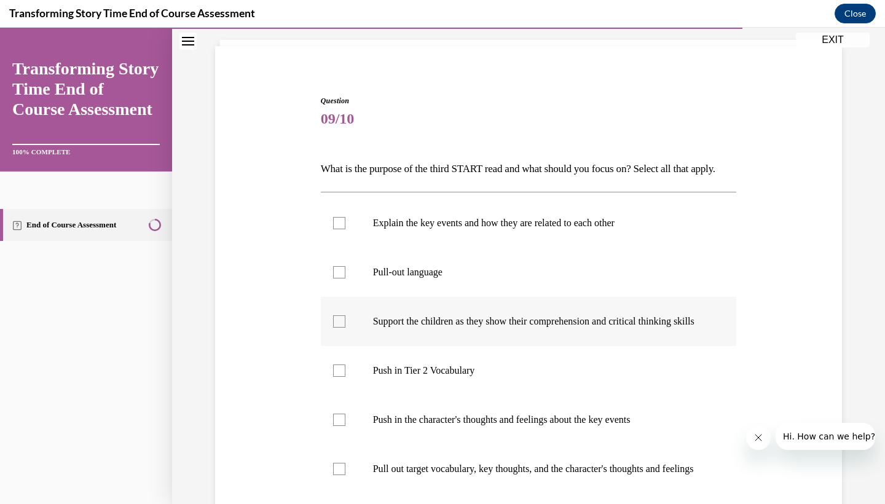
click at [417, 327] on p "Support the children as they show their comprehension and critical thinking ski…" at bounding box center [539, 321] width 333 height 12
click at [345, 327] on input "Support the children as they show their comprehension and critical thinking ski…" at bounding box center [339, 321] width 12 height 12
checkbox input "true"
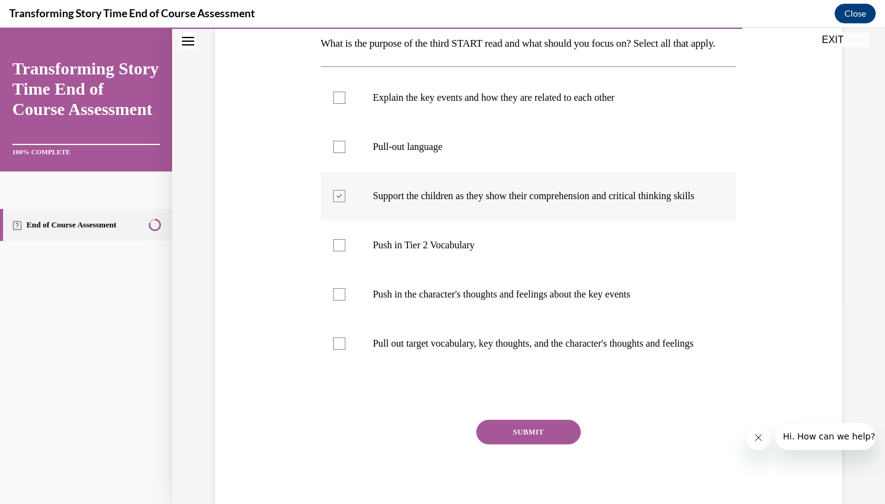
scroll to position [203, 0]
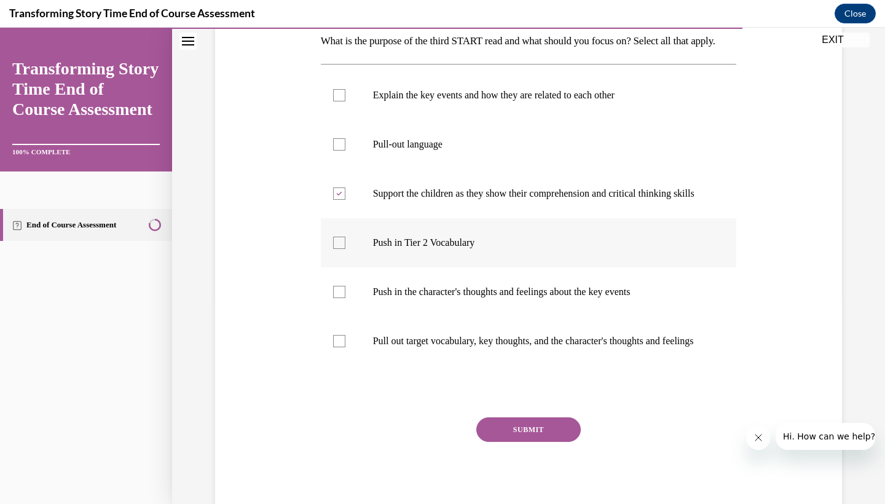
click at [405, 249] on p "Push in Tier 2 Vocabulary" at bounding box center [539, 243] width 333 height 12
click at [345, 249] on input "Push in Tier 2 Vocabulary" at bounding box center [339, 243] width 12 height 12
checkbox input "true"
click at [407, 366] on label "Pull out target vocabulary, key thoughts, and the character's thoughts and feel…" at bounding box center [529, 340] width 416 height 49
click at [345, 347] on input "Pull out target vocabulary, key thoughts, and the character's thoughts and feel…" at bounding box center [339, 341] width 12 height 12
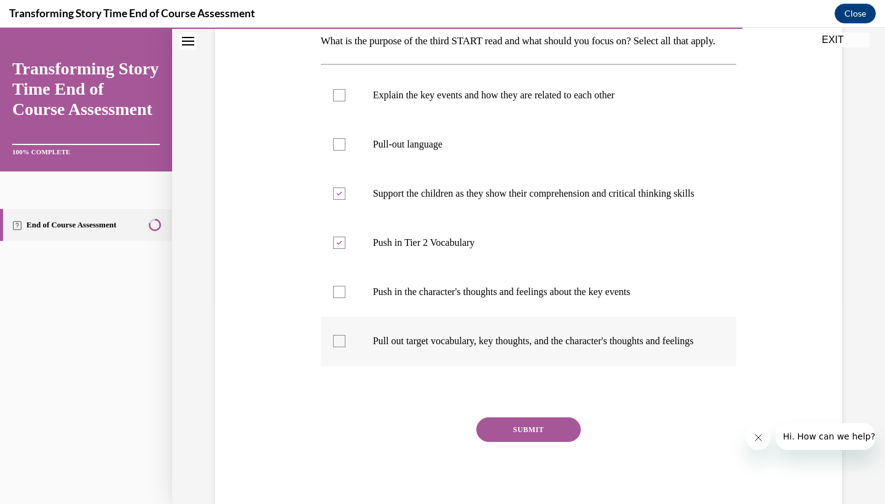
checkbox input "true"
click at [513, 442] on button "SUBMIT" at bounding box center [528, 429] width 104 height 25
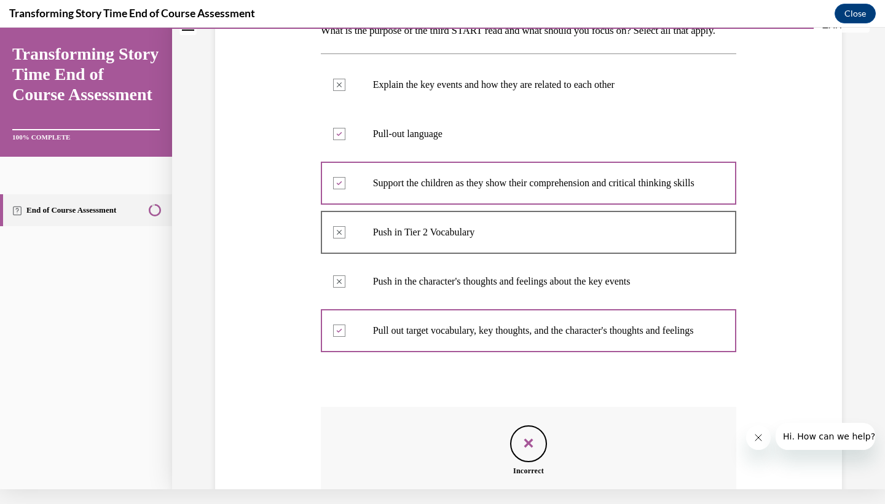
scroll to position [200, 0]
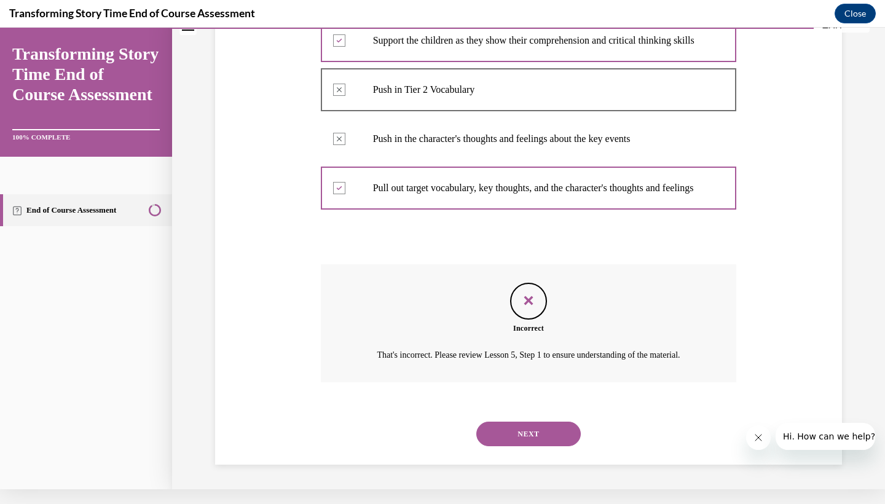
click at [511, 426] on button "NEXT" at bounding box center [528, 433] width 104 height 25
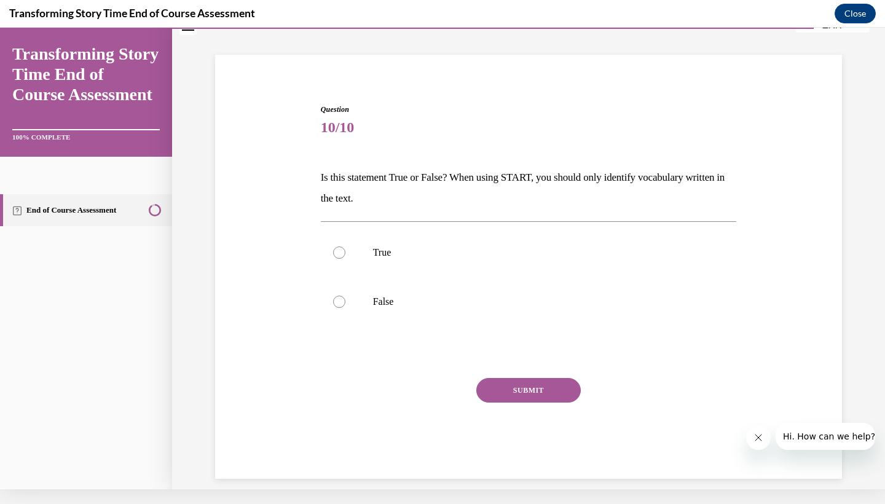
scroll to position [52, 0]
click at [364, 310] on label "False" at bounding box center [529, 302] width 416 height 49
click at [345, 308] on input "False" at bounding box center [339, 302] width 12 height 12
radio input "true"
click at [528, 396] on button "SUBMIT" at bounding box center [528, 390] width 104 height 25
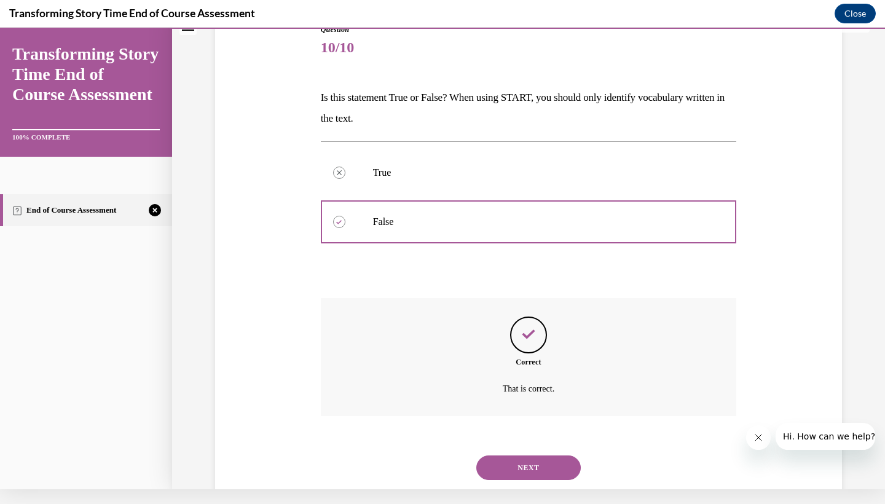
scroll to position [151, 0]
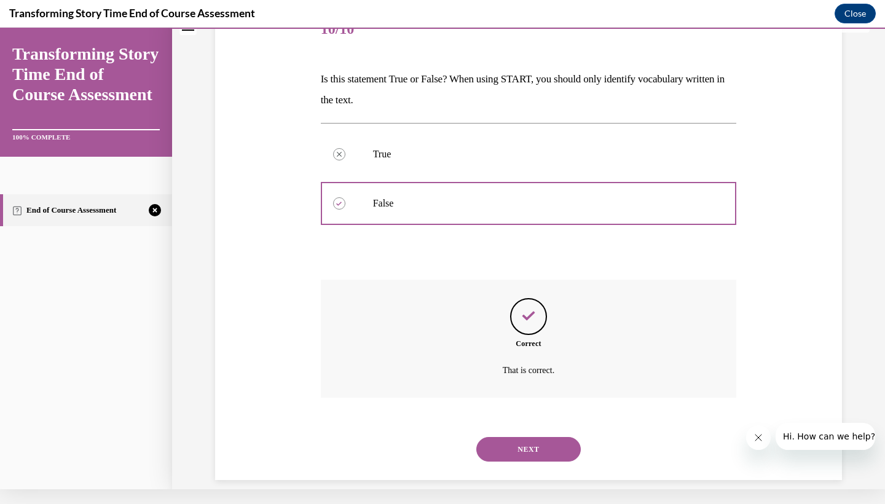
click at [560, 437] on button "NEXT" at bounding box center [528, 449] width 104 height 25
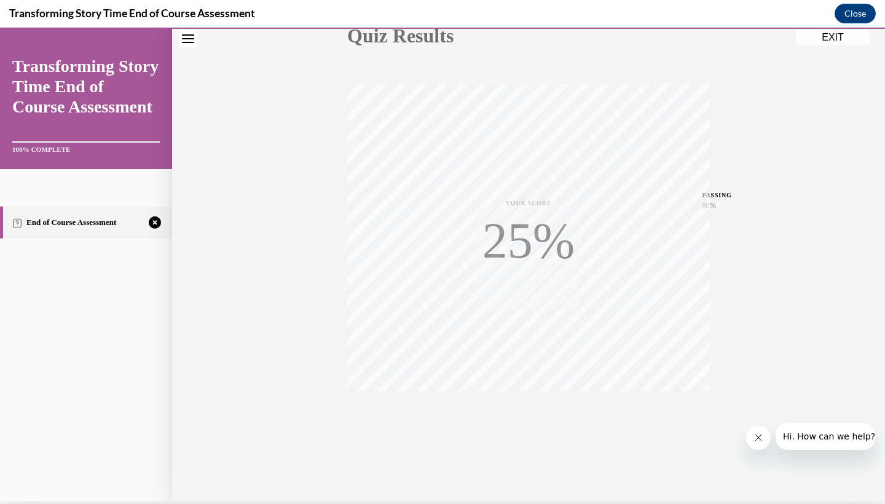
scroll to position [154, 0]
click at [529, 416] on div "TAKE AGAIN" at bounding box center [529, 418] width 44 height 29
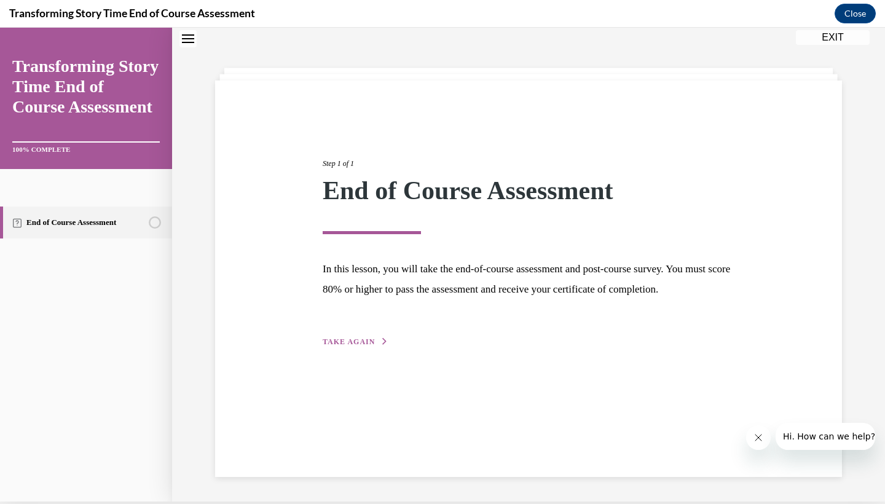
scroll to position [39, 0]
click at [344, 344] on div "Step 1 of 1 End of Course Assessment In this lesson, you will take the end-of-c…" at bounding box center [528, 239] width 430 height 219
click at [344, 346] on span "TAKE AGAIN" at bounding box center [349, 341] width 52 height 9
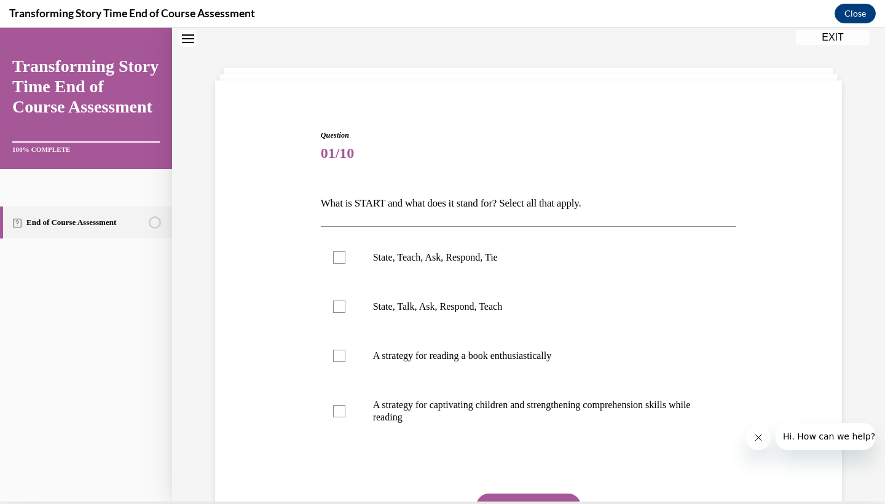
scroll to position [37, 0]
click at [404, 256] on p "State, Teach, Ask, Respond, Tie" at bounding box center [539, 259] width 333 height 12
click at [345, 256] on input "State, Teach, Ask, Respond, Tie" at bounding box center [339, 259] width 12 height 12
checkbox input "true"
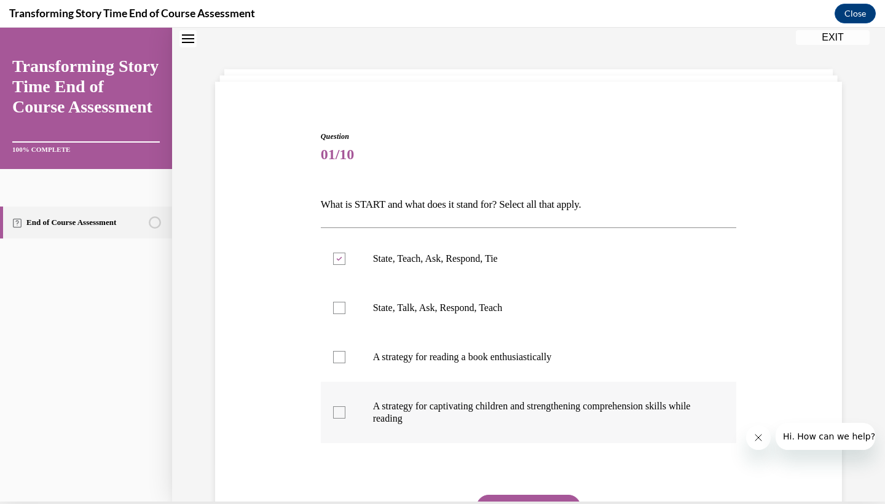
click at [402, 413] on p "A strategy for captivating children and strengthening comprehension skills whil…" at bounding box center [539, 412] width 333 height 25
click at [345, 413] on input "A strategy for captivating children and strengthening comprehension skills whil…" at bounding box center [339, 412] width 12 height 12
checkbox input "true"
click at [515, 494] on div "Question 01/10 What is START and what does it stand for? Select all that apply.…" at bounding box center [529, 363] width 416 height 464
click at [514, 496] on button "SUBMIT" at bounding box center [528, 507] width 104 height 25
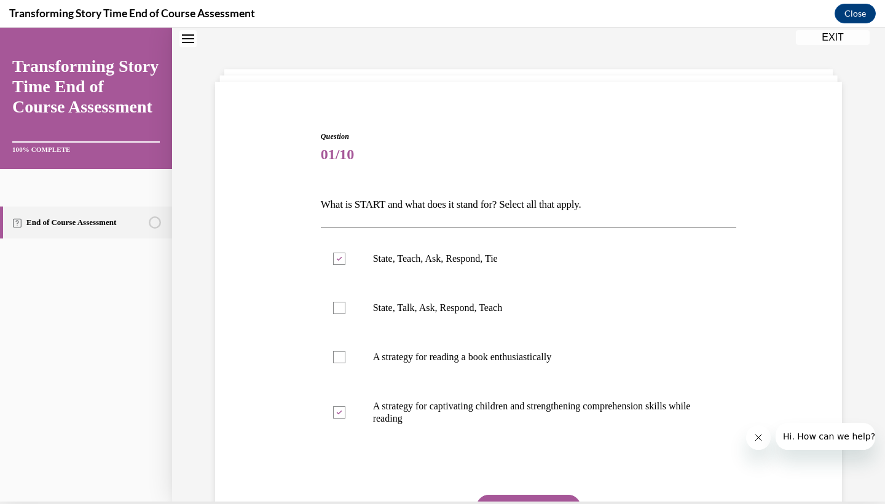
scroll to position [15, 0]
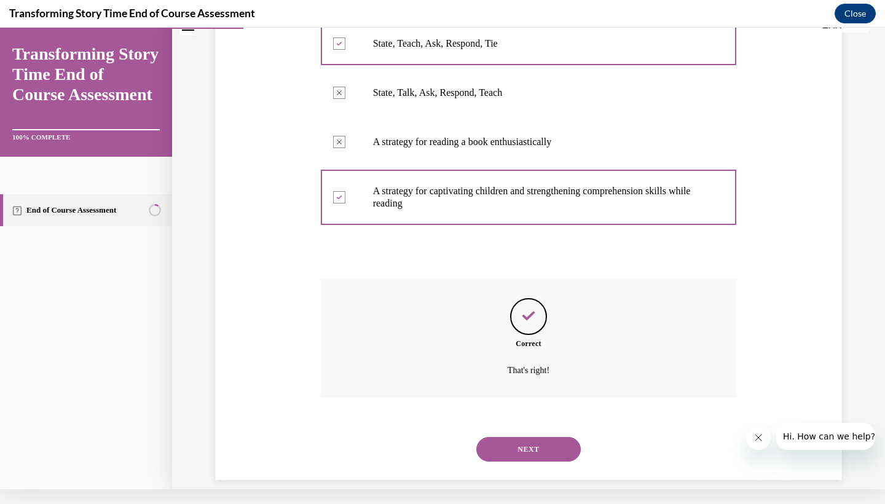
click at [523, 437] on button "NEXT" at bounding box center [528, 449] width 104 height 25
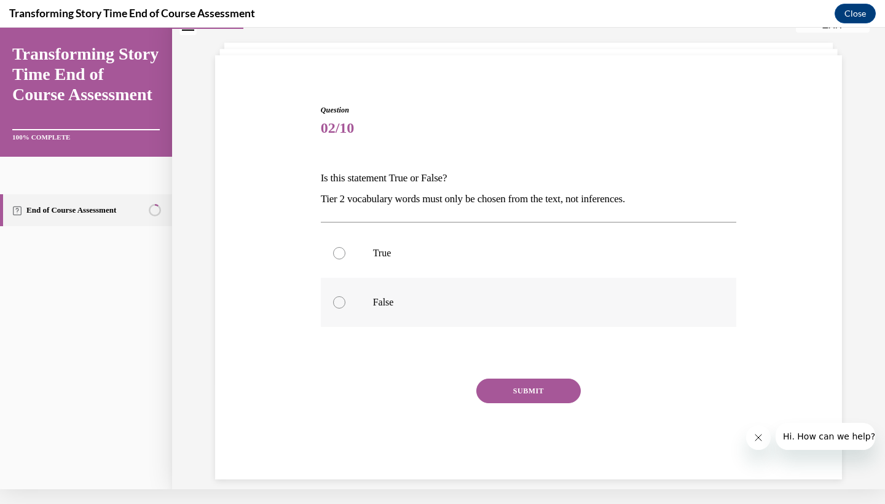
click at [348, 289] on label "False" at bounding box center [529, 302] width 416 height 49
click at [345, 296] on input "False" at bounding box center [339, 302] width 12 height 12
radio input "true"
click at [507, 388] on button "SUBMIT" at bounding box center [528, 390] width 104 height 25
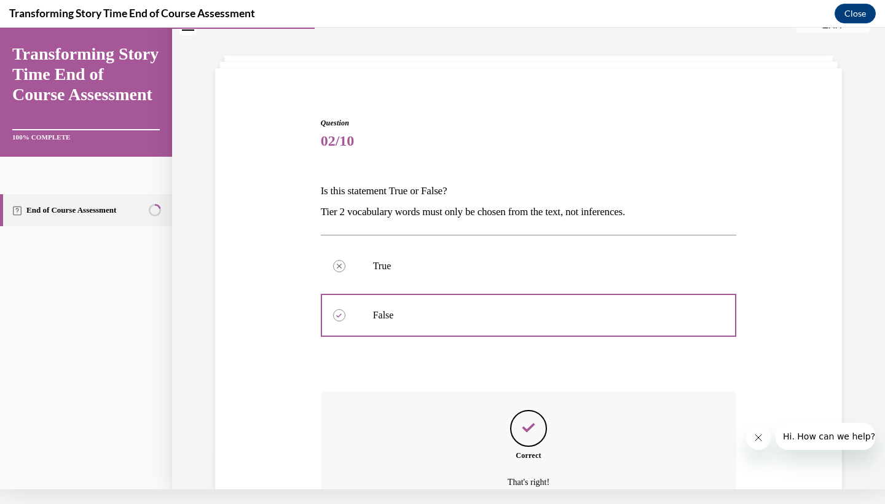
scroll to position [151, 0]
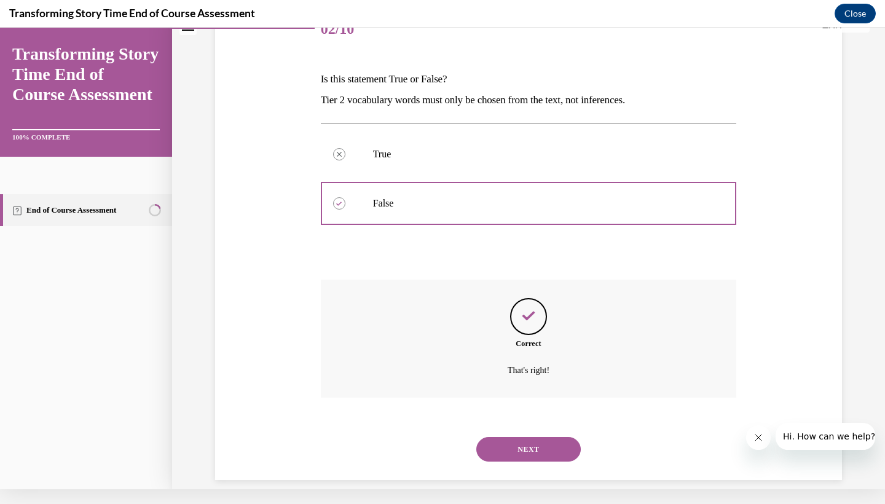
click at [493, 437] on button "NEXT" at bounding box center [528, 449] width 104 height 25
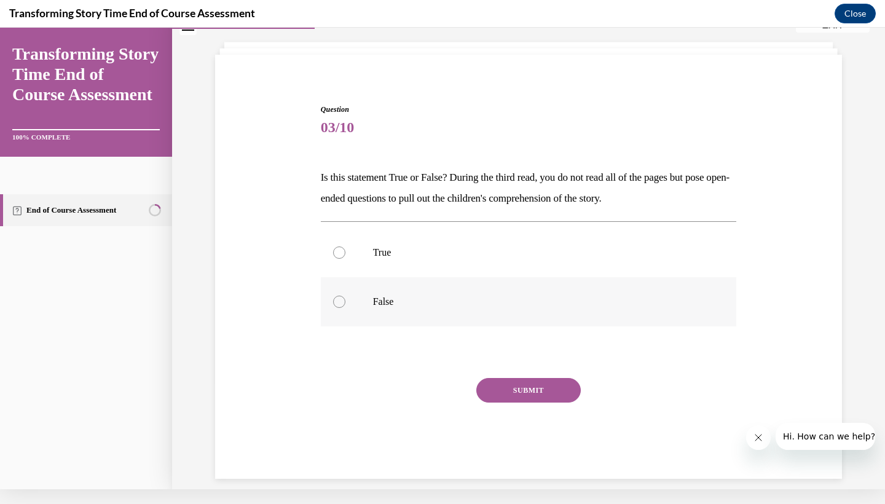
scroll to position [52, 0]
click at [342, 305] on div at bounding box center [339, 302] width 12 height 12
click at [342, 305] on input "False" at bounding box center [339, 302] width 12 height 12
radio input "true"
click at [503, 378] on div "Question 03/10 Is this statement True or False? During the third read, you do n…" at bounding box center [529, 291] width 416 height 375
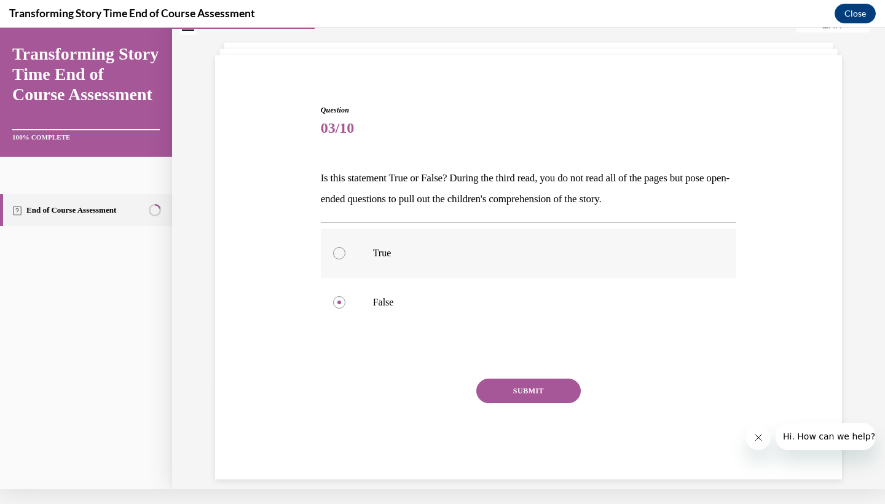
click at [379, 250] on p "True" at bounding box center [539, 253] width 333 height 12
click at [345, 250] on input "True" at bounding box center [339, 253] width 12 height 12
radio input "true"
click at [513, 401] on button "SUBMIT" at bounding box center [528, 390] width 104 height 25
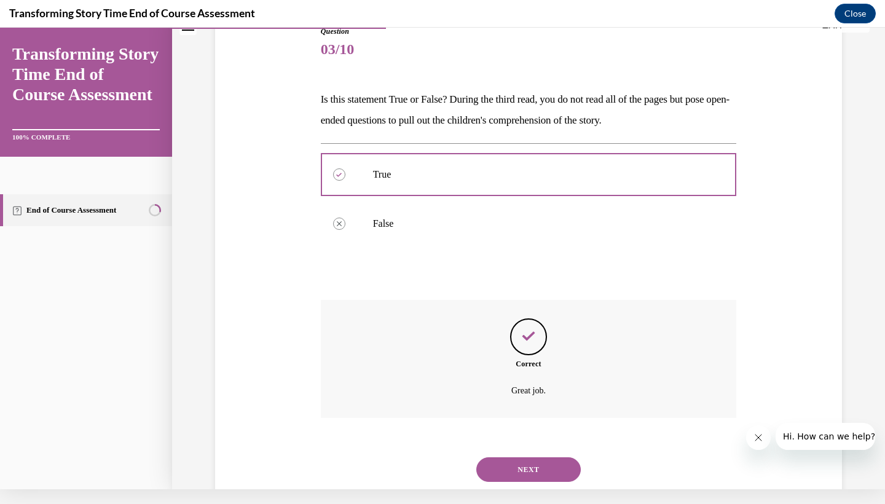
scroll to position [151, 0]
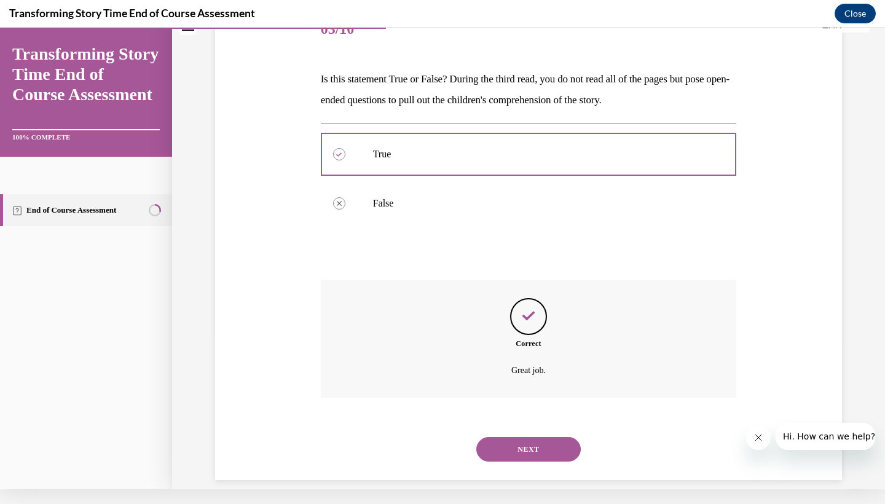
click at [525, 449] on div "NEXT" at bounding box center [529, 449] width 416 height 49
click at [523, 437] on button "NEXT" at bounding box center [528, 449] width 104 height 25
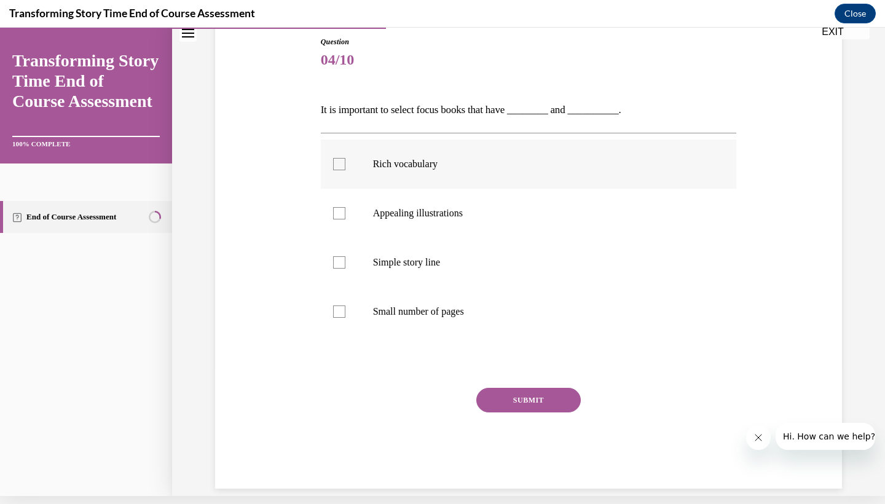
click at [380, 158] on p "Rich vocabulary" at bounding box center [539, 164] width 333 height 12
click at [345, 158] on input "Rich vocabulary" at bounding box center [339, 164] width 12 height 12
checkbox input "true"
click at [373, 221] on label "Appealing illustrations" at bounding box center [529, 213] width 416 height 49
click at [345, 219] on input "Appealing illustrations" at bounding box center [339, 213] width 12 height 12
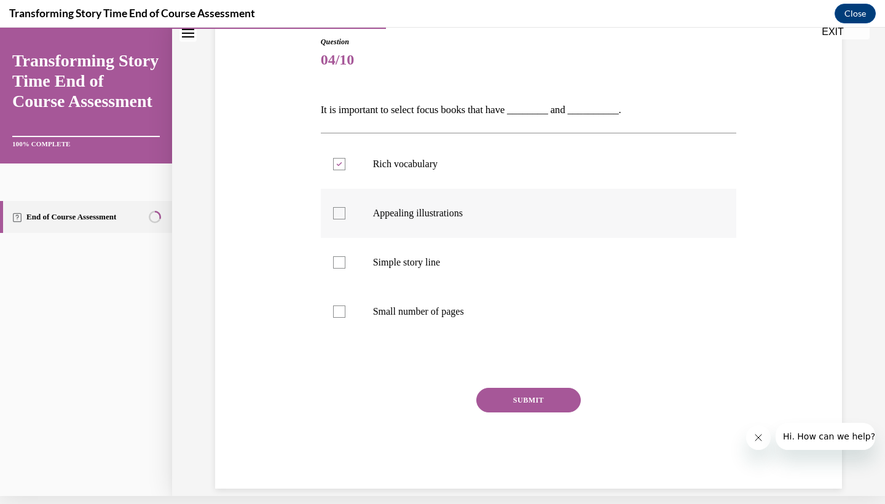
checkbox input "true"
click at [498, 398] on button "SUBMIT" at bounding box center [528, 400] width 104 height 25
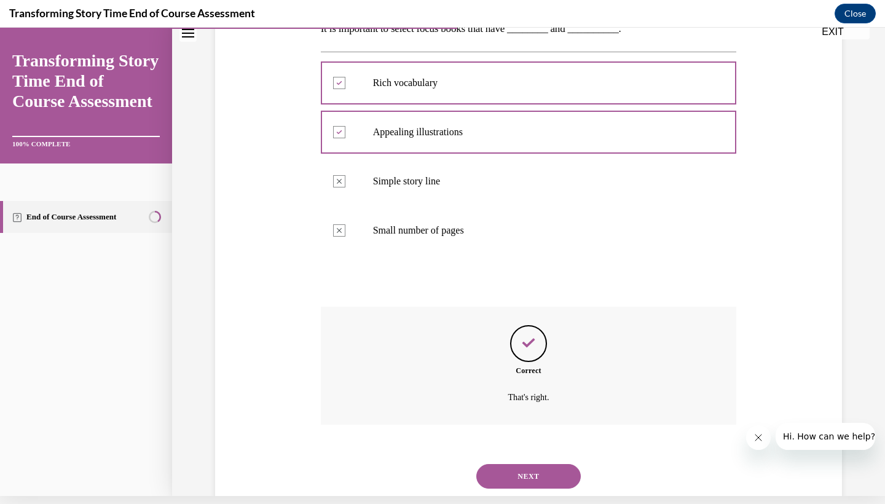
scroll to position [228, 0]
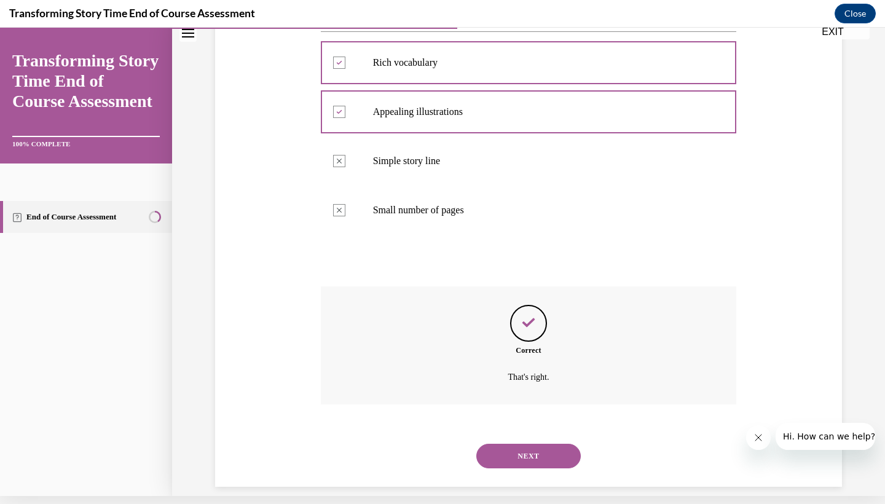
click at [516, 444] on button "NEXT" at bounding box center [528, 456] width 104 height 25
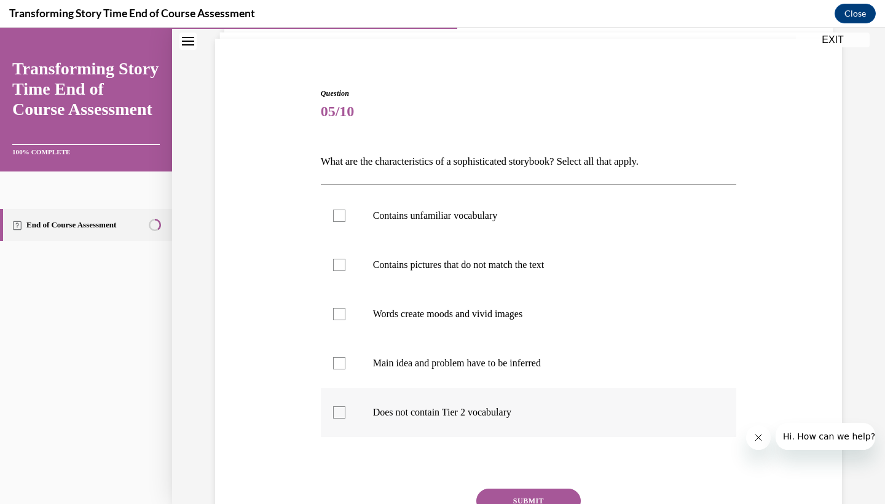
scroll to position [85, 0]
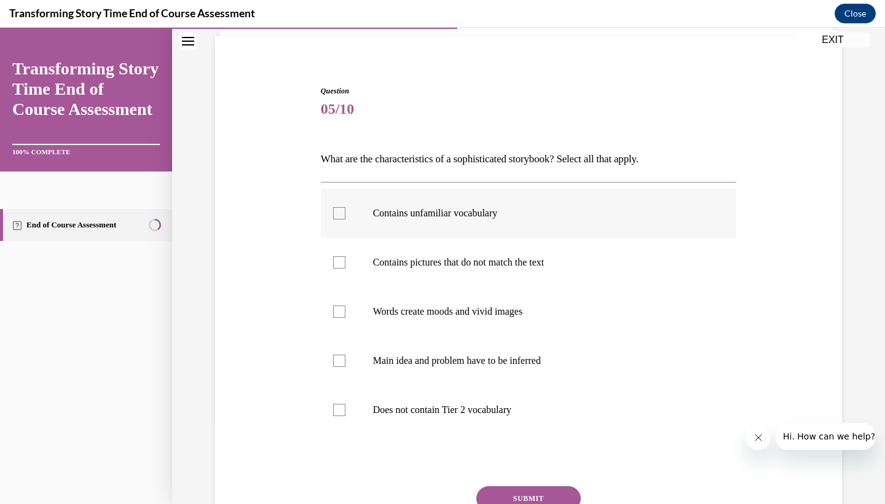
click at [443, 223] on label "Contains unfamiliar vocabulary" at bounding box center [529, 213] width 416 height 49
click at [345, 219] on input "Contains unfamiliar vocabulary" at bounding box center [339, 213] width 12 height 12
checkbox input "true"
click at [428, 265] on p "Contains pictures that do not match the text" at bounding box center [539, 262] width 333 height 12
click at [345, 265] on input "Contains pictures that do not match the text" at bounding box center [339, 262] width 12 height 12
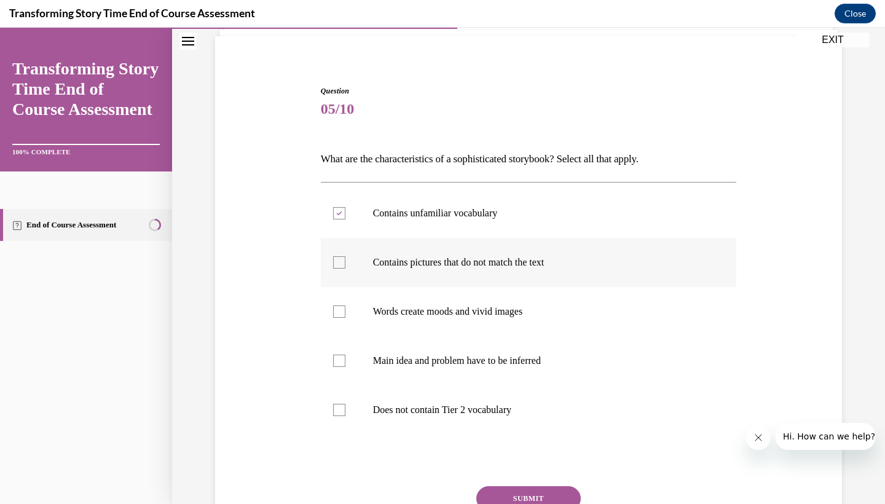
checkbox input "true"
click at [413, 322] on label "Words create moods and vivid images" at bounding box center [529, 311] width 416 height 49
click at [345, 318] on input "Words create moods and vivid images" at bounding box center [339, 311] width 12 height 12
checkbox input "true"
click at [519, 487] on button "SUBMIT" at bounding box center [528, 498] width 104 height 25
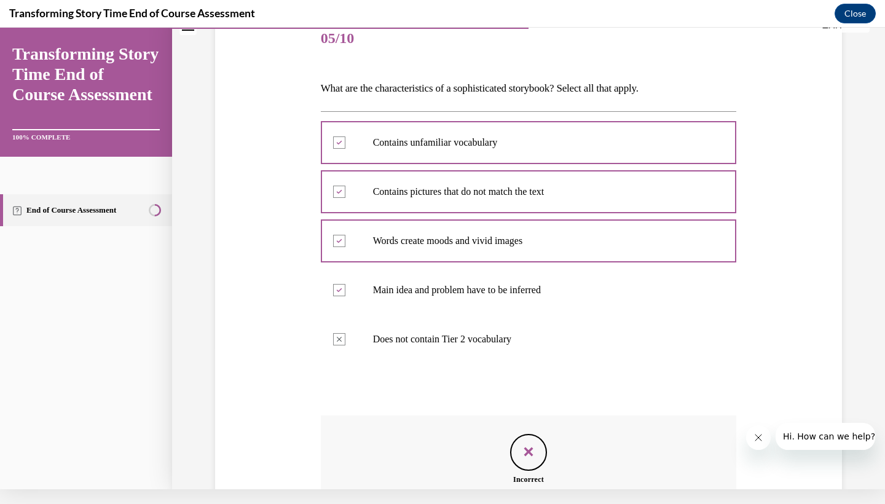
scroll to position [142, 0]
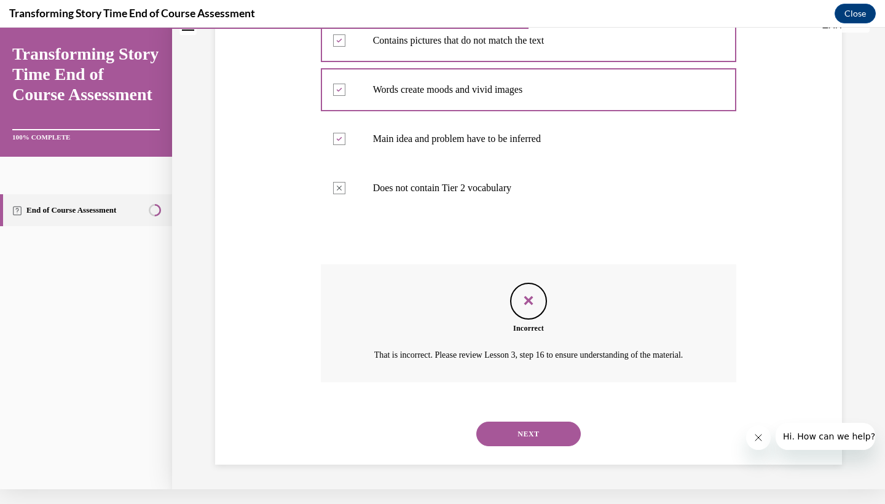
click at [501, 431] on button "NEXT" at bounding box center [528, 433] width 104 height 25
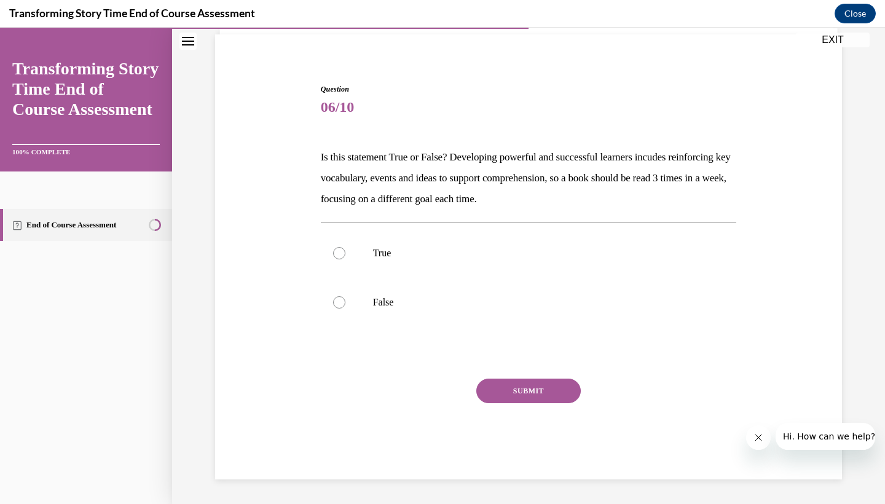
scroll to position [72, 0]
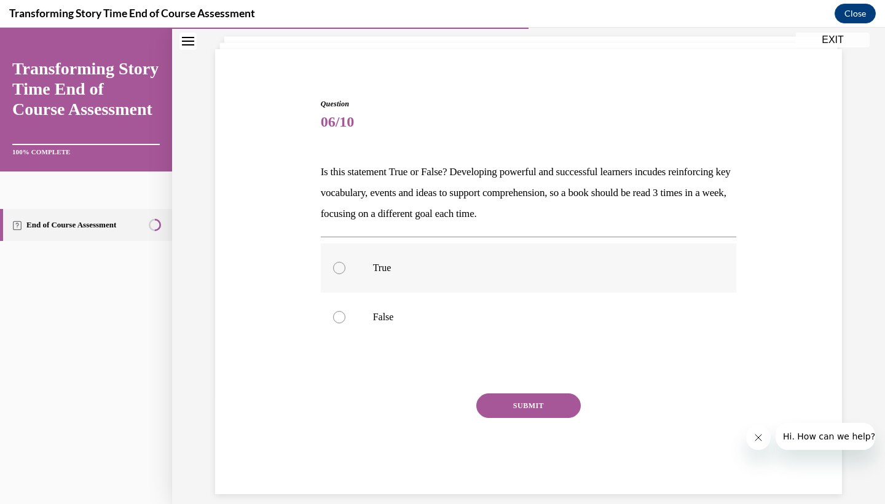
click at [340, 259] on label "True" at bounding box center [529, 267] width 416 height 49
click at [340, 262] on input "True" at bounding box center [339, 268] width 12 height 12
radio input "true"
click at [511, 404] on button "SUBMIT" at bounding box center [528, 405] width 104 height 25
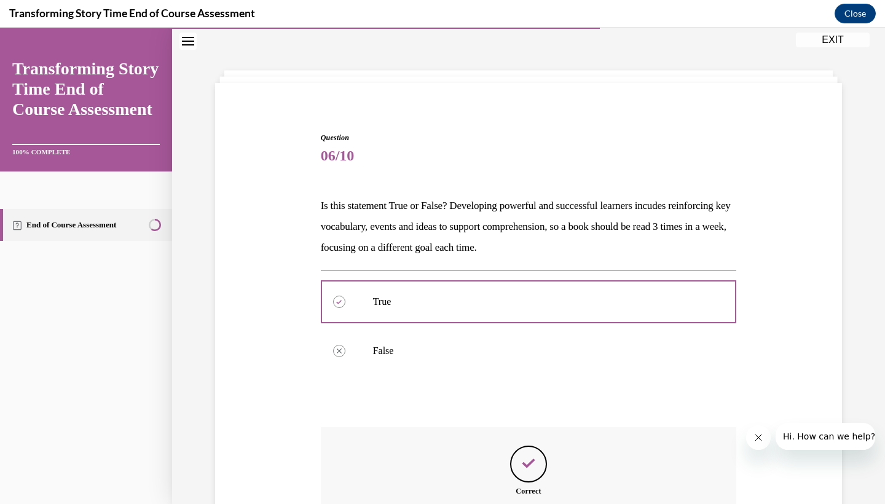
scroll to position [171, 0]
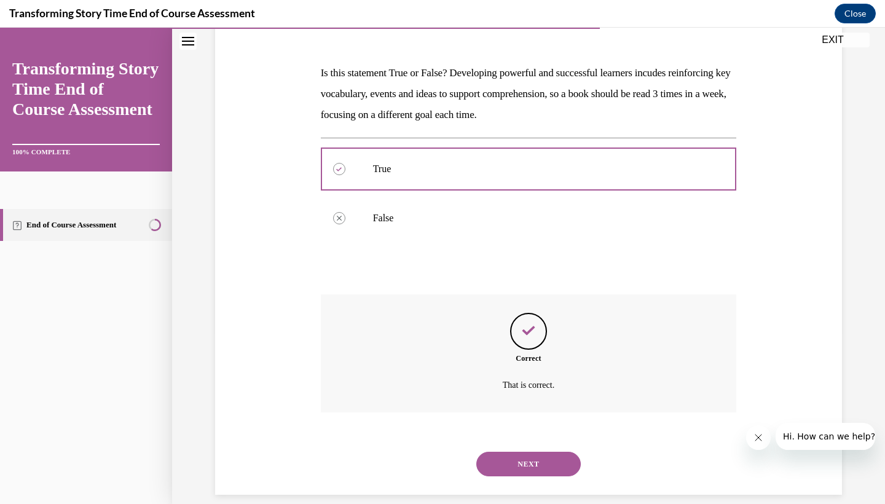
click at [519, 455] on button "NEXT" at bounding box center [528, 464] width 104 height 25
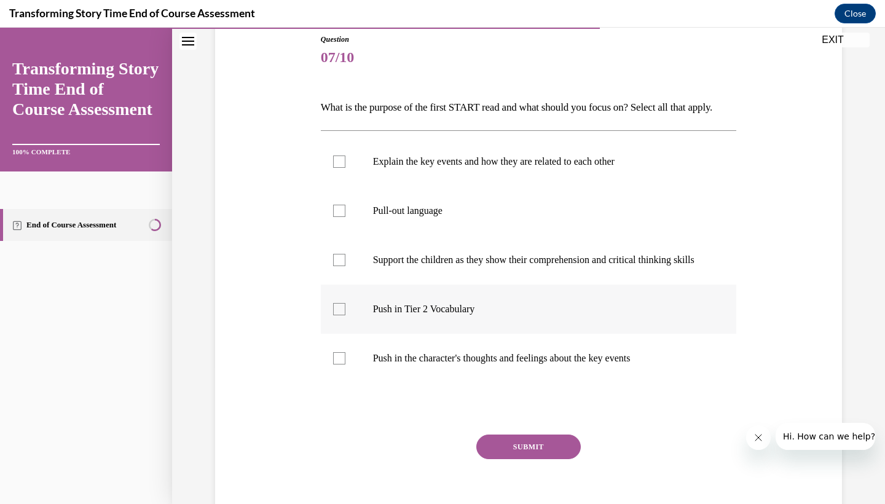
click at [402, 315] on p "Push in Tier 2 Vocabulary" at bounding box center [539, 309] width 333 height 12
click at [345, 315] on input "Push in Tier 2 Vocabulary" at bounding box center [339, 309] width 12 height 12
click at [342, 334] on label "Push in Tier 2 Vocabulary" at bounding box center [529, 308] width 416 height 49
click at [342, 315] on input "Push in Tier 2 Vocabulary" at bounding box center [339, 309] width 12 height 12
checkbox input "false"
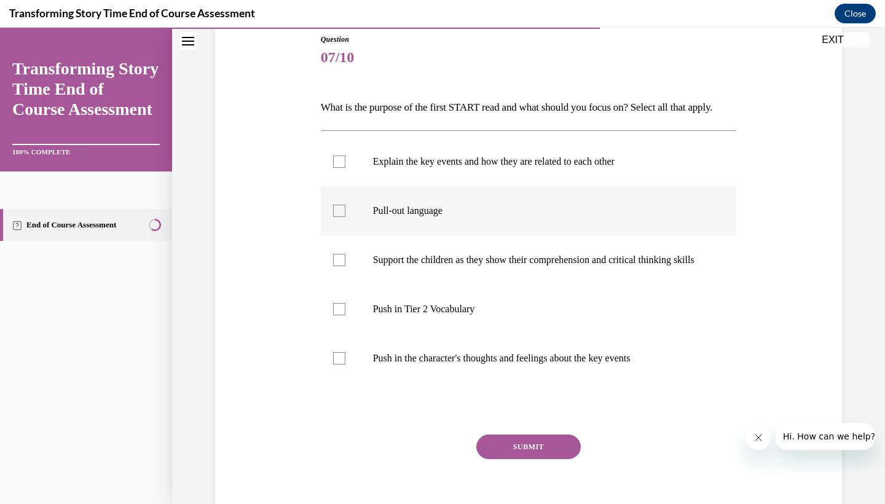
click at [359, 232] on label "Pull-out language" at bounding box center [529, 210] width 416 height 49
click at [345, 217] on input "Pull-out language" at bounding box center [339, 211] width 12 height 12
checkbox input "true"
click at [392, 186] on label "Explain the key events and how they are related to each other" at bounding box center [529, 161] width 416 height 49
click at [345, 168] on input "Explain the key events and how they are related to each other" at bounding box center [339, 161] width 12 height 12
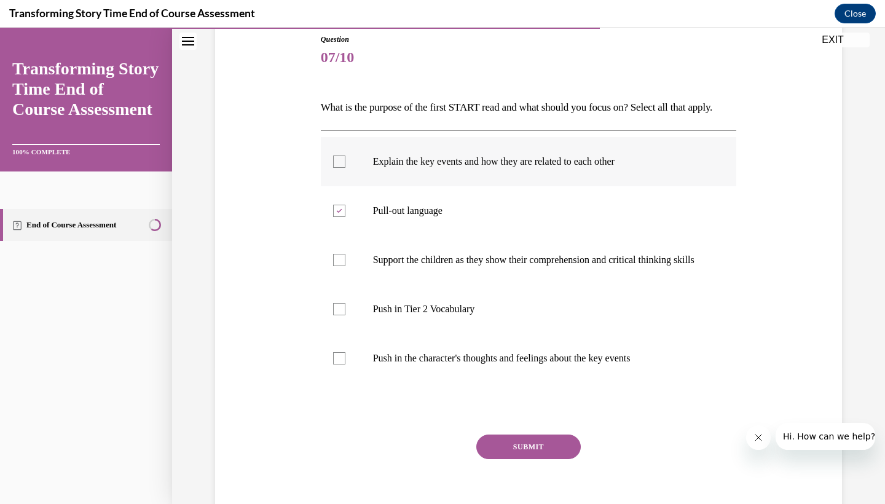
checkbox input "true"
click at [356, 383] on label "Push in the character's thoughts and feelings about the key events" at bounding box center [529, 358] width 416 height 49
click at [345, 364] on input "Push in the character's thoughts and feelings about the key events" at bounding box center [339, 358] width 12 height 12
checkbox input "true"
click at [511, 459] on button "SUBMIT" at bounding box center [528, 446] width 104 height 25
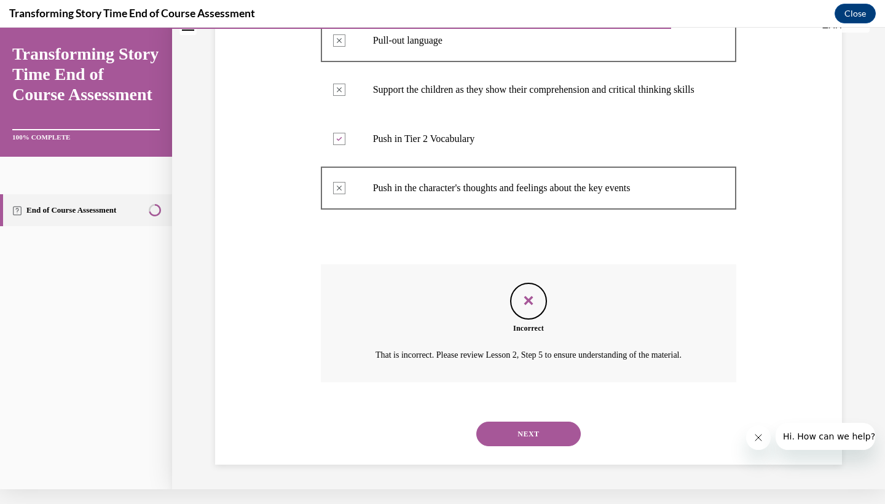
scroll to position [324, 0]
click at [504, 427] on button "NEXT" at bounding box center [528, 433] width 104 height 25
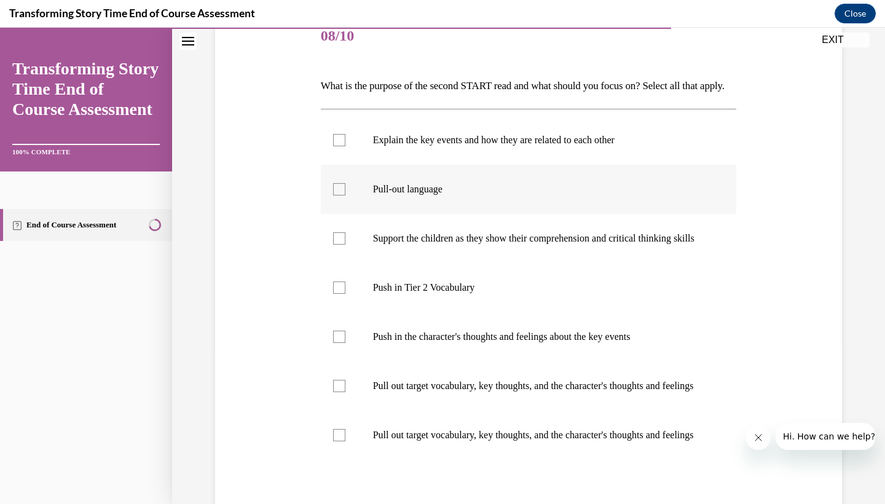
scroll to position [164, 0]
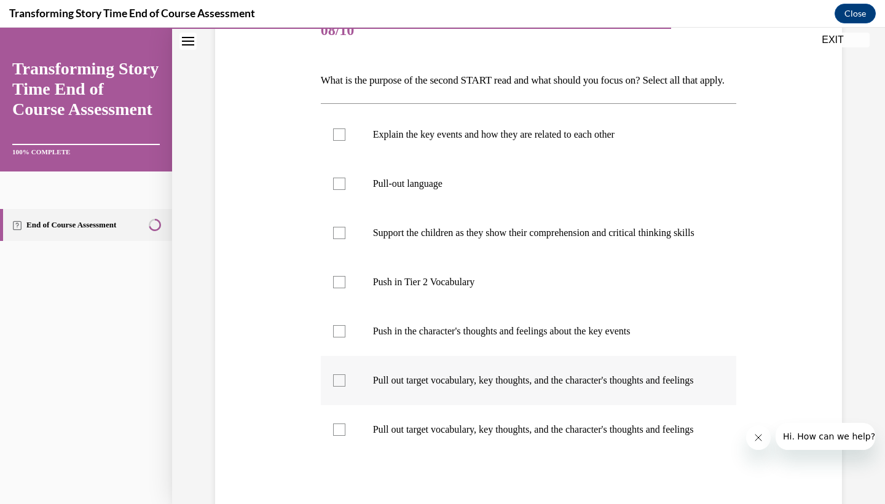
click at [498, 389] on label "Pull out target vocabulary, key thoughts, and the character's thoughts and feel…" at bounding box center [529, 380] width 416 height 49
click at [345, 386] on input "Pull out target vocabulary, key thoughts, and the character's thoughts and feel…" at bounding box center [339, 380] width 12 height 12
checkbox input "true"
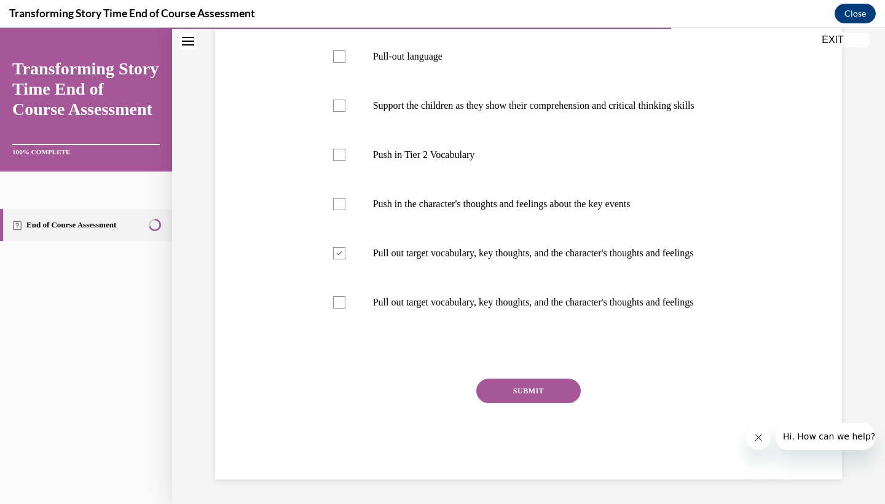
click at [555, 403] on button "SUBMIT" at bounding box center [528, 390] width 104 height 25
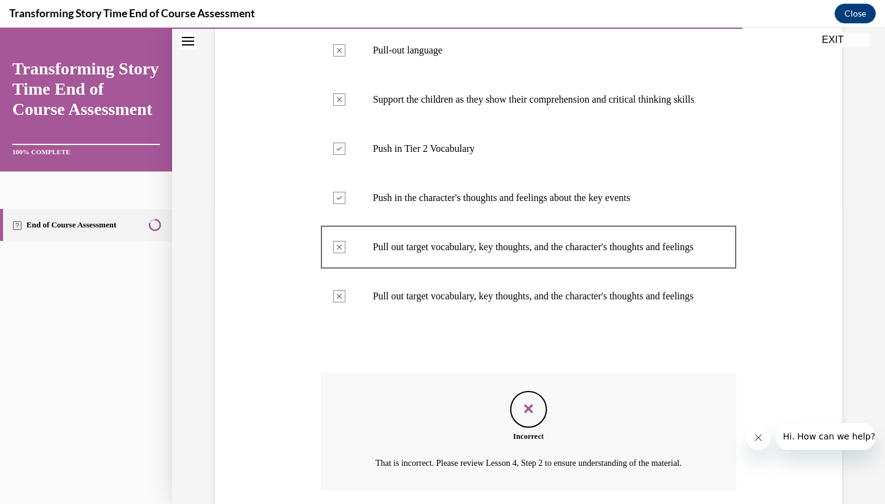
scroll to position [447, 0]
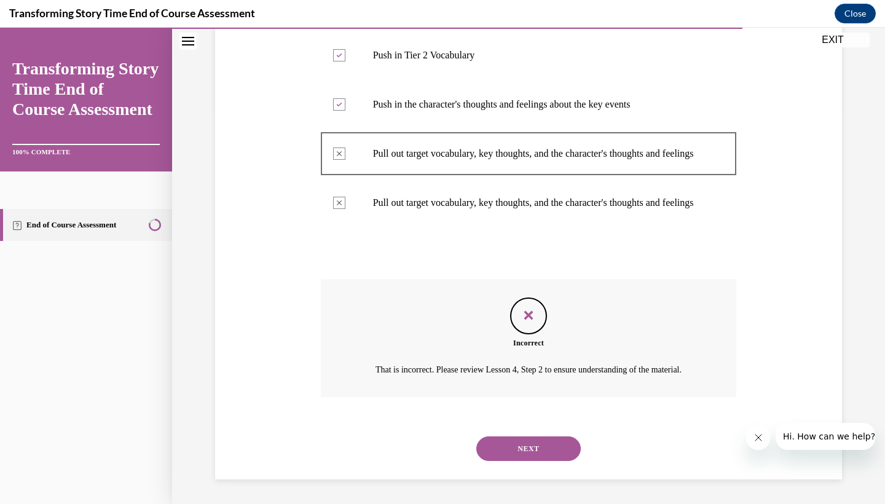
click at [511, 450] on button "NEXT" at bounding box center [528, 448] width 104 height 25
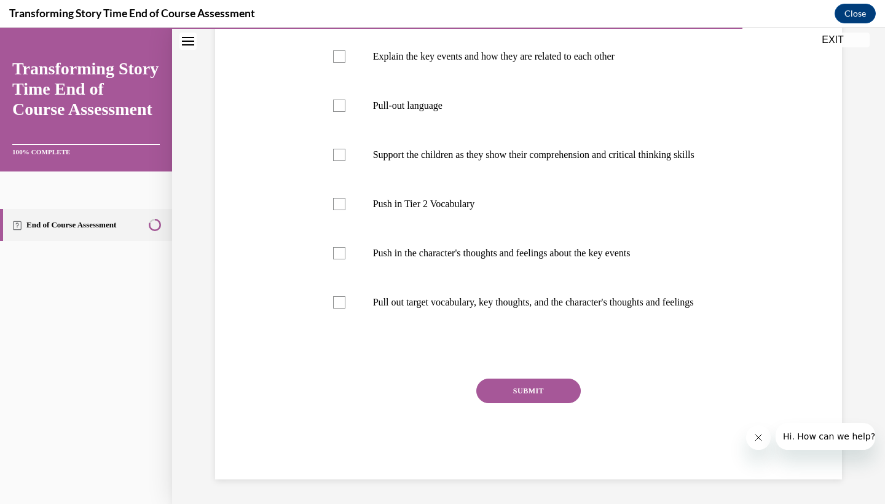
scroll to position [260, 0]
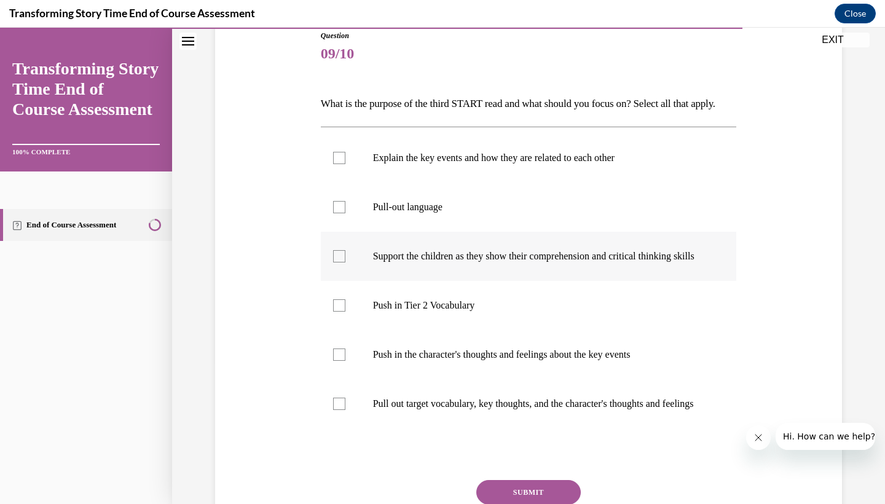
click at [433, 262] on p "Support the children as they show their comprehension and critical thinking ski…" at bounding box center [539, 256] width 333 height 12
click at [345, 262] on input "Support the children as they show their comprehension and critical thinking ski…" at bounding box center [339, 256] width 12 height 12
checkbox input "true"
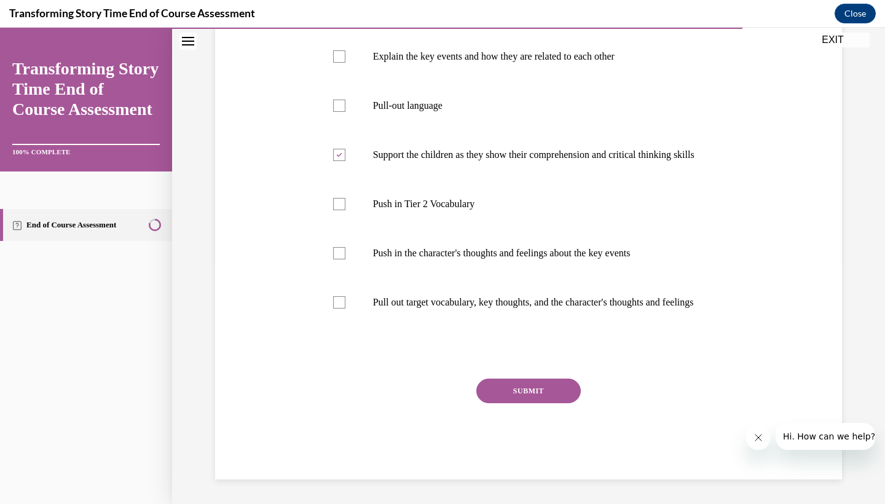
click at [514, 400] on button "SUBMIT" at bounding box center [528, 390] width 104 height 25
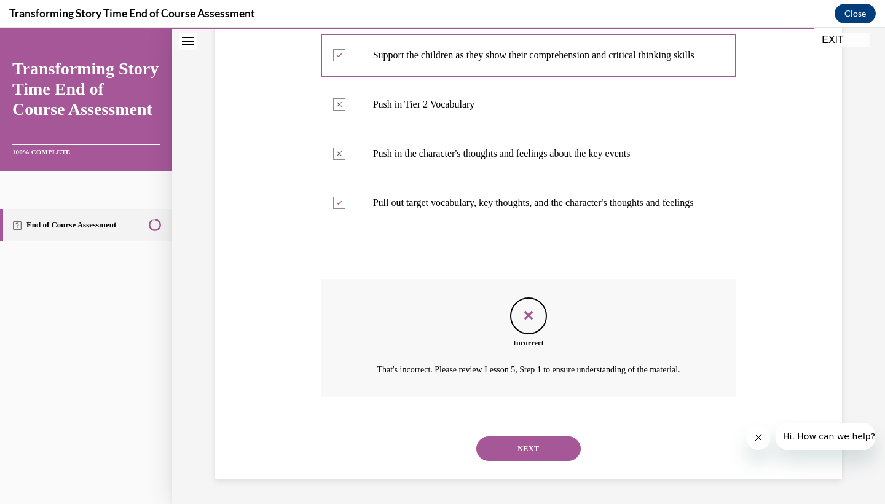
scroll to position [386, 0]
click at [512, 458] on button "NEXT" at bounding box center [528, 448] width 104 height 25
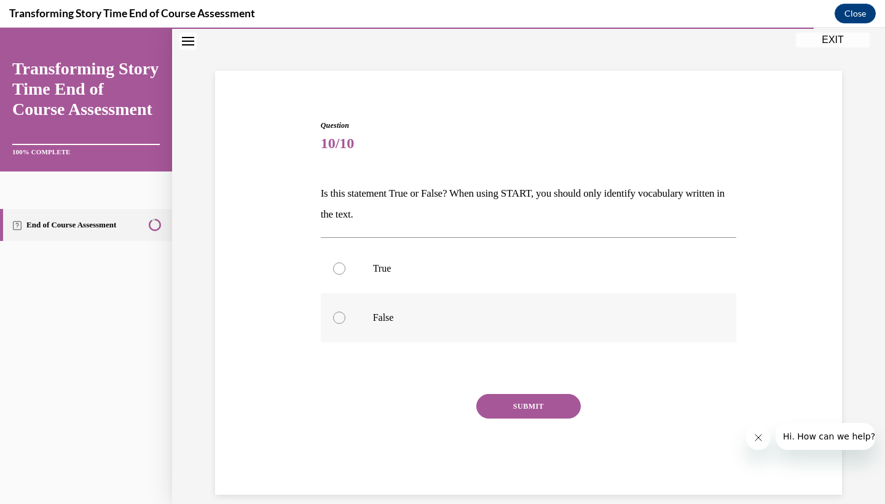
click at [375, 323] on p "False" at bounding box center [539, 317] width 333 height 12
click at [345, 323] on input "False" at bounding box center [339, 317] width 12 height 12
radio input "true"
click at [503, 415] on button "SUBMIT" at bounding box center [528, 406] width 104 height 25
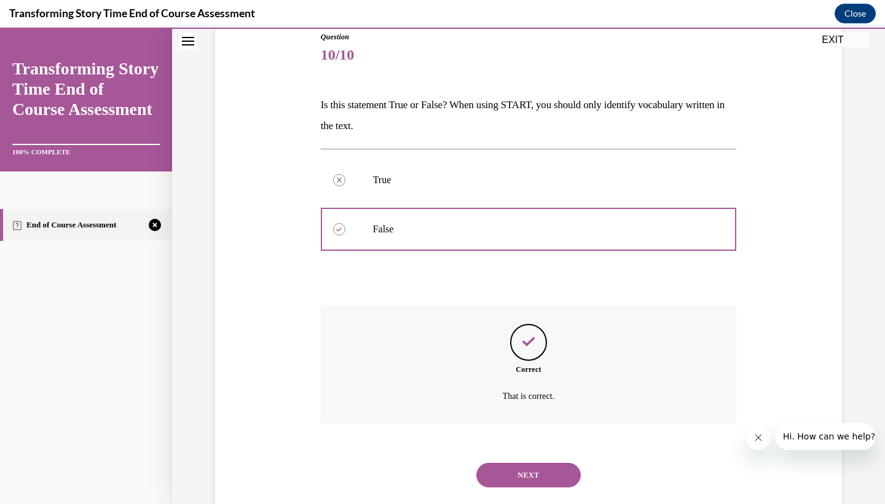
scroll to position [151, 0]
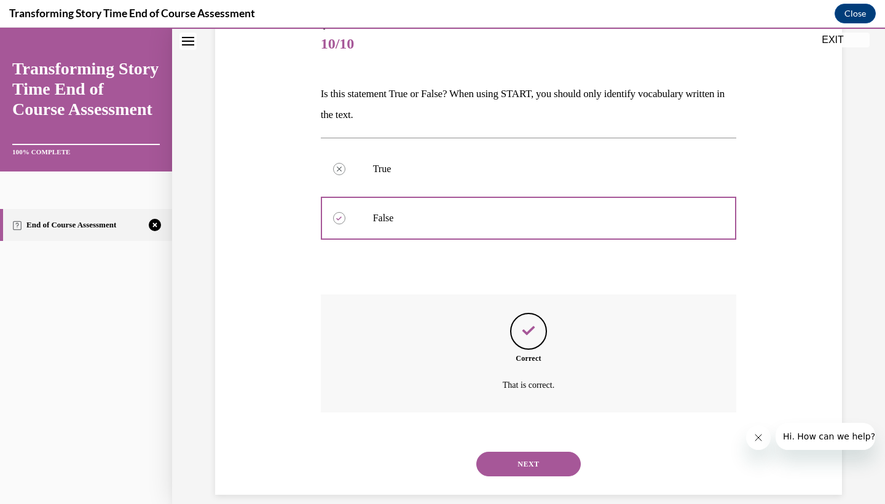
click at [523, 452] on button "NEXT" at bounding box center [528, 464] width 104 height 25
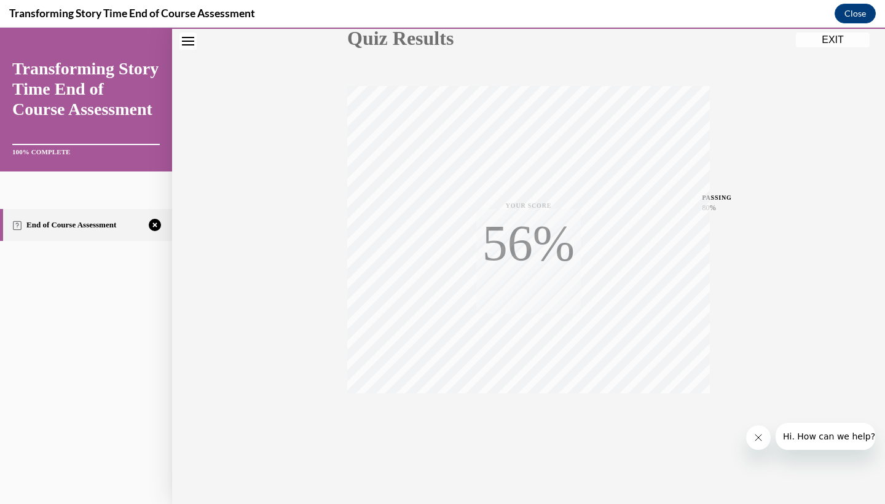
scroll to position [154, 0]
click at [522, 427] on icon "button" at bounding box center [529, 429] width 44 height 14
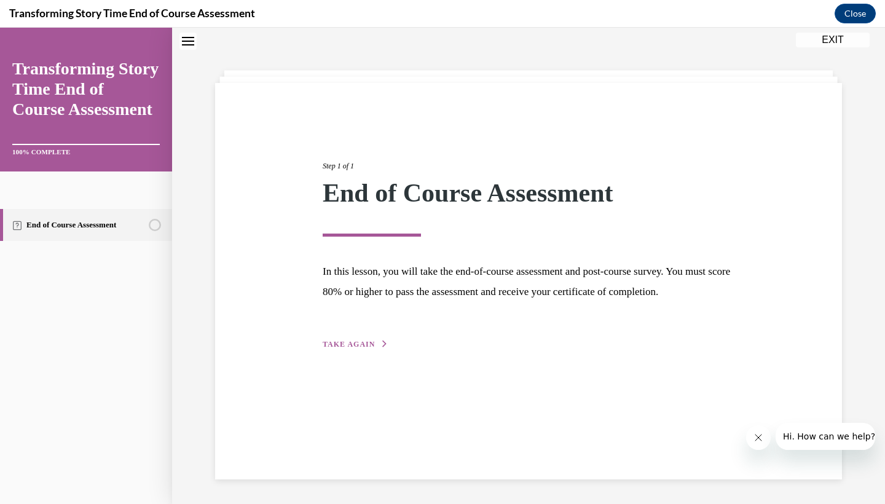
scroll to position [39, 0]
click at [357, 351] on div "Step 1 of 1 End of Course Assessment In this lesson, you will take the end-of-c…" at bounding box center [528, 241] width 430 height 219
click at [358, 348] on span "TAKE AGAIN" at bounding box center [349, 344] width 52 height 9
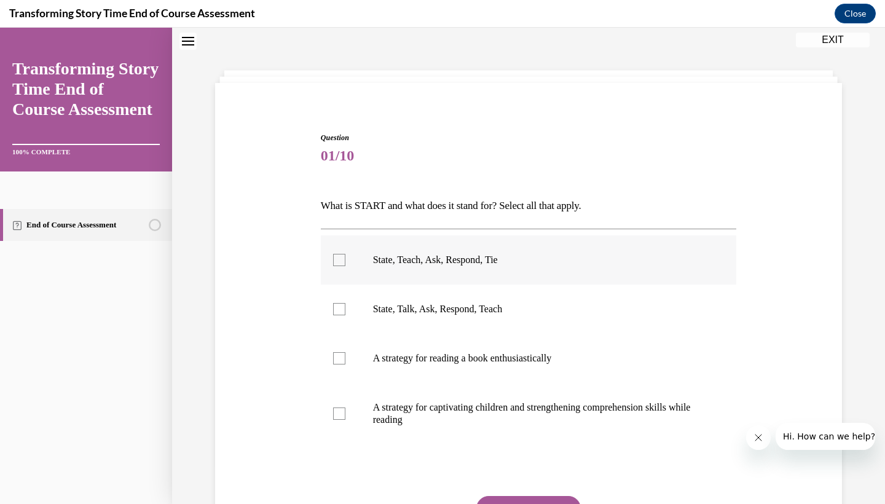
click at [424, 265] on p "State, Teach, Ask, Respond, Tie" at bounding box center [539, 260] width 333 height 12
click at [345, 265] on input "State, Teach, Ask, Respond, Tie" at bounding box center [339, 260] width 12 height 12
checkbox input "true"
click at [418, 391] on label "A strategy for captivating children and strengthening comprehension skills whil…" at bounding box center [529, 413] width 416 height 61
click at [345, 407] on input "A strategy for captivating children and strengthening comprehension skills whil…" at bounding box center [339, 413] width 12 height 12
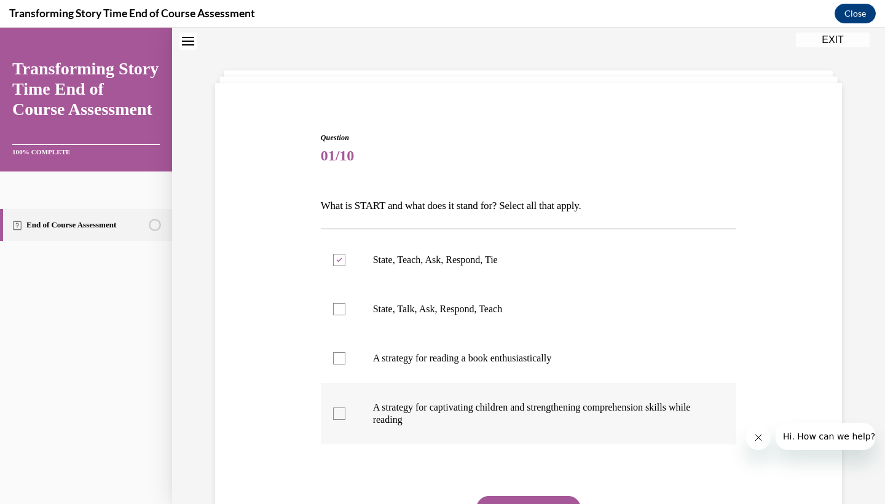
checkbox input "true"
click at [499, 503] on button "SUBMIT" at bounding box center [528, 508] width 104 height 25
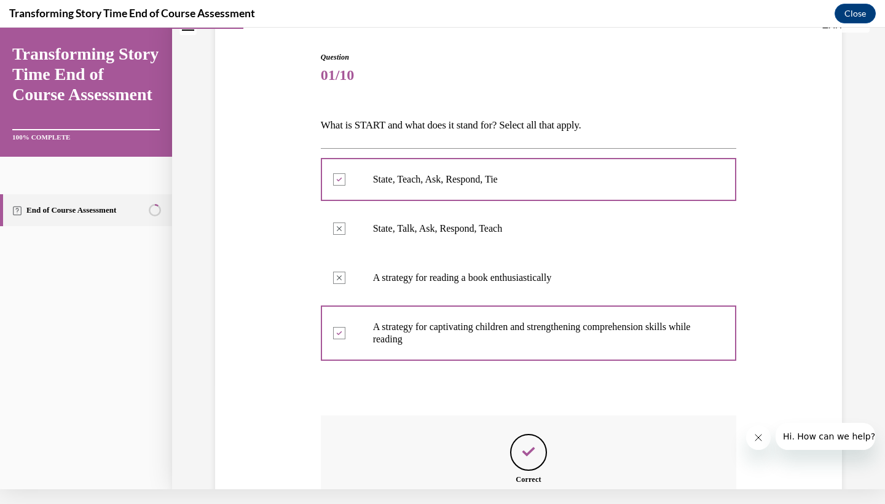
scroll to position [240, 0]
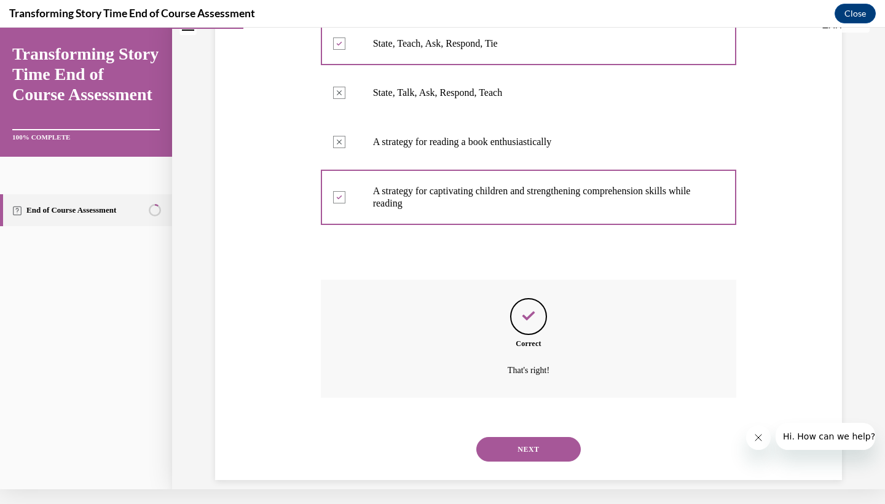
click at [520, 439] on button "NEXT" at bounding box center [528, 449] width 104 height 25
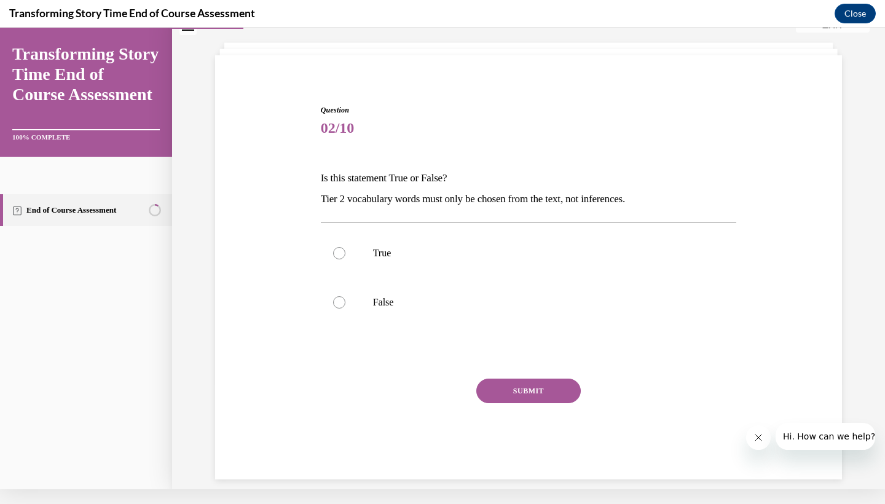
scroll to position [0, 0]
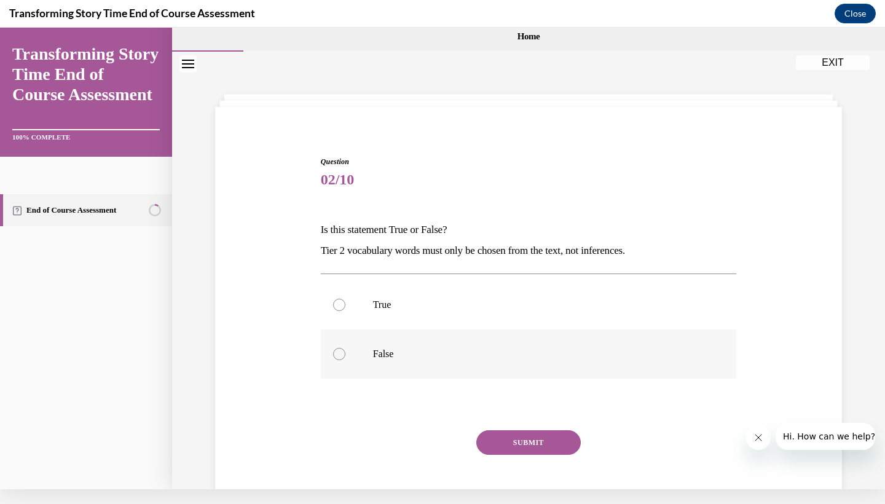
click at [361, 337] on label "False" at bounding box center [529, 353] width 416 height 49
click at [345, 348] on input "False" at bounding box center [339, 354] width 12 height 12
radio input "true"
click at [496, 446] on button "SUBMIT" at bounding box center [528, 442] width 104 height 25
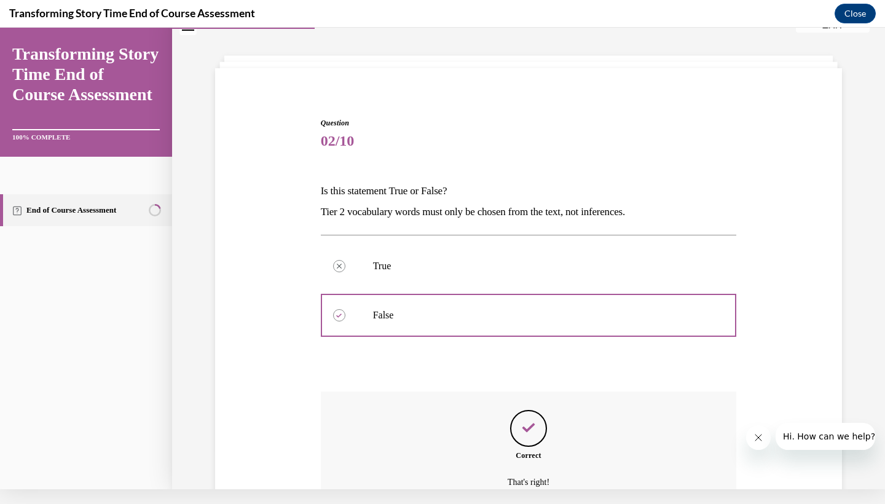
scroll to position [151, 0]
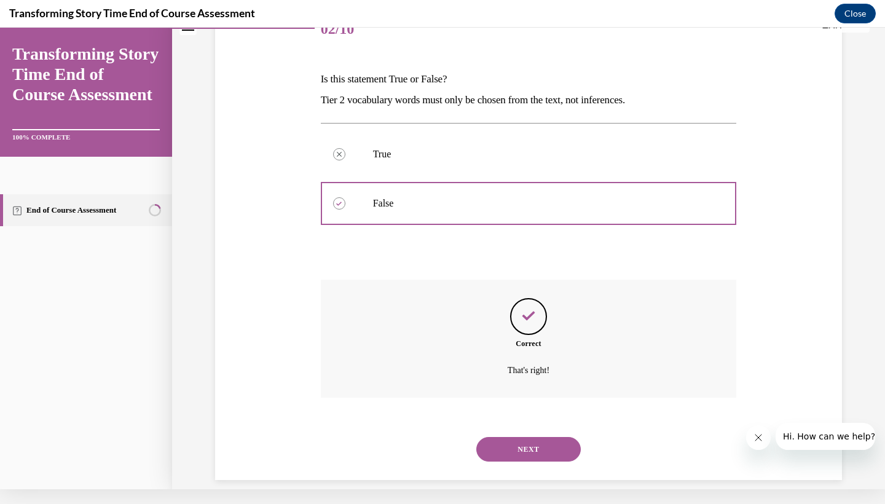
click at [502, 439] on button "NEXT" at bounding box center [528, 449] width 104 height 25
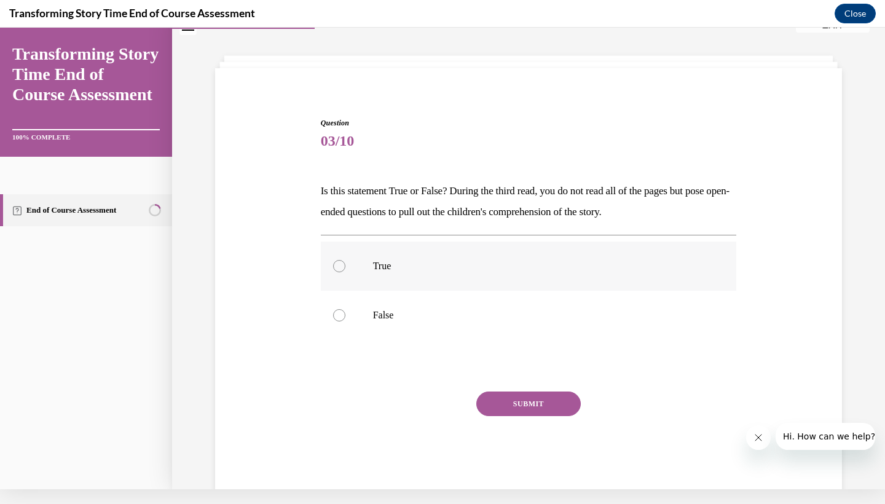
click at [402, 264] on p "True" at bounding box center [539, 266] width 333 height 12
click at [345, 264] on input "True" at bounding box center [339, 266] width 12 height 12
radio input "true"
click at [504, 396] on button "SUBMIT" at bounding box center [528, 403] width 104 height 25
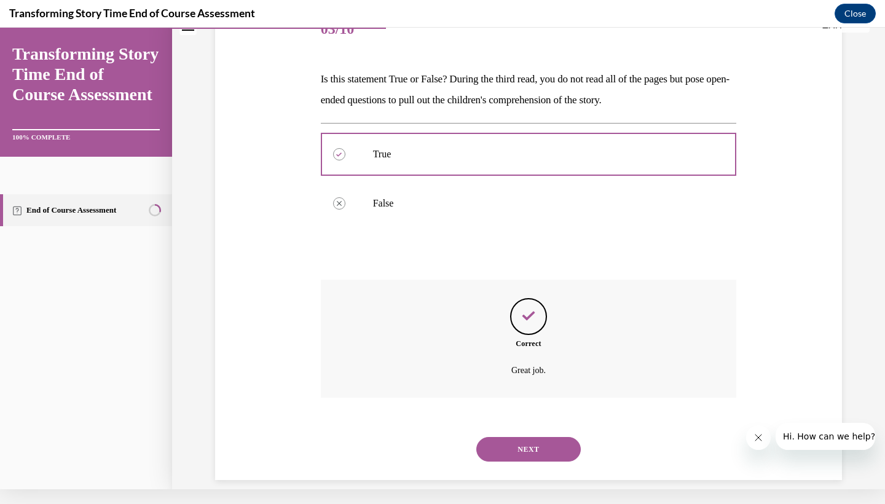
click at [499, 437] on button "NEXT" at bounding box center [528, 449] width 104 height 25
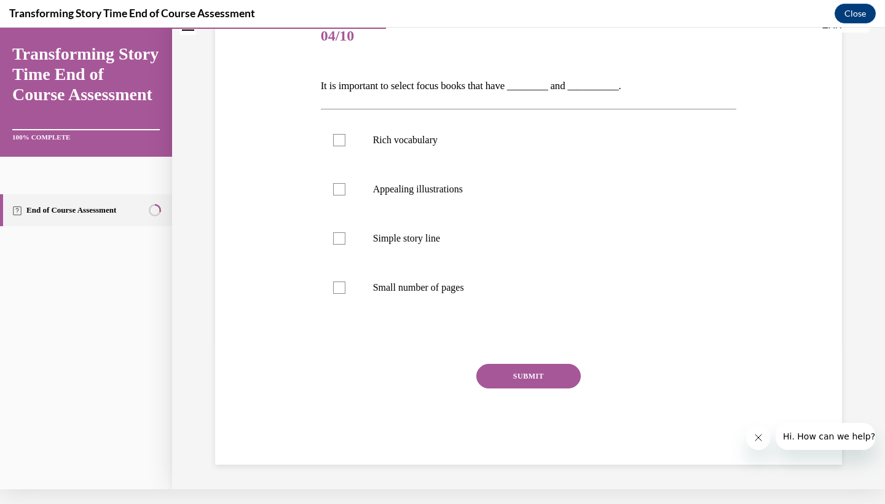
scroll to position [8, 0]
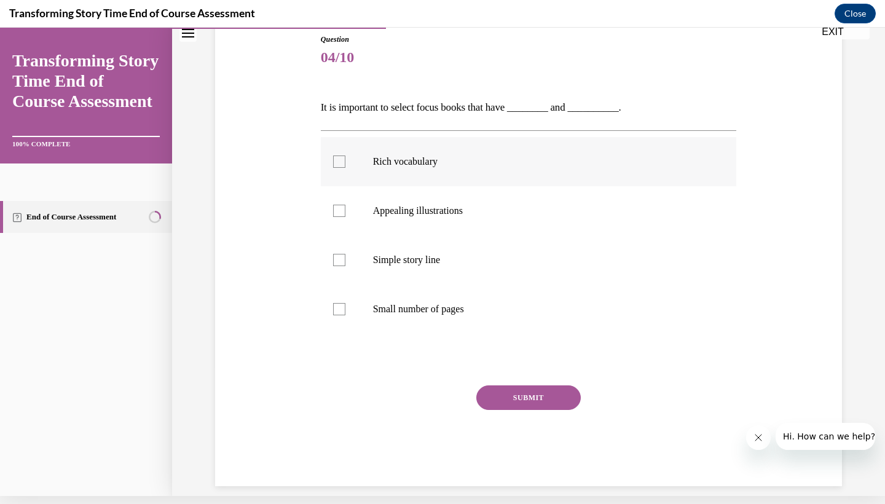
click at [409, 179] on label "Rich vocabulary" at bounding box center [529, 161] width 416 height 49
click at [345, 168] on input "Rich vocabulary" at bounding box center [339, 161] width 12 height 12
checkbox input "true"
click at [403, 217] on label "Appealing illustrations" at bounding box center [529, 210] width 416 height 49
click at [345, 217] on input "Appealing illustrations" at bounding box center [339, 211] width 12 height 12
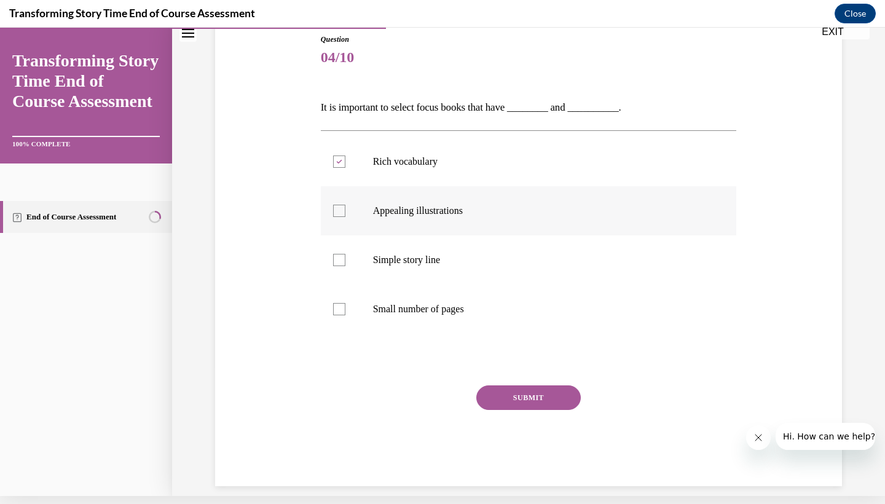
checkbox input "true"
click at [516, 394] on button "SUBMIT" at bounding box center [528, 397] width 104 height 25
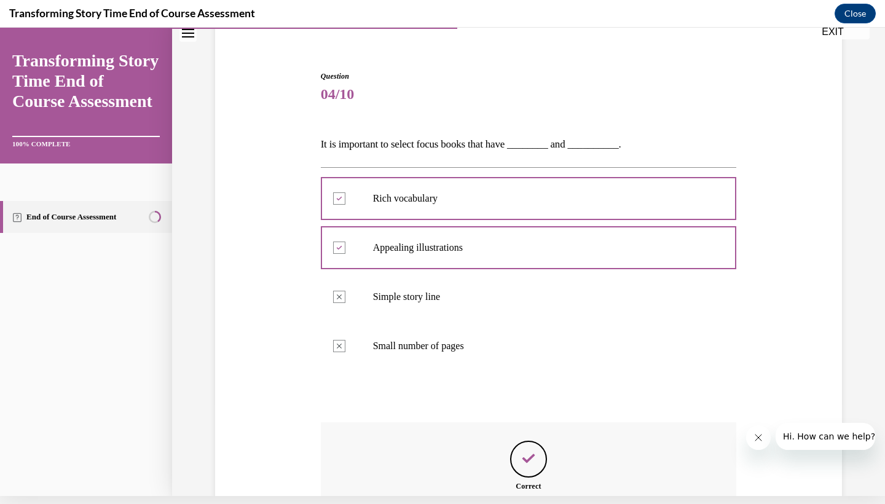
scroll to position [228, 0]
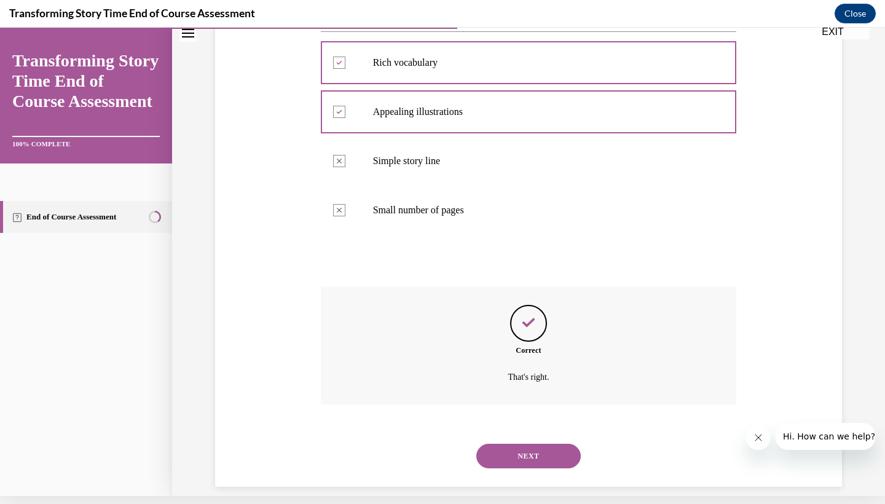
click at [512, 431] on div "NEXT" at bounding box center [529, 455] width 416 height 49
click at [512, 444] on button "NEXT" at bounding box center [528, 456] width 104 height 25
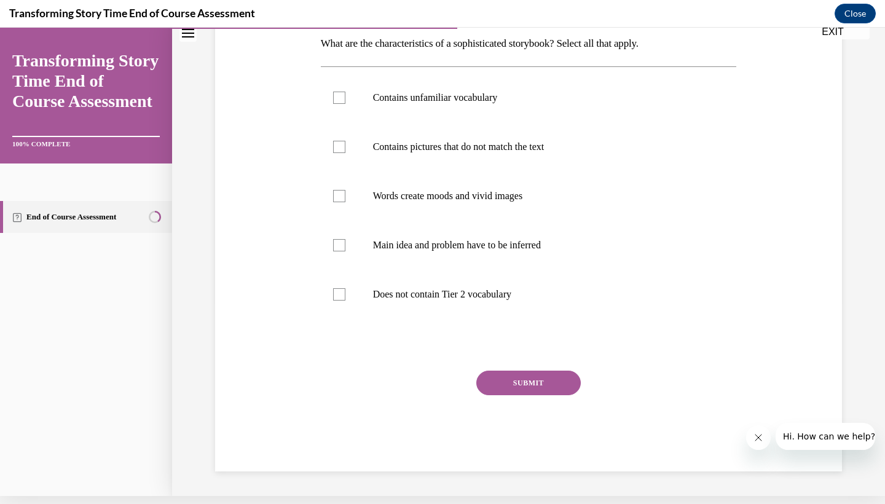
scroll to position [0, 0]
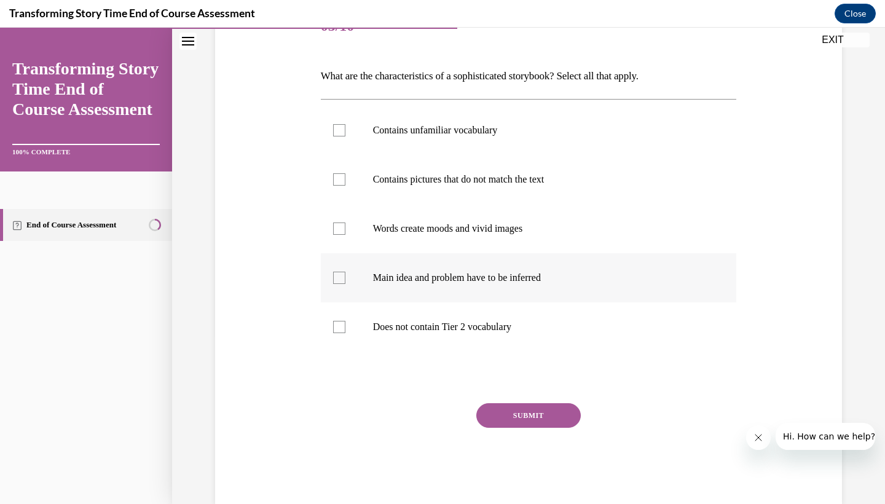
click at [460, 299] on label "Main idea and problem have to be inferred" at bounding box center [529, 277] width 416 height 49
click at [345, 284] on input "Main idea and problem have to be inferred" at bounding box center [339, 278] width 12 height 12
checkbox input "true"
click at [449, 342] on label "Does not contain Tier 2 vocabulary" at bounding box center [529, 326] width 416 height 49
click at [345, 333] on input "Does not contain Tier 2 vocabulary" at bounding box center [339, 327] width 12 height 12
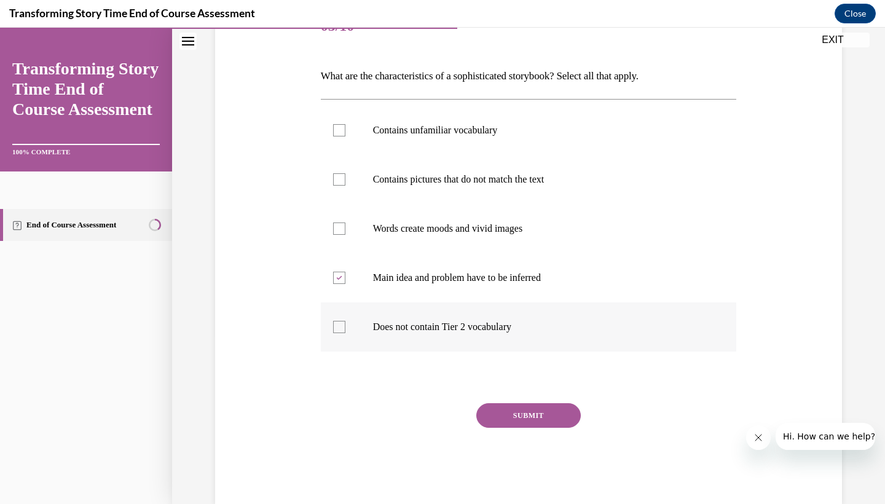
checkbox input "true"
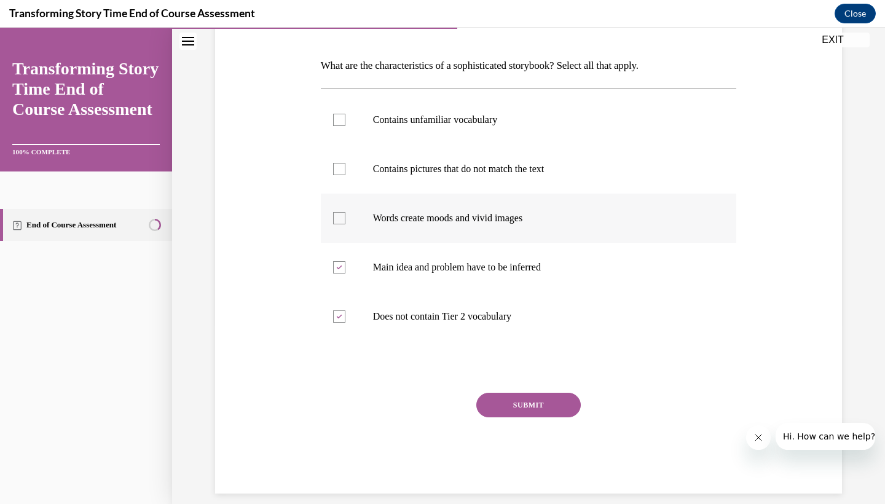
scroll to position [178, 0]
click at [340, 262] on div at bounding box center [339, 268] width 12 height 12
click at [340, 262] on input "Main idea and problem have to be inferred" at bounding box center [339, 268] width 12 height 12
checkbox input "false"
click at [339, 318] on icon at bounding box center [339, 317] width 6 height 4
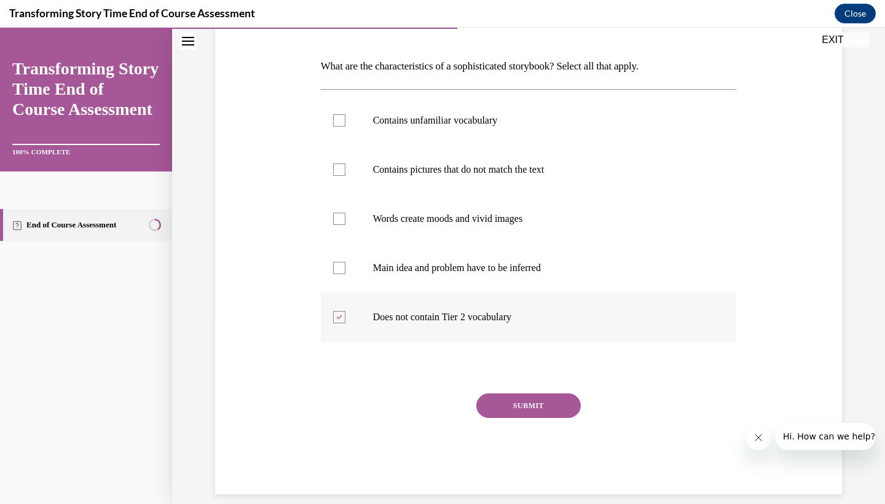
click at [339, 318] on input "Does not contain Tier 2 vocabulary" at bounding box center [339, 317] width 12 height 12
checkbox input "false"
click at [345, 214] on div at bounding box center [339, 219] width 12 height 12
click at [345, 214] on input "Words create moods and vivid images" at bounding box center [339, 219] width 12 height 12
checkbox input "true"
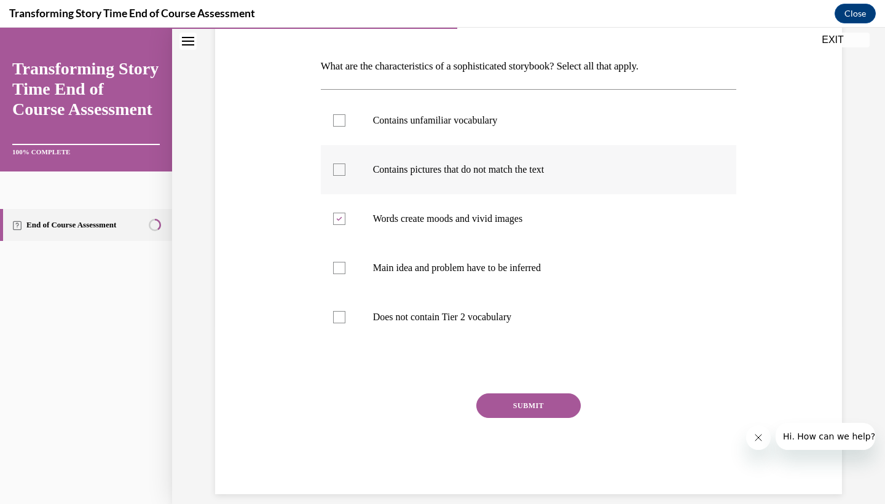
click at [348, 171] on label "Contains pictures that do not match the text" at bounding box center [529, 169] width 416 height 49
click at [345, 171] on input "Contains pictures that do not match the text" at bounding box center [339, 169] width 12 height 12
checkbox input "true"
click at [340, 118] on div at bounding box center [339, 120] width 12 height 12
click at [340, 118] on input "Contains unfamiliar vocabulary" at bounding box center [339, 120] width 12 height 12
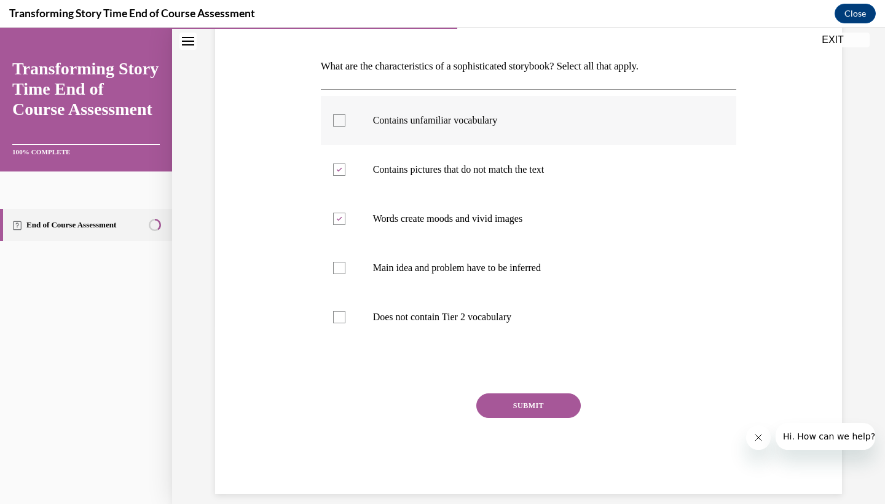
checkbox input "true"
click at [345, 248] on label "Main idea and problem have to be inferred" at bounding box center [529, 267] width 416 height 49
click at [345, 262] on input "Main idea and problem have to be inferred" at bounding box center [339, 268] width 12 height 12
checkbox input "true"
click at [503, 406] on button "SUBMIT" at bounding box center [528, 405] width 104 height 25
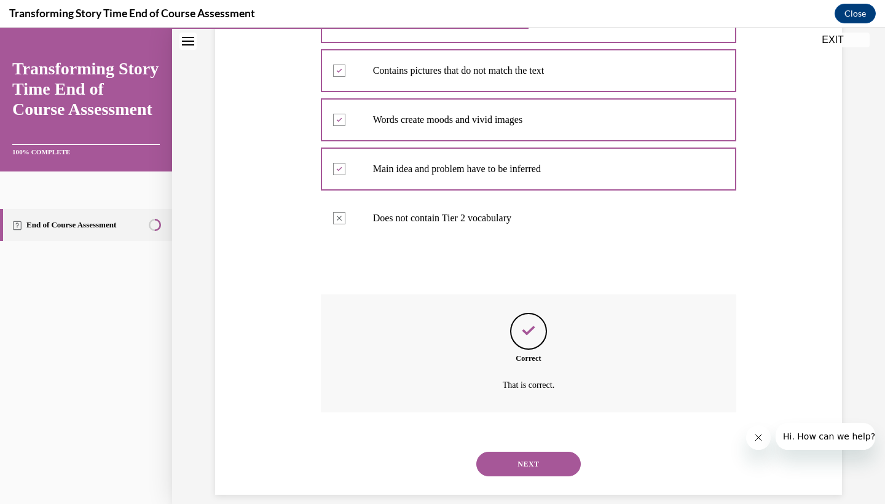
click at [501, 452] on button "NEXT" at bounding box center [528, 464] width 104 height 25
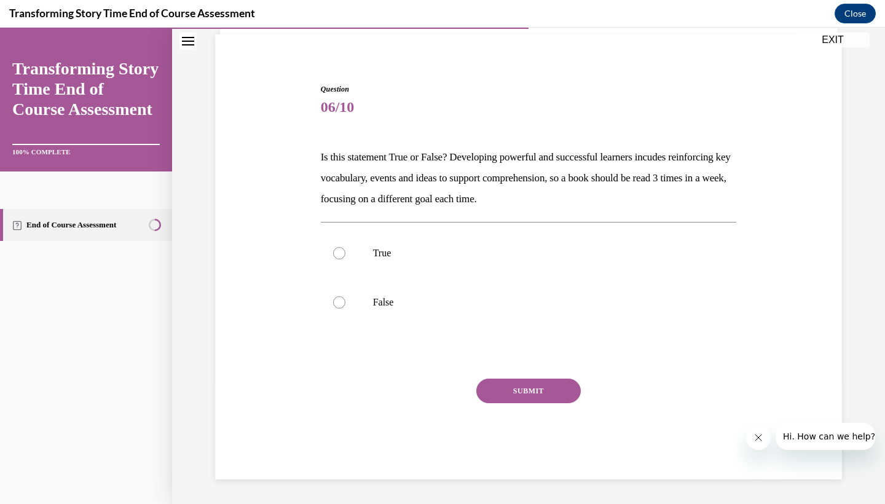
scroll to position [69, 0]
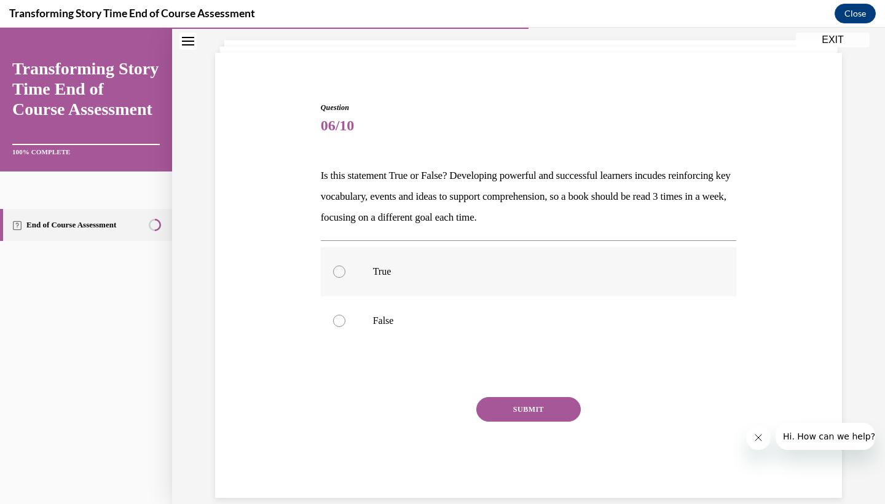
click at [375, 272] on p "True" at bounding box center [539, 271] width 333 height 12
click at [345, 272] on input "True" at bounding box center [339, 271] width 12 height 12
radio input "true"
click at [527, 395] on div "Question 06/10 Is this statement True or False? Developing powerful and success…" at bounding box center [529, 300] width 416 height 396
click at [525, 409] on button "SUBMIT" at bounding box center [528, 409] width 104 height 25
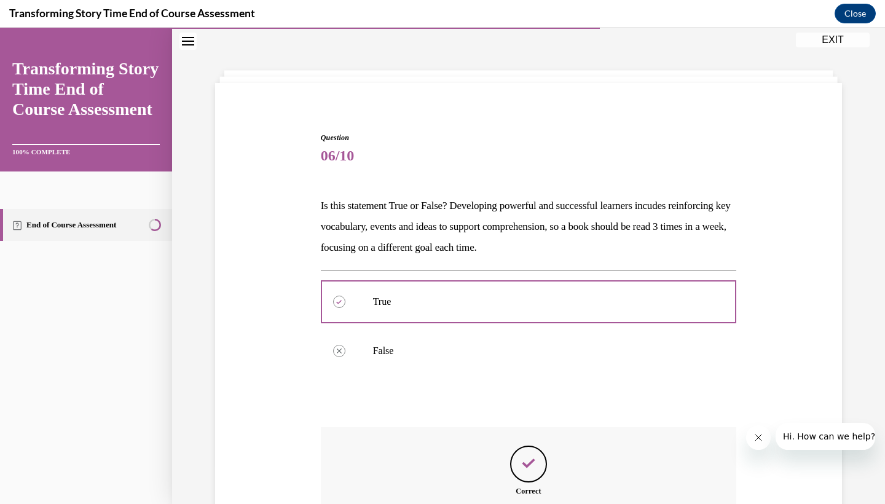
scroll to position [171, 0]
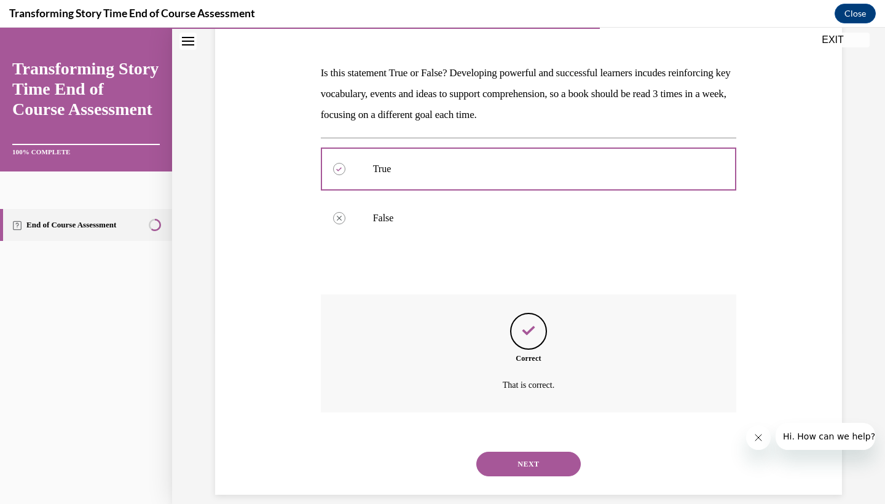
click at [501, 452] on button "NEXT" at bounding box center [528, 464] width 104 height 25
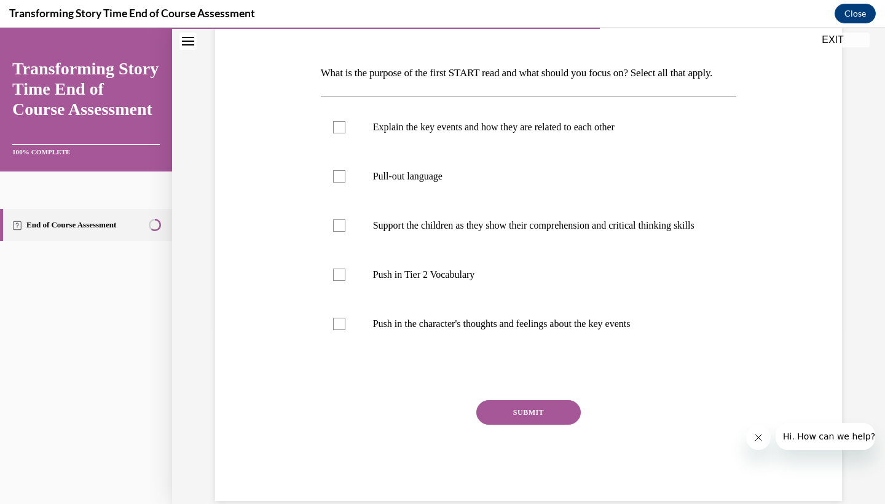
scroll to position [165, 0]
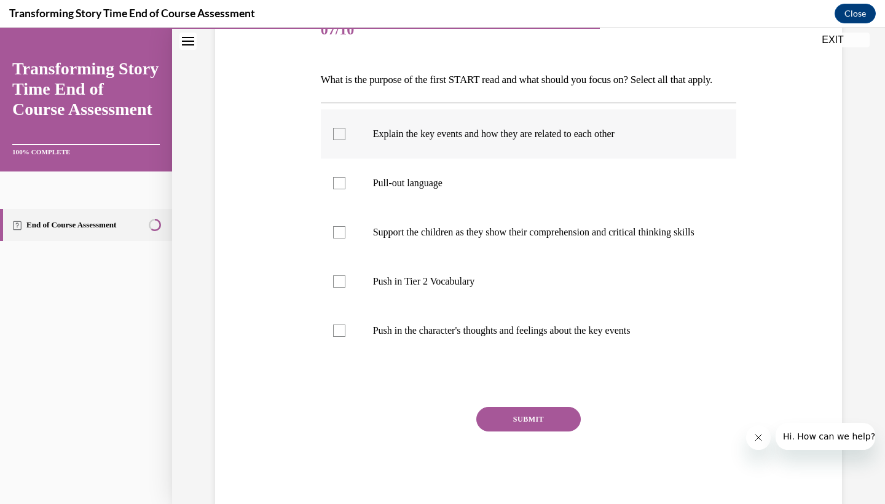
click at [330, 159] on label "Explain the key events and how they are related to each other" at bounding box center [529, 133] width 416 height 49
click at [333, 140] on input "Explain the key events and how they are related to each other" at bounding box center [339, 134] width 12 height 12
checkbox input "true"
click at [348, 353] on label "Push in the character's thoughts and feelings about the key events" at bounding box center [529, 330] width 416 height 49
click at [345, 337] on input "Push in the character's thoughts and feelings about the key events" at bounding box center [339, 330] width 12 height 12
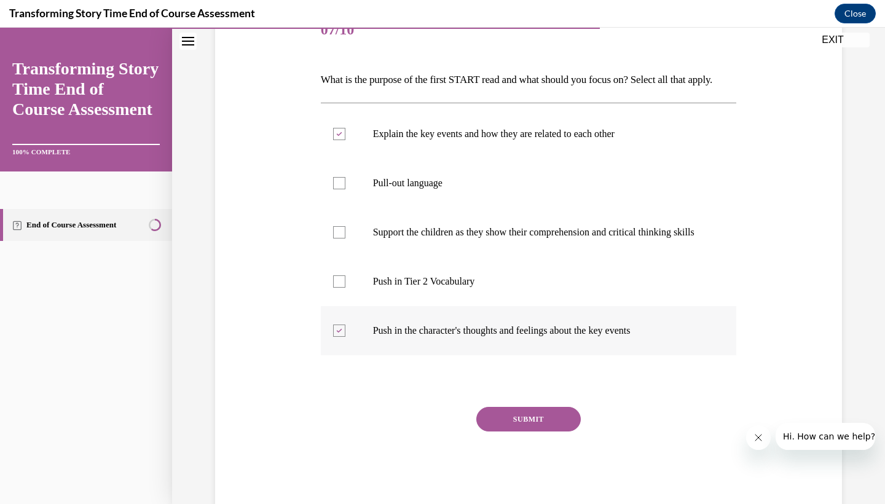
click at [340, 355] on label "Push in the character's thoughts and feelings about the key events" at bounding box center [529, 330] width 416 height 49
click at [340, 337] on input "Push in the character's thoughts and feelings about the key events" at bounding box center [339, 330] width 12 height 12
checkbox input "false"
click at [337, 306] on label "Push in Tier 2 Vocabulary" at bounding box center [529, 281] width 416 height 49
click at [337, 288] on input "Push in Tier 2 Vocabulary" at bounding box center [339, 281] width 12 height 12
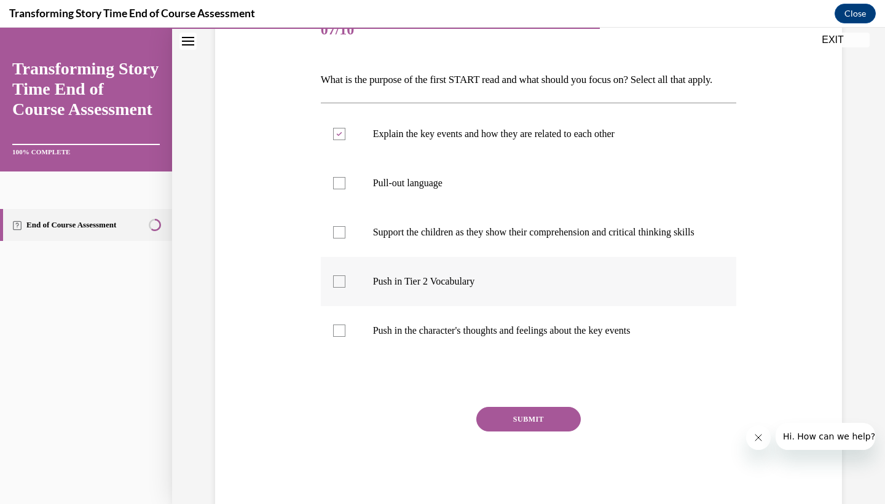
checkbox input "true"
click at [527, 468] on div "SUBMIT" at bounding box center [529, 437] width 416 height 61
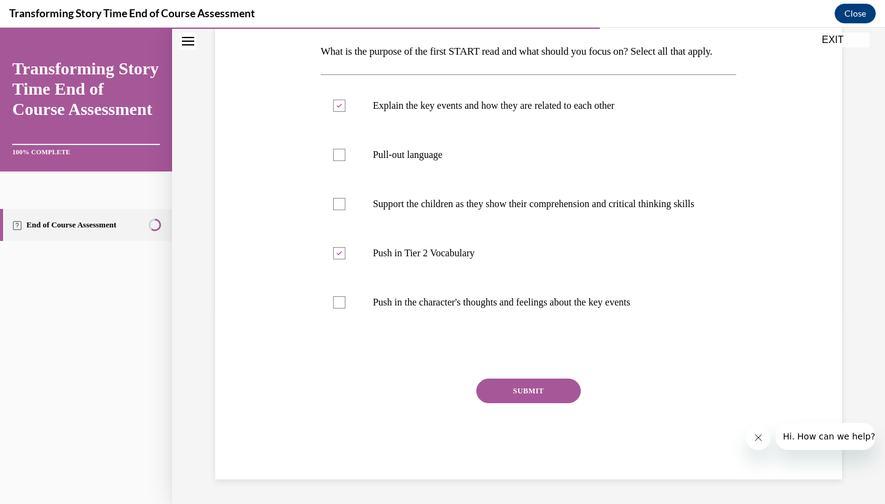
click at [499, 403] on button "SUBMIT" at bounding box center [528, 390] width 104 height 25
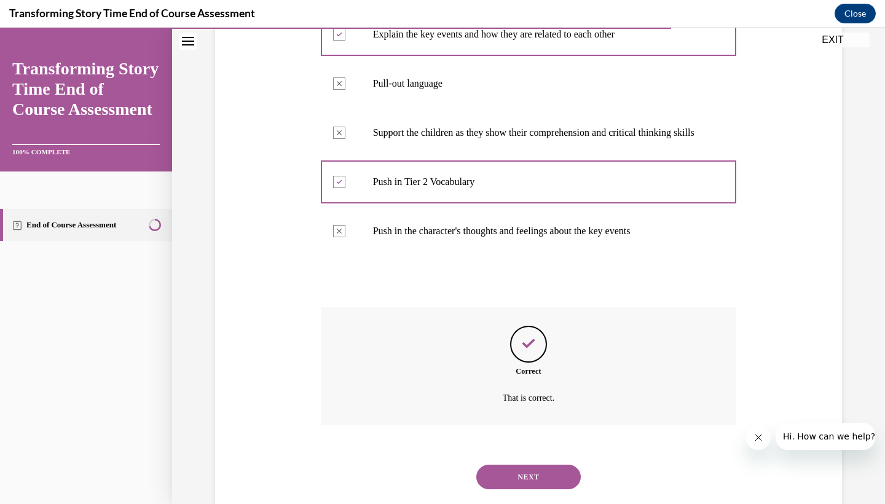
scroll to position [310, 0]
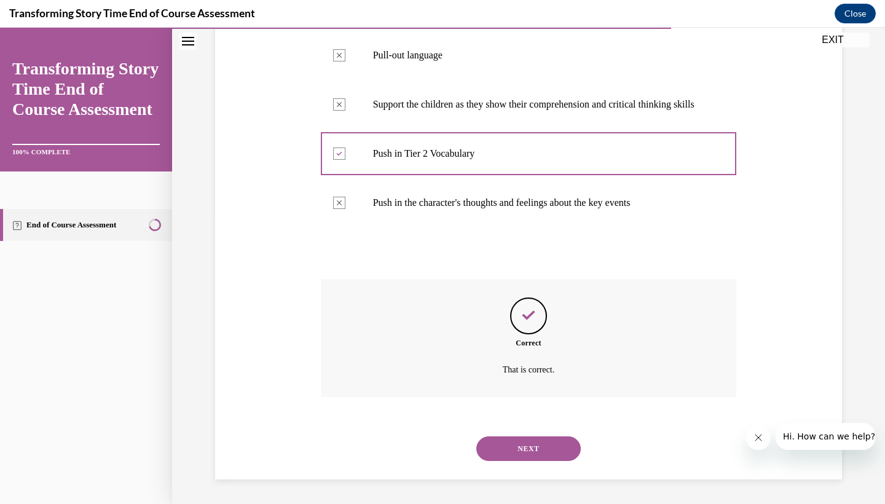
click at [519, 447] on button "NEXT" at bounding box center [528, 448] width 104 height 25
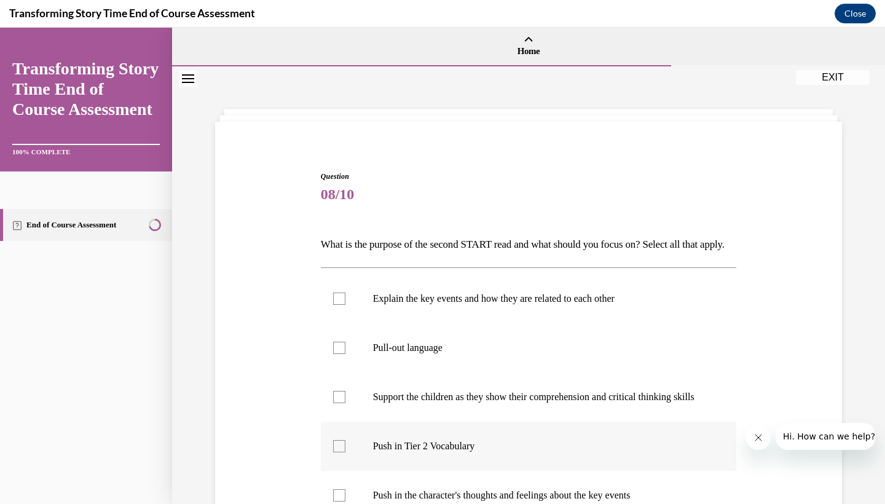
click at [331, 471] on label "Push in Tier 2 Vocabulary" at bounding box center [529, 445] width 416 height 49
click at [333, 452] on input "Push in Tier 2 Vocabulary" at bounding box center [339, 446] width 12 height 12
checkbox input "true"
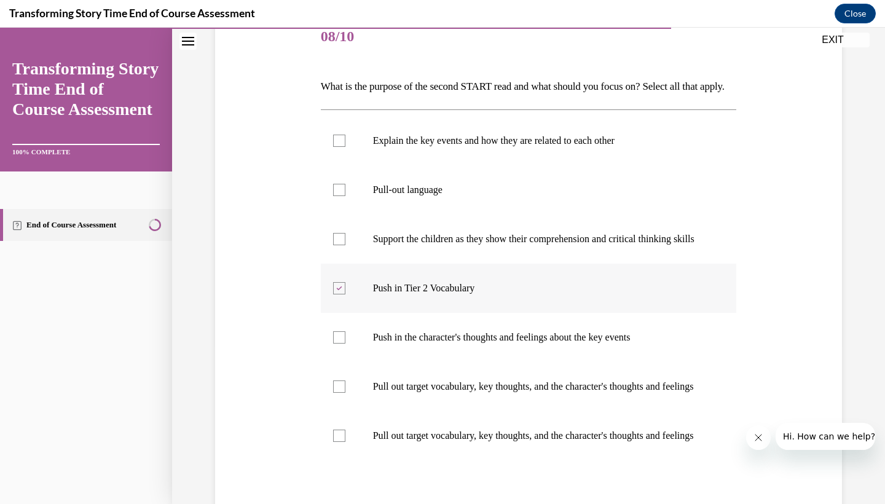
scroll to position [160, 0]
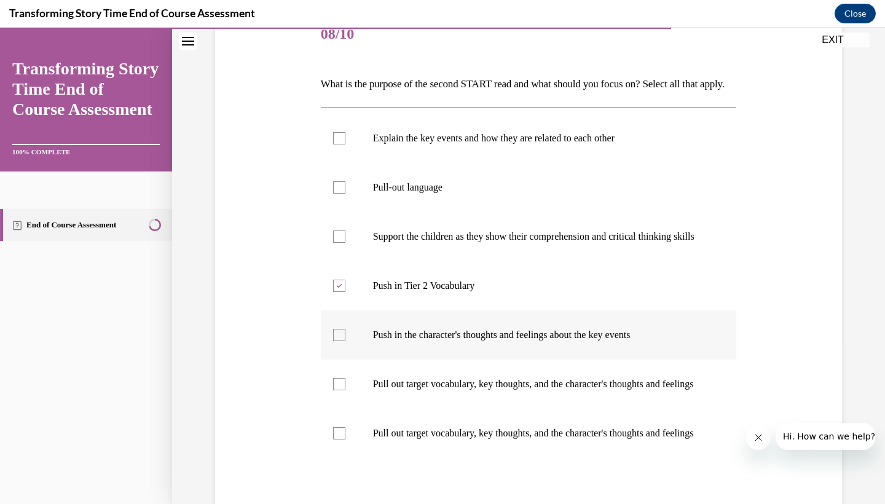
click at [350, 359] on label "Push in the character's thoughts and feelings about the key events" at bounding box center [529, 334] width 416 height 49
click at [345, 341] on input "Push in the character's thoughts and feelings about the key events" at bounding box center [339, 335] width 12 height 12
checkbox input "true"
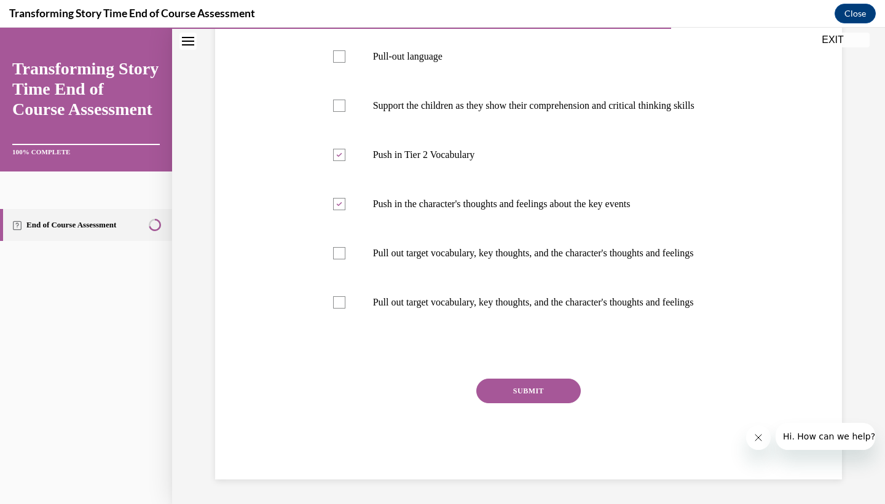
click at [518, 403] on button "SUBMIT" at bounding box center [528, 390] width 104 height 25
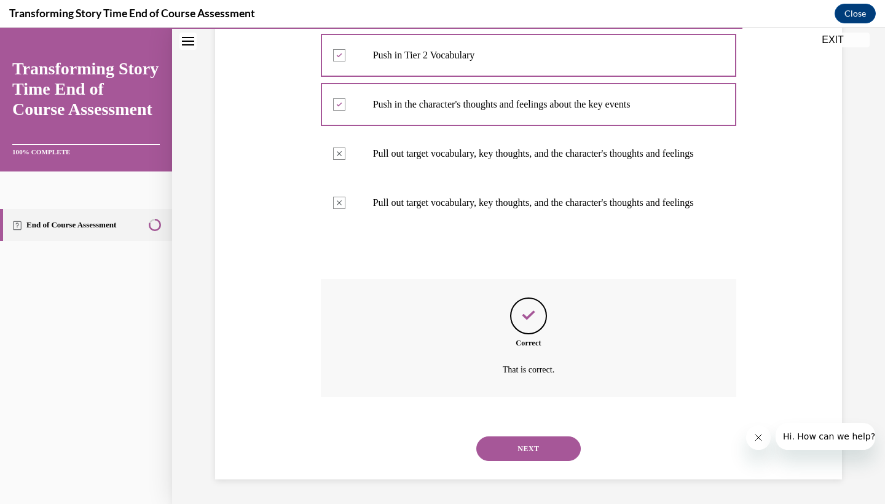
click at [522, 455] on button "NEXT" at bounding box center [528, 448] width 104 height 25
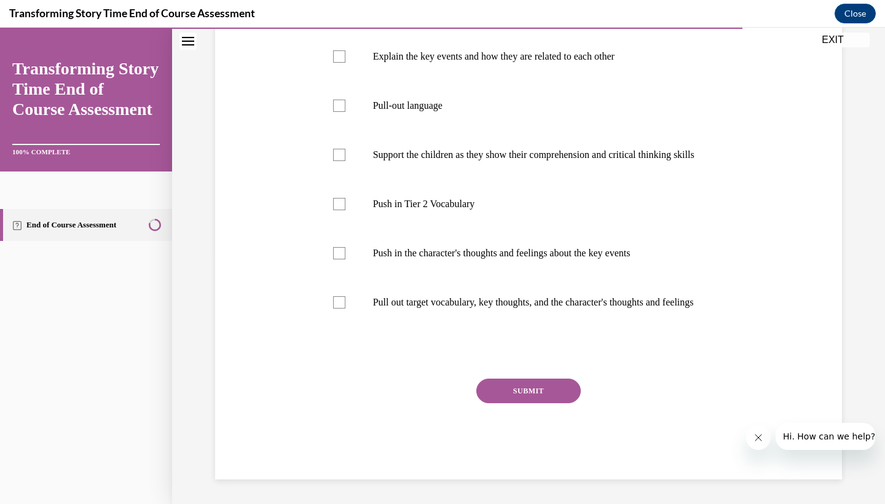
click at [338, 360] on div at bounding box center [529, 352] width 416 height 15
click at [339, 360] on div at bounding box center [529, 352] width 416 height 15
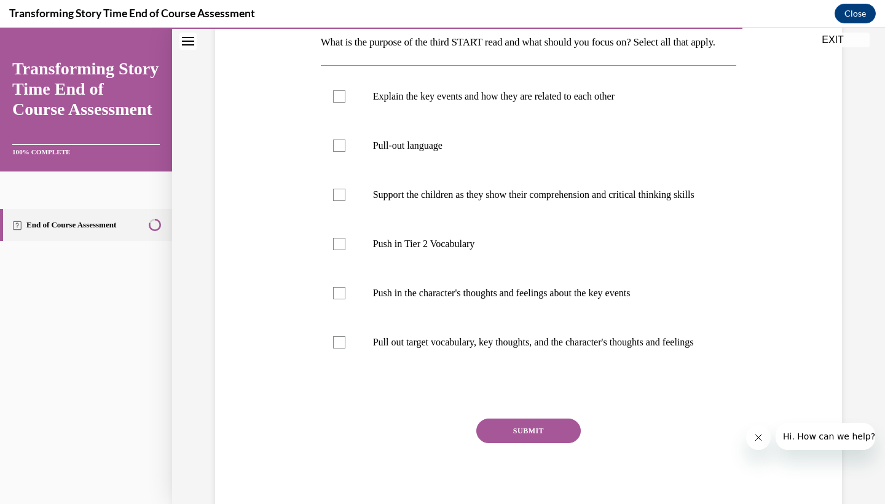
scroll to position [194, 0]
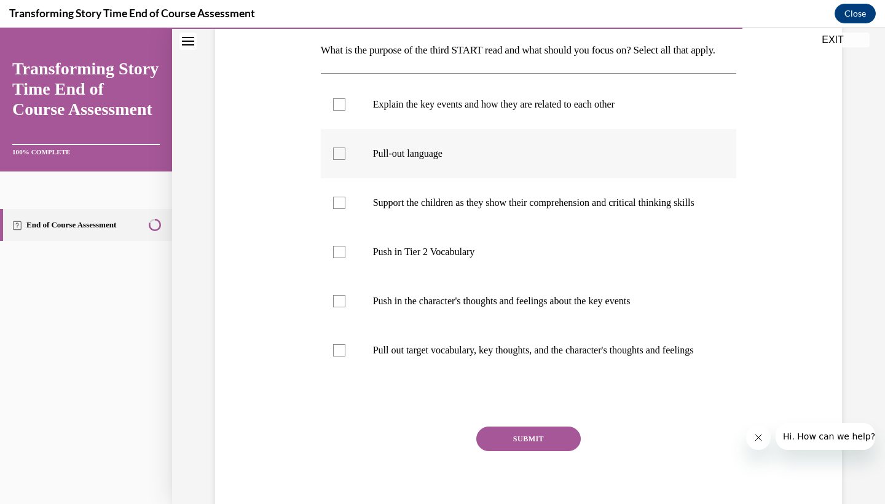
click at [337, 160] on div at bounding box center [339, 153] width 12 height 12
click at [337, 160] on input "Pull-out language" at bounding box center [339, 153] width 12 height 12
checkbox input "true"
click at [338, 209] on div at bounding box center [339, 203] width 12 height 12
click at [338, 209] on input "Support the children as they show their comprehension and critical thinking ski…" at bounding box center [339, 203] width 12 height 12
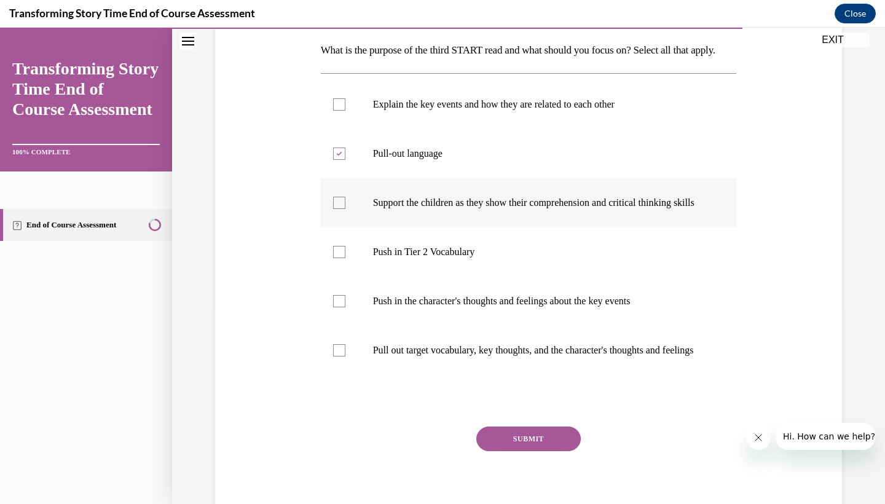
checkbox input "true"
click at [337, 356] on div at bounding box center [339, 350] width 12 height 12
click at [337, 356] on input "Pull out target vocabulary, key thoughts, and the character's thoughts and feel…" at bounding box center [339, 350] width 12 height 12
checkbox input "true"
click at [534, 451] on button "SUBMIT" at bounding box center [528, 438] width 104 height 25
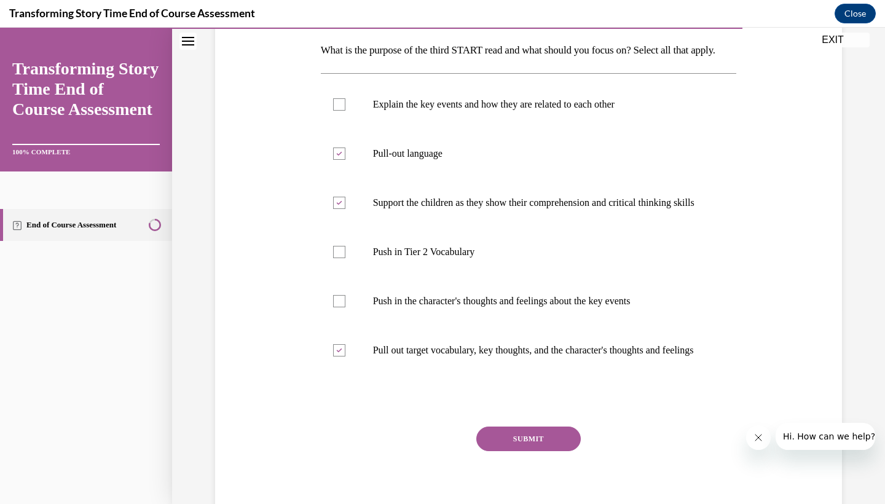
scroll to position [15, 0]
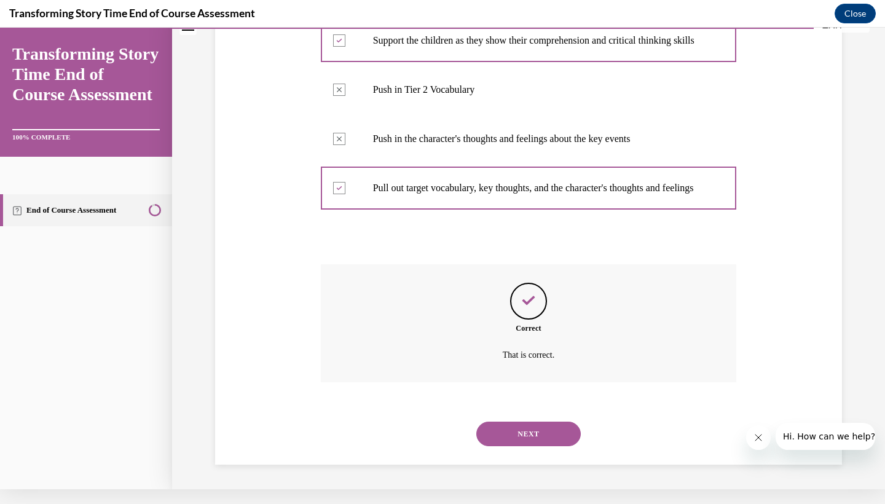
click at [514, 437] on button "NEXT" at bounding box center [528, 433] width 104 height 25
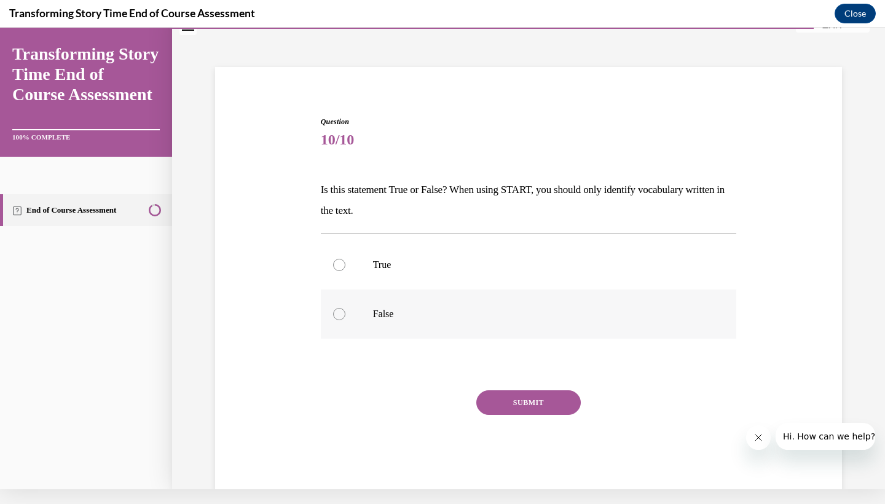
click at [342, 327] on label "False" at bounding box center [529, 313] width 416 height 49
click at [342, 320] on input "False" at bounding box center [339, 314] width 12 height 12
radio input "true"
click at [527, 401] on button "SUBMIT" at bounding box center [528, 402] width 104 height 25
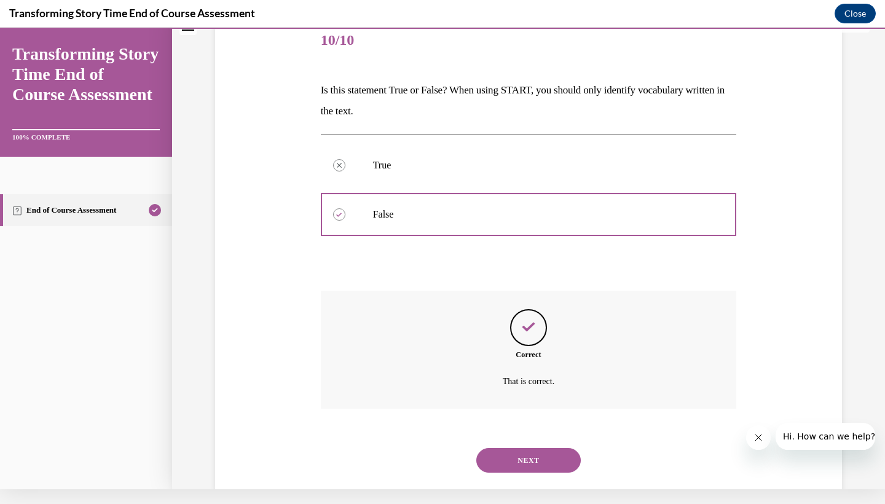
scroll to position [151, 0]
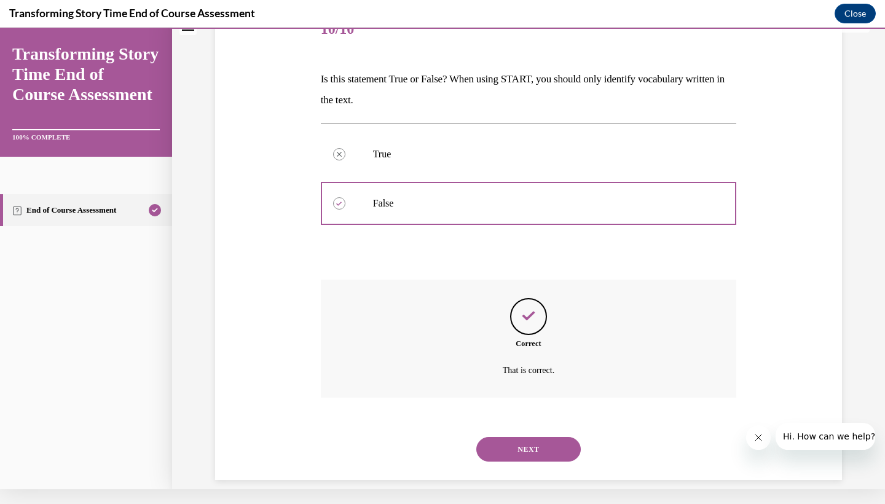
click at [535, 442] on button "NEXT" at bounding box center [528, 449] width 104 height 25
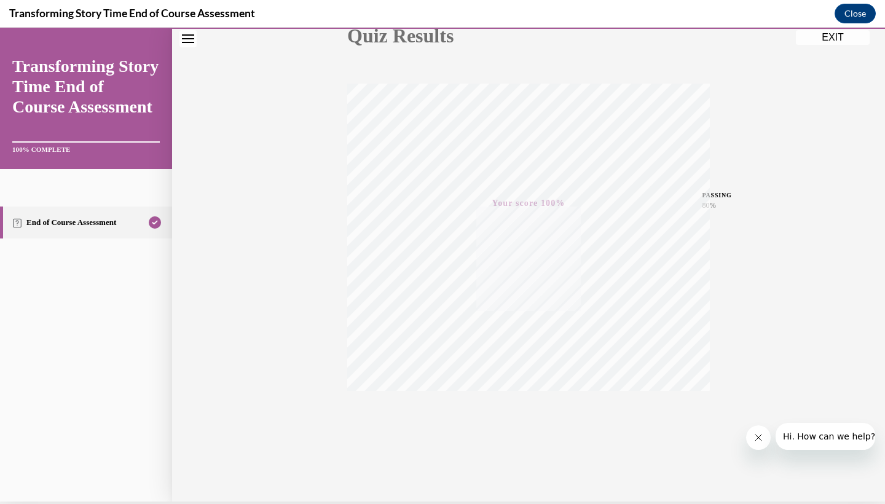
scroll to position [154, 0]
click at [829, 41] on button "EXIT" at bounding box center [833, 37] width 74 height 15
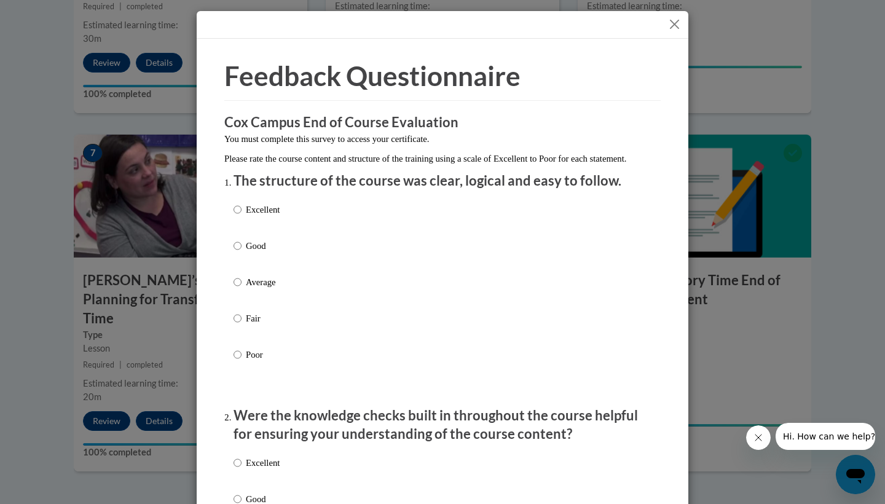
click at [255, 216] on p "Excellent" at bounding box center [263, 210] width 34 height 14
click at [241, 216] on input "Excellent" at bounding box center [237, 210] width 8 height 14
radio input "true"
click at [267, 469] on p "Excellent" at bounding box center [263, 463] width 34 height 14
click at [241, 469] on input "Excellent" at bounding box center [237, 463] width 8 height 14
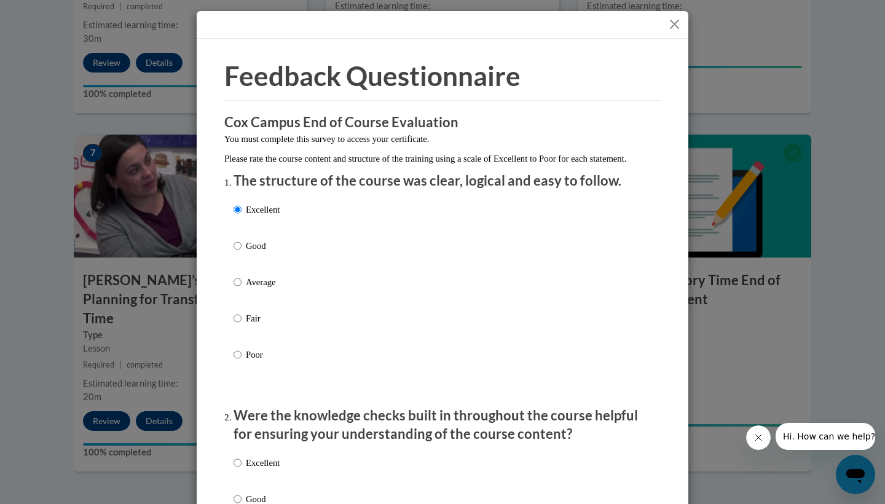
radio input "true"
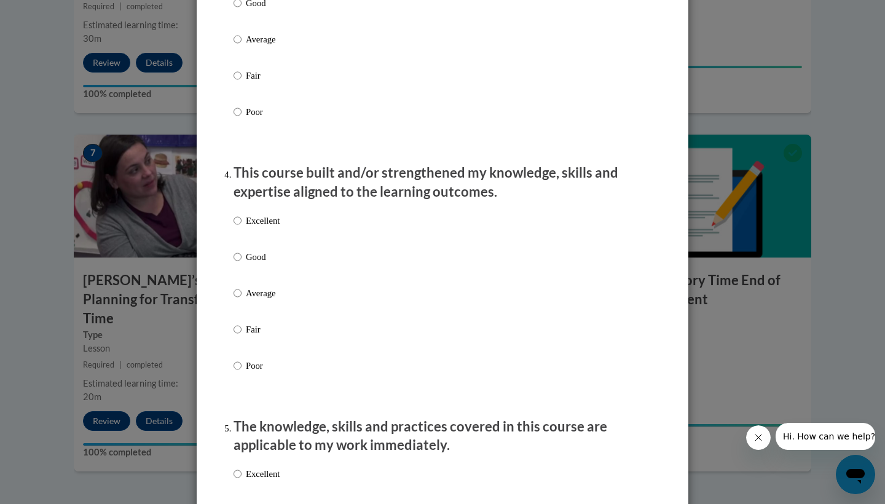
scroll to position [789, 0]
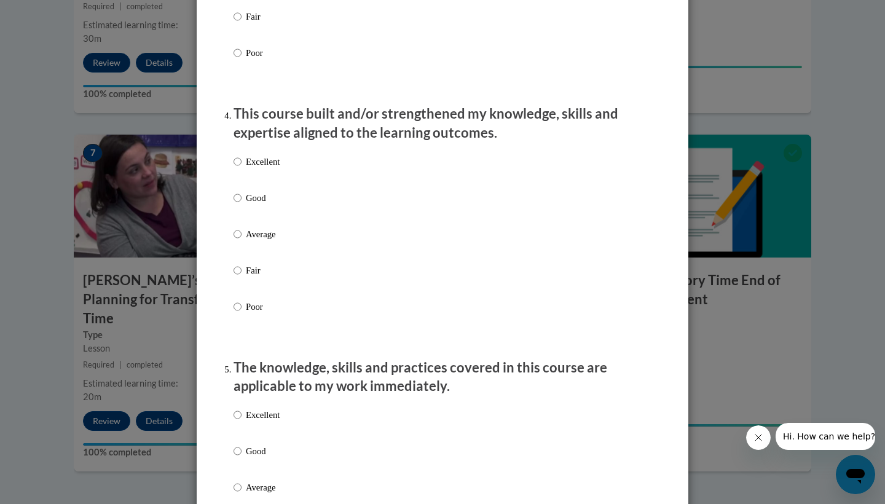
click at [252, 168] on p "Excellent" at bounding box center [263, 162] width 34 height 14
click at [241, 168] on input "Excellent" at bounding box center [237, 162] width 8 height 14
radio input "true"
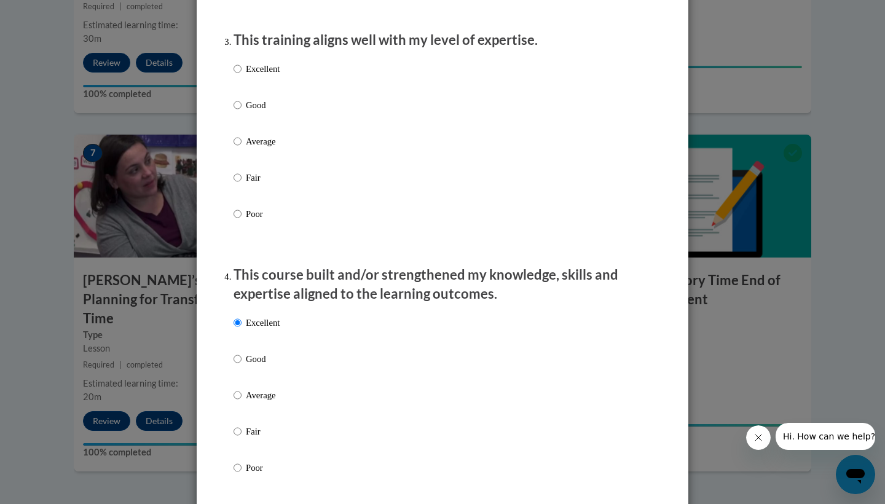
click at [246, 76] on p "Excellent" at bounding box center [263, 69] width 34 height 14
click at [241, 76] on input "Excellent" at bounding box center [237, 69] width 8 height 14
radio input "true"
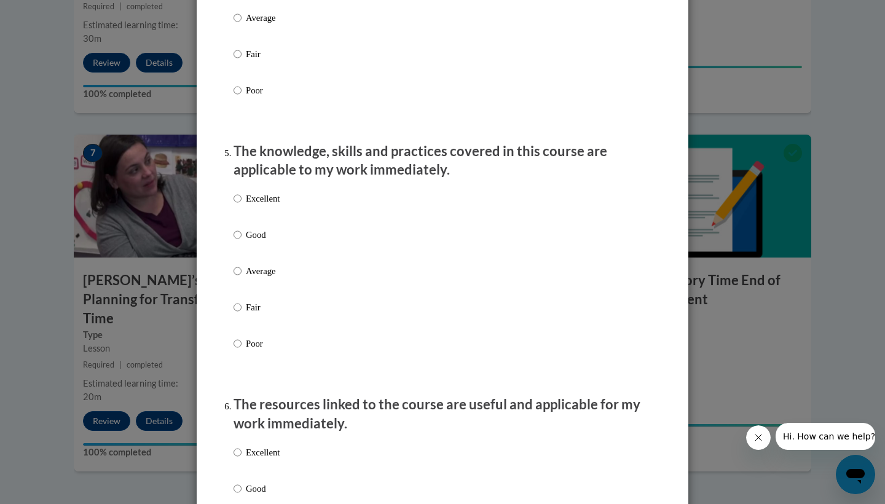
scroll to position [1208, 0]
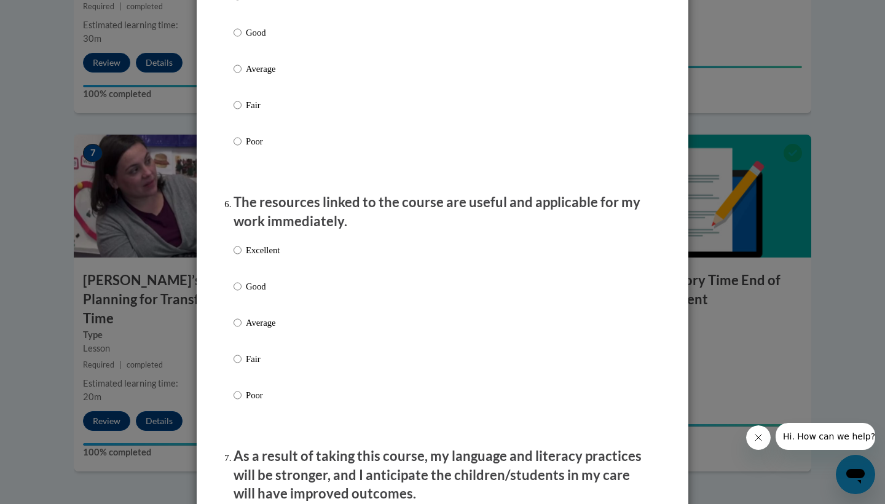
click at [248, 257] on p "Excellent" at bounding box center [263, 250] width 34 height 14
click at [241, 257] on input "Excellent" at bounding box center [237, 250] width 8 height 14
radio input "true"
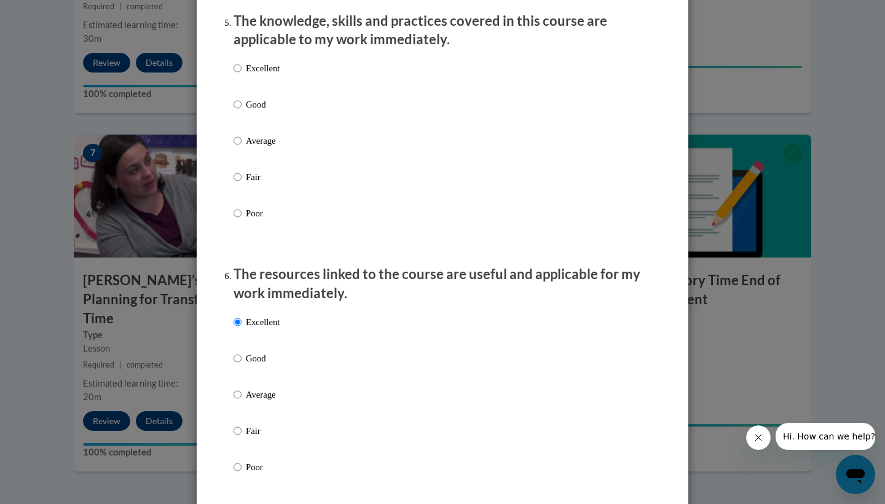
scroll to position [1135, 0]
click at [237, 74] on input "Excellent" at bounding box center [237, 70] width 8 height 14
radio input "true"
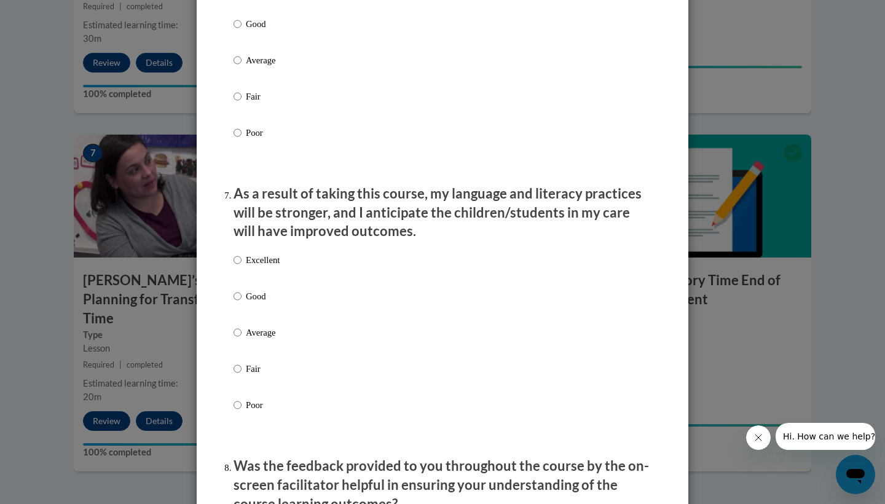
scroll to position [1679, 0]
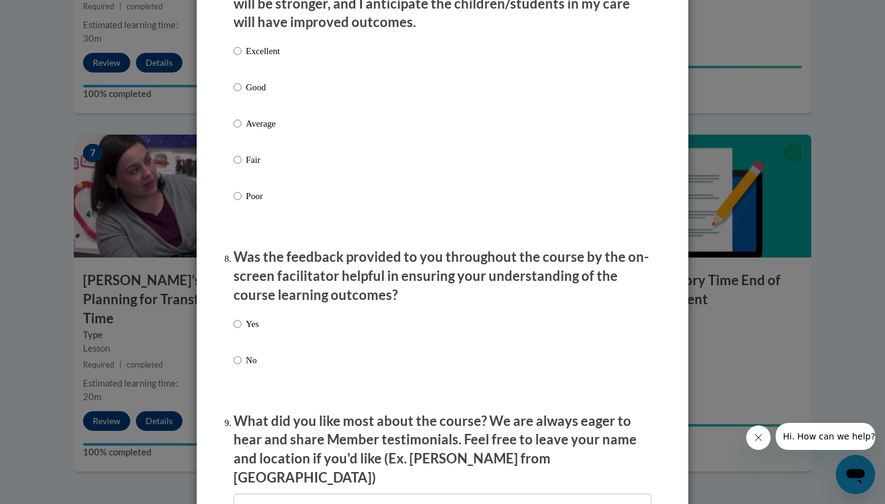
click at [240, 53] on input "Excellent" at bounding box center [237, 51] width 8 height 14
radio input "true"
click at [243, 319] on label "Yes" at bounding box center [245, 333] width 25 height 33
click at [241, 319] on input "Yes" at bounding box center [237, 324] width 8 height 14
radio input "true"
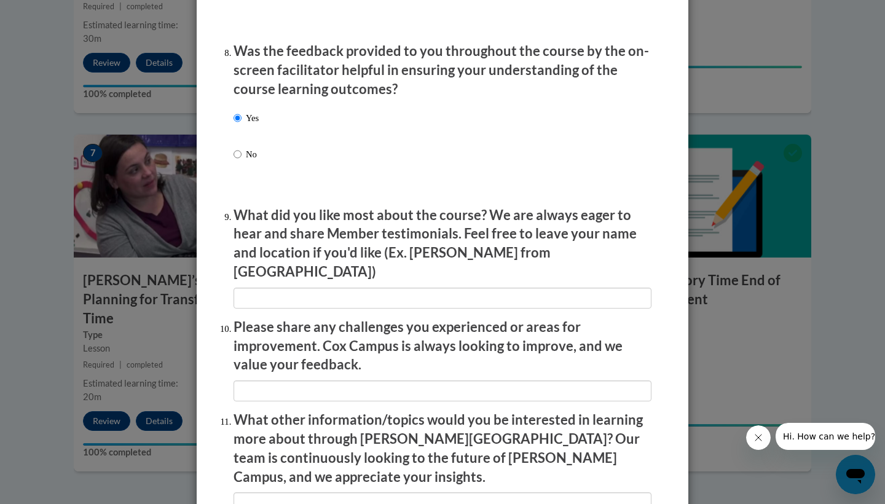
scroll to position [1995, 0]
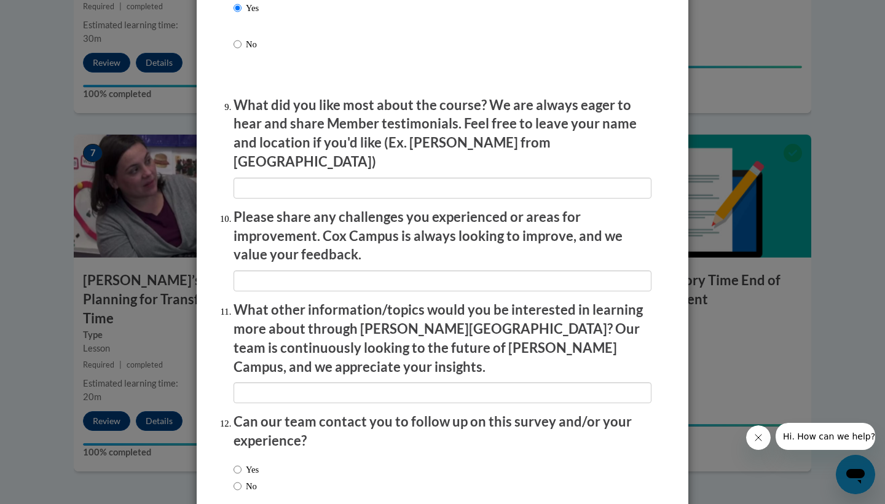
click at [241, 463] on label "Yes" at bounding box center [245, 470] width 25 height 14
click at [241, 463] on input "Yes" at bounding box center [237, 470] width 8 height 14
radio input "true"
click at [238, 479] on input "No" at bounding box center [237, 486] width 8 height 14
radio input "true"
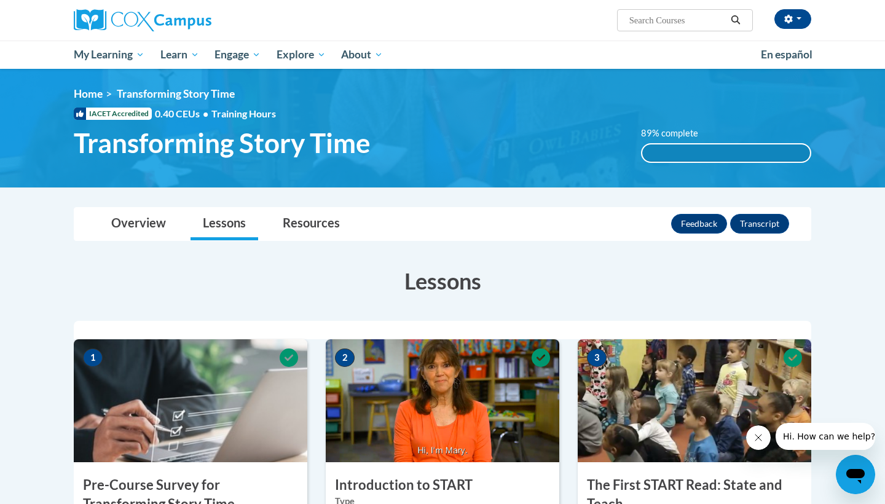
scroll to position [0, 0]
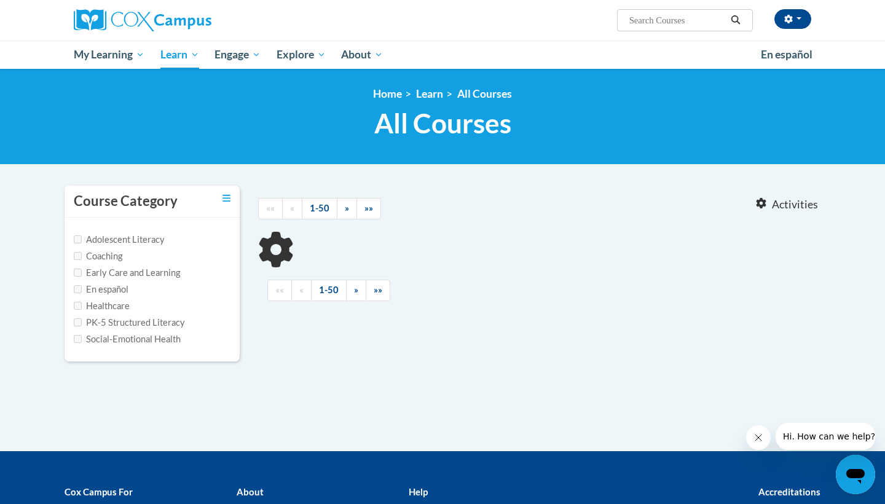
type input "the power of language"
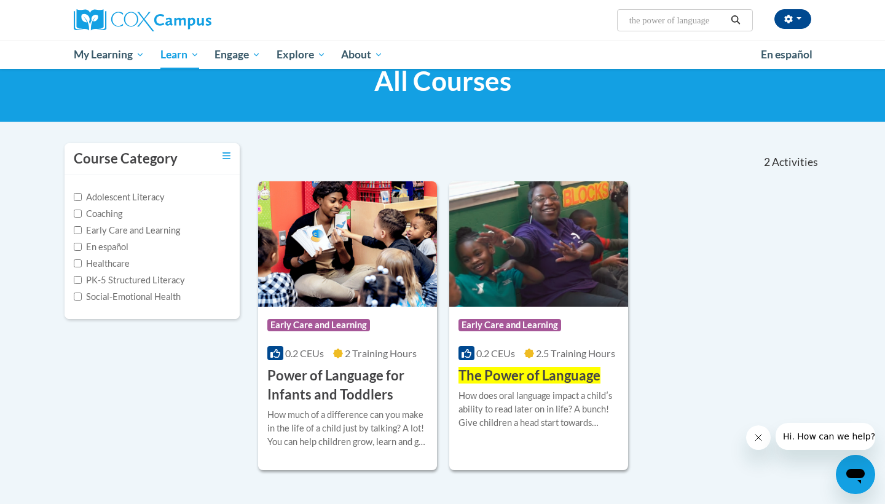
scroll to position [58, 0]
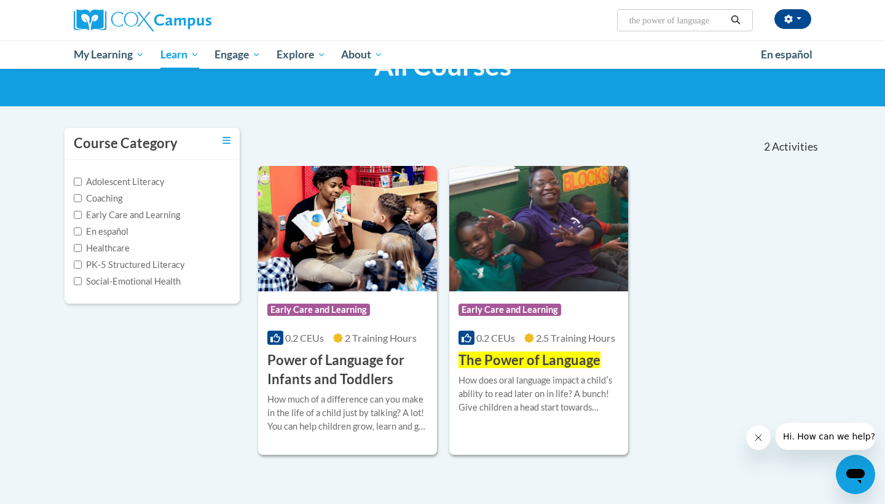
click at [513, 367] on h3 "The Power of Language" at bounding box center [529, 360] width 142 height 19
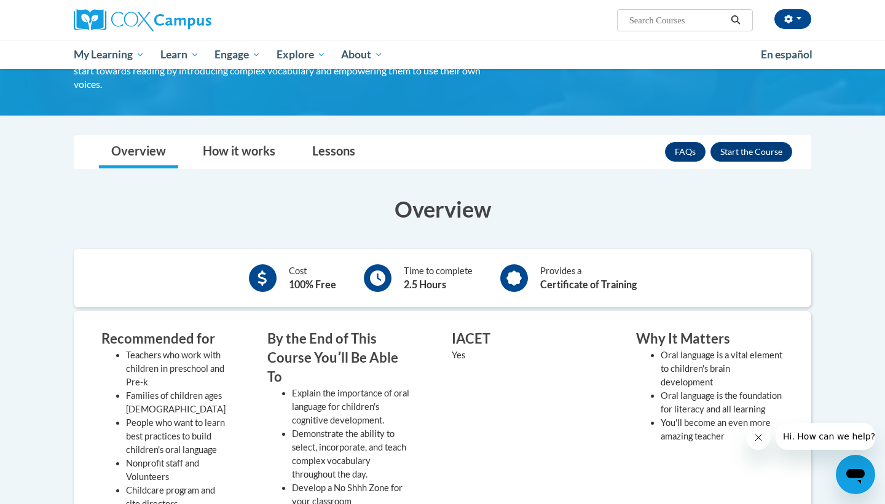
scroll to position [108, 0]
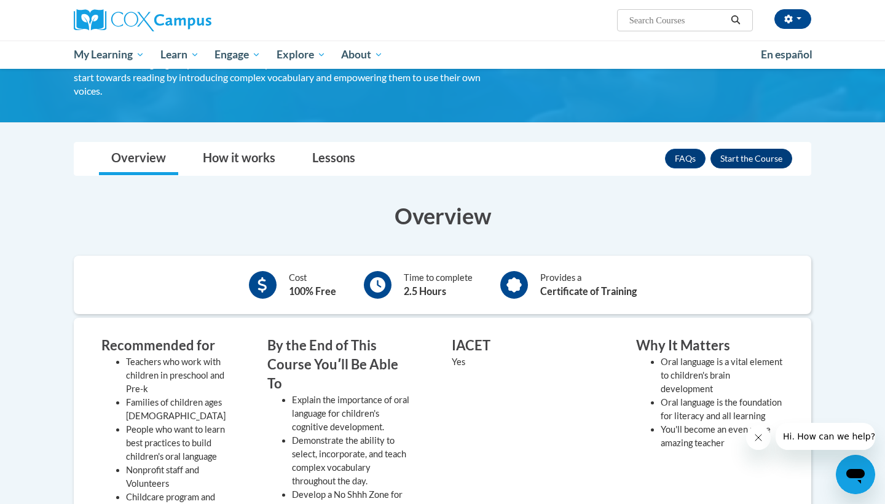
click at [762, 159] on button "Enroll" at bounding box center [751, 159] width 82 height 20
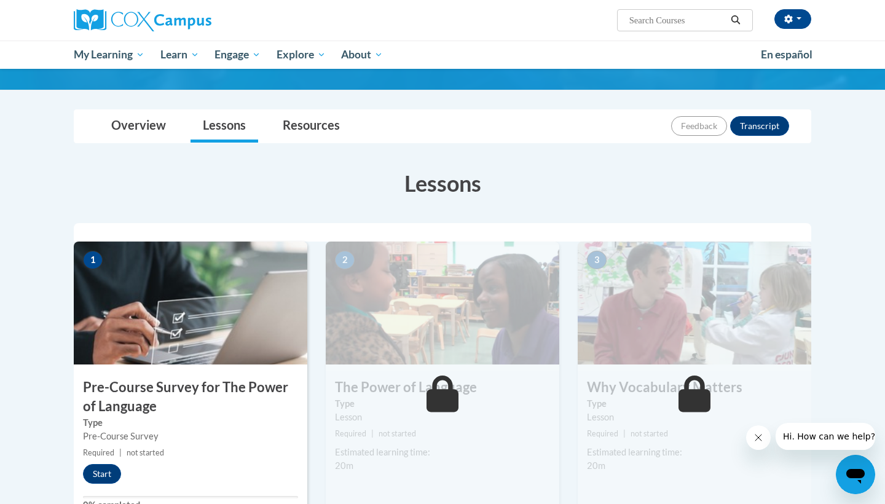
scroll to position [109, 0]
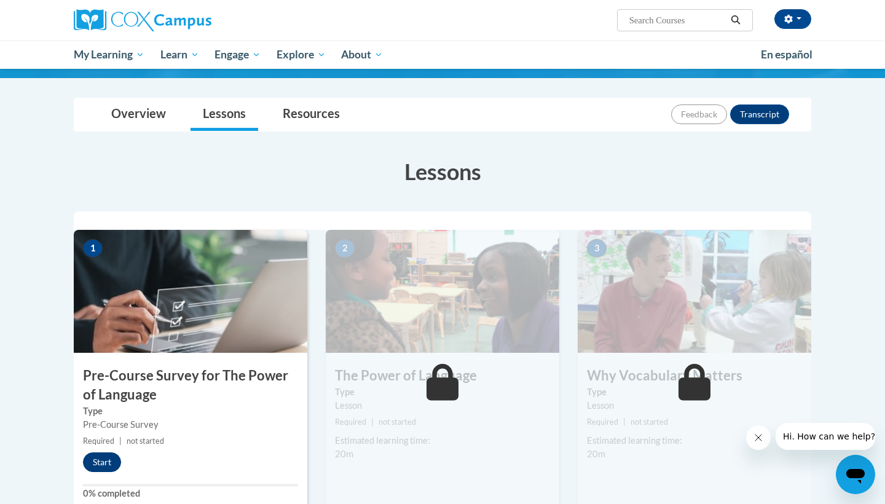
click at [111, 463] on button "Start" at bounding box center [102, 462] width 38 height 20
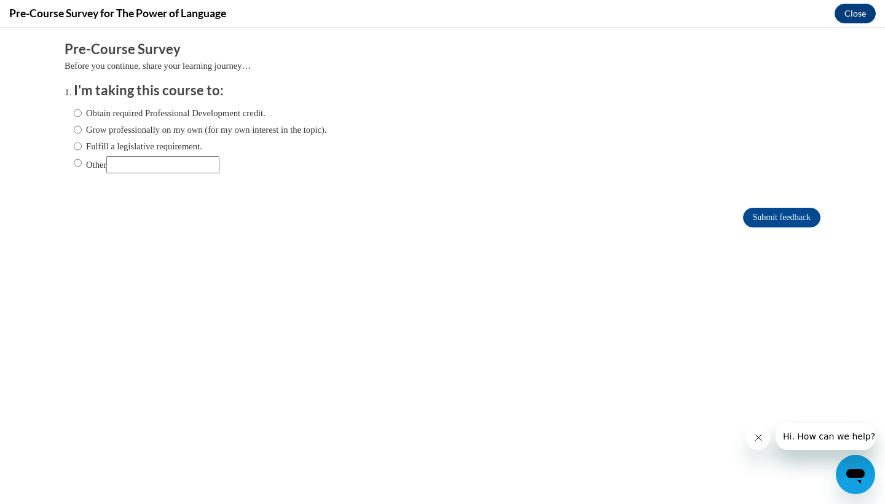
scroll to position [0, 0]
click at [155, 110] on label "Obtain required Professional Development credit." at bounding box center [170, 113] width 192 height 14
click at [82, 110] on input "Obtain required Professional Development credit." at bounding box center [78, 113] width 8 height 14
radio input "true"
click at [759, 211] on input "Submit feedback" at bounding box center [781, 218] width 77 height 20
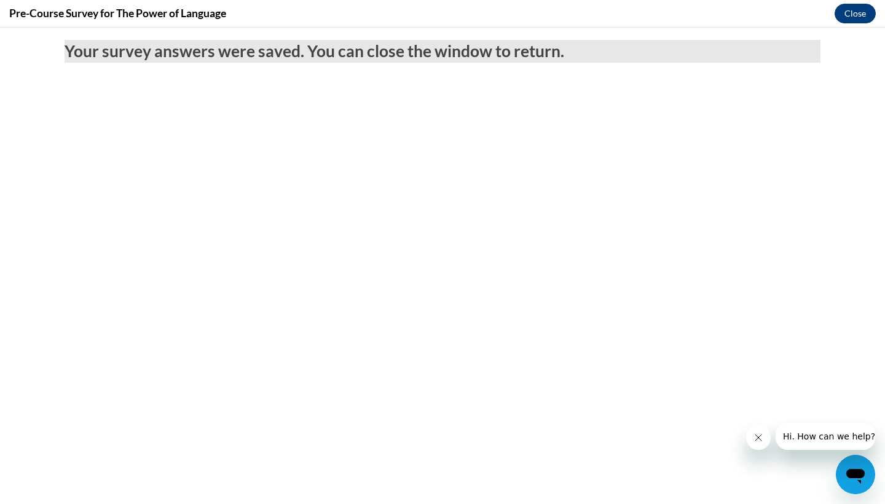
click at [860, 18] on button "Close" at bounding box center [854, 14] width 41 height 20
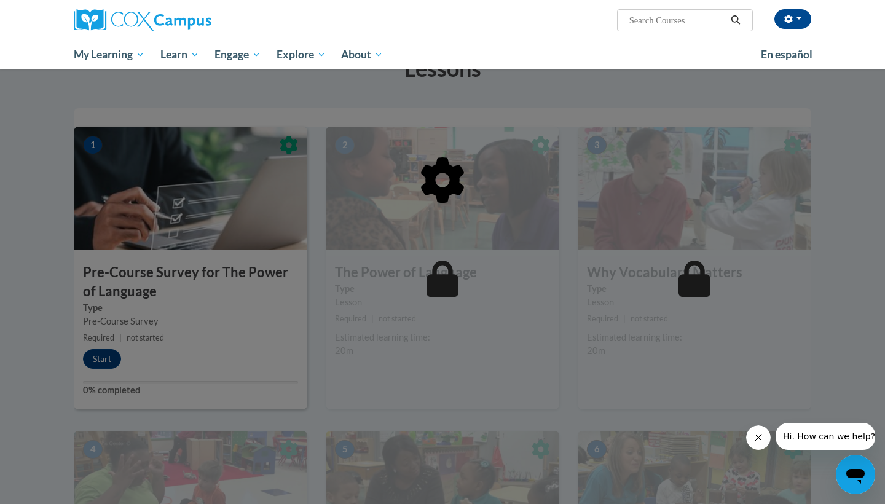
scroll to position [216, 0]
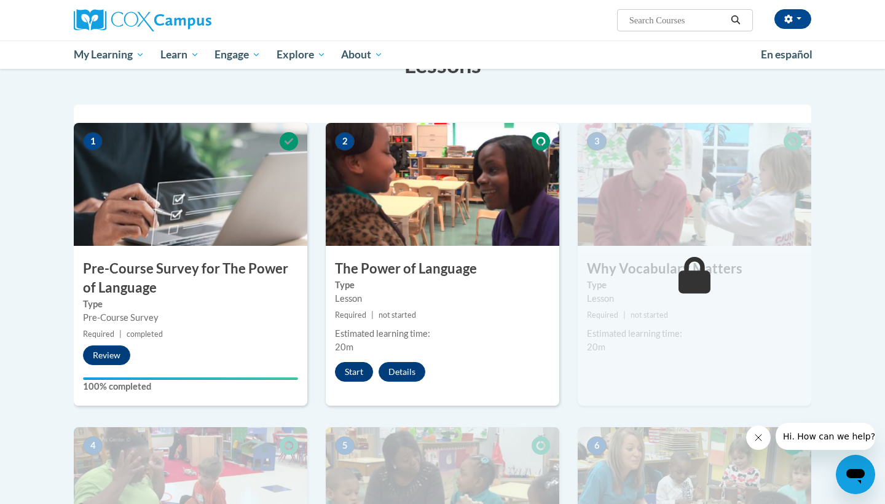
click at [347, 379] on button "Start" at bounding box center [354, 372] width 38 height 20
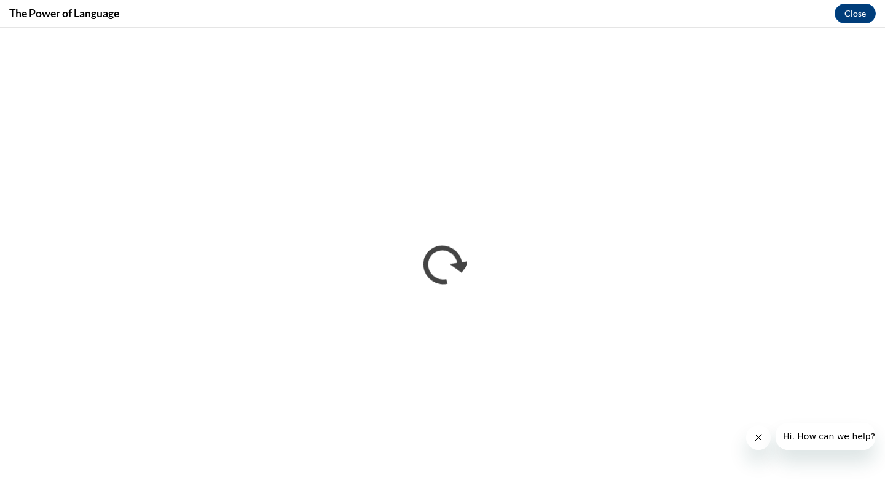
scroll to position [0, 0]
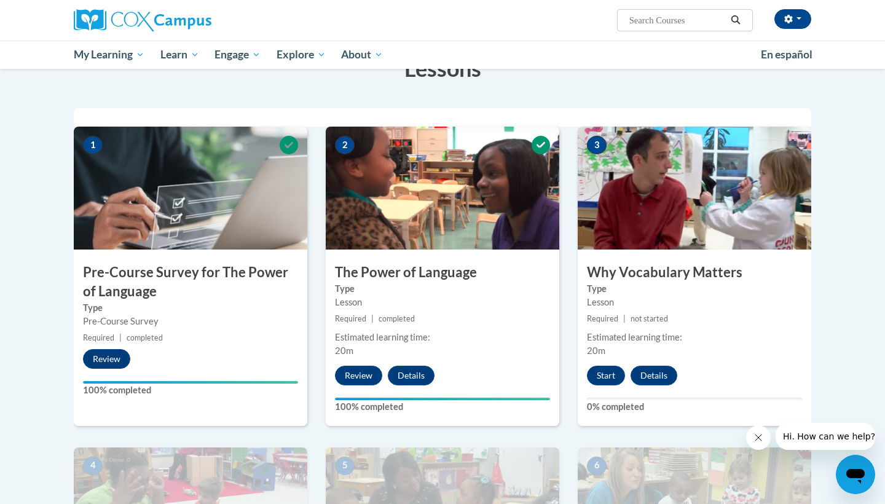
scroll to position [213, 0]
click at [601, 375] on button "Start" at bounding box center [606, 376] width 38 height 20
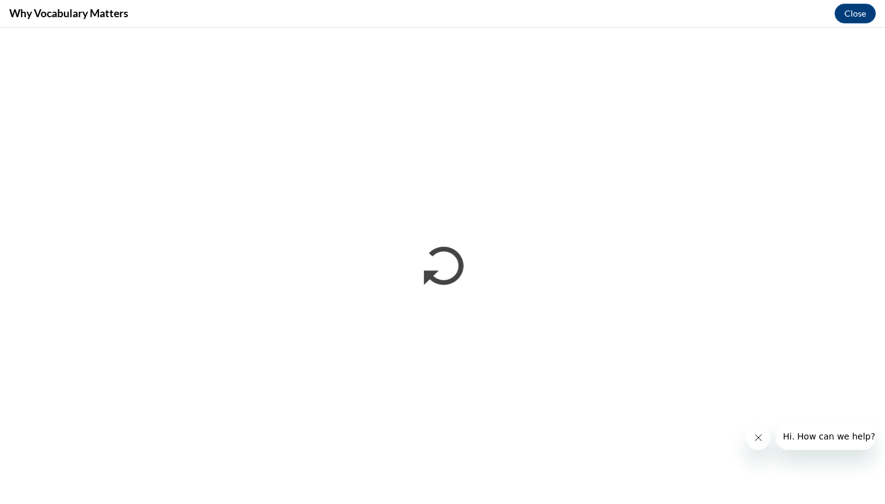
scroll to position [0, 0]
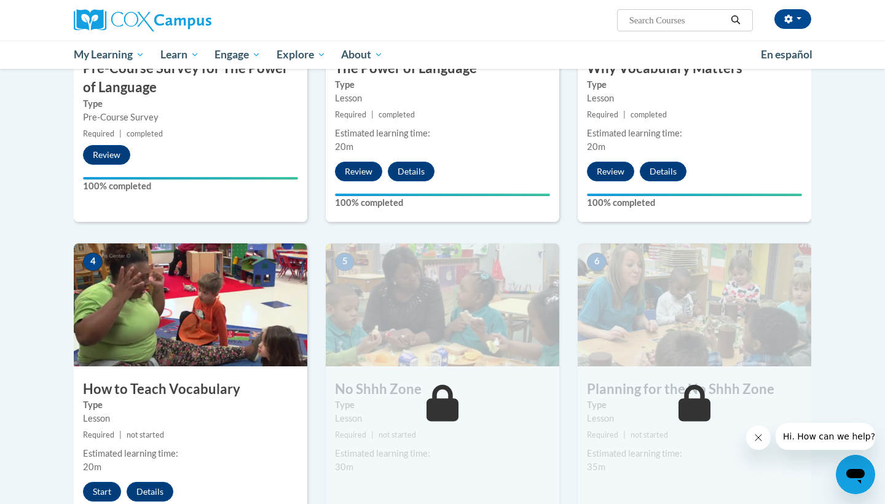
scroll to position [428, 0]
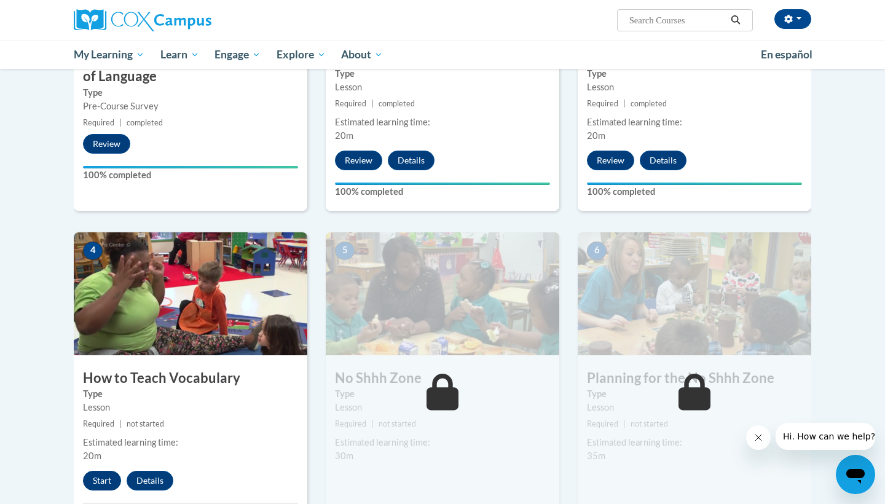
click at [111, 484] on button "Start" at bounding box center [102, 481] width 38 height 20
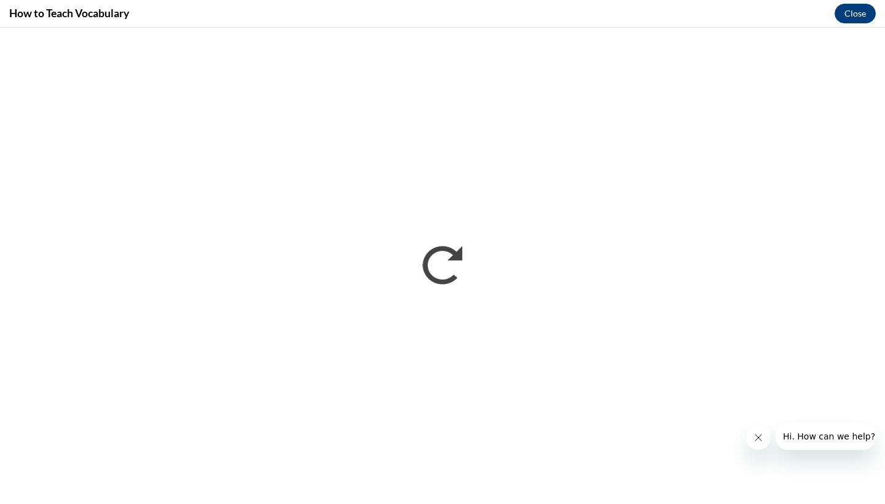
scroll to position [0, 0]
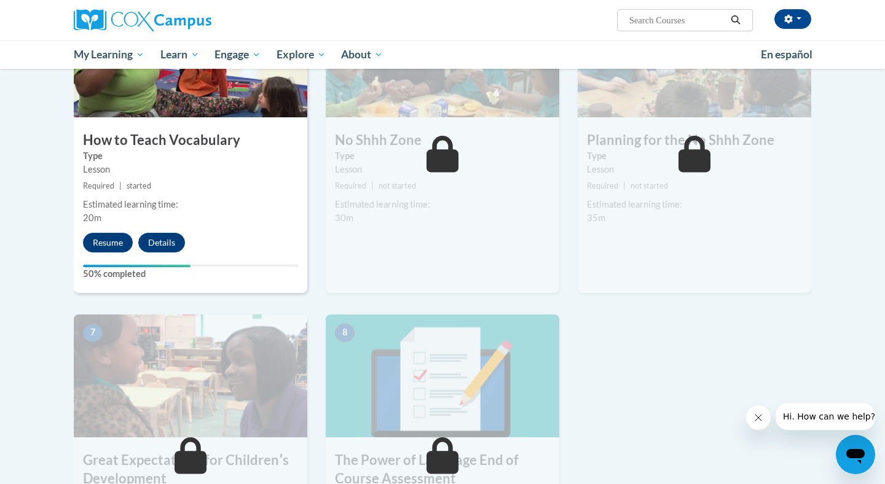
scroll to position [660, 0]
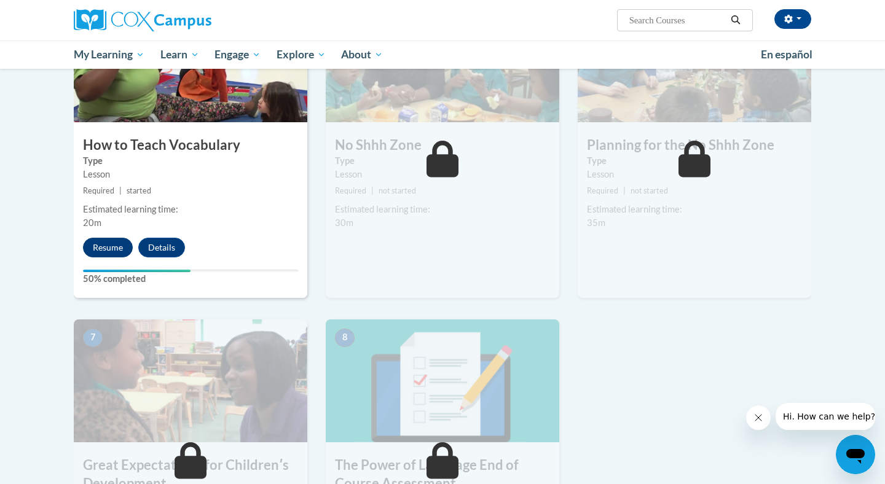
click at [112, 239] on button "Resume" at bounding box center [108, 248] width 50 height 20
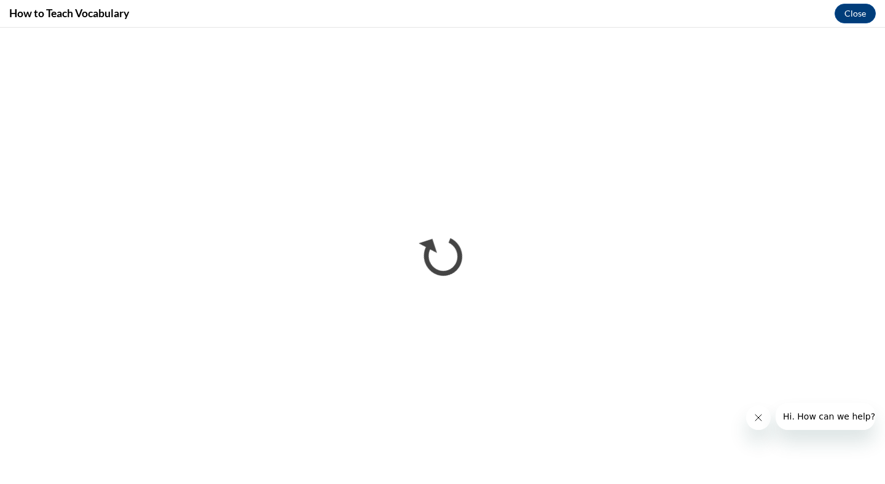
scroll to position [0, 0]
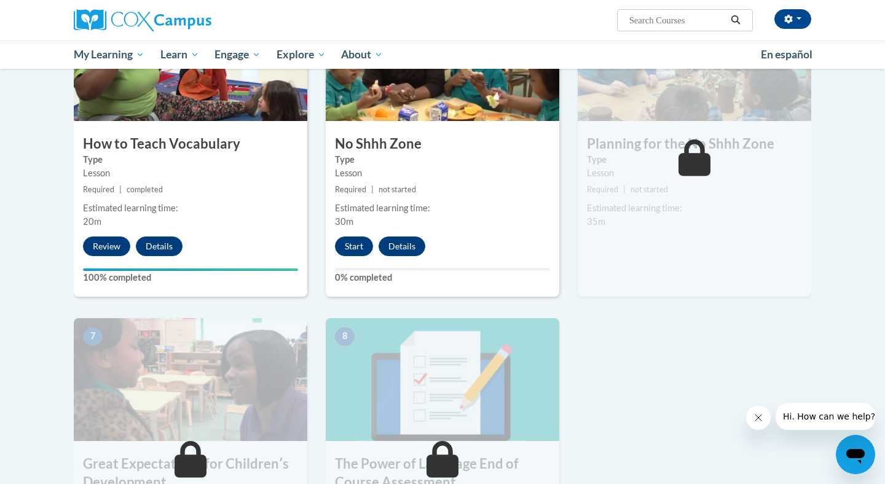
scroll to position [637, 0]
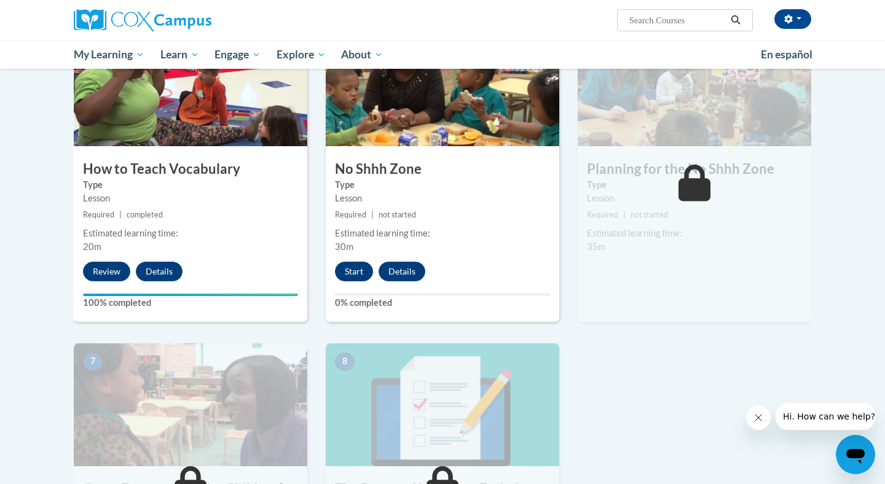
click at [351, 262] on button "Start" at bounding box center [354, 272] width 38 height 20
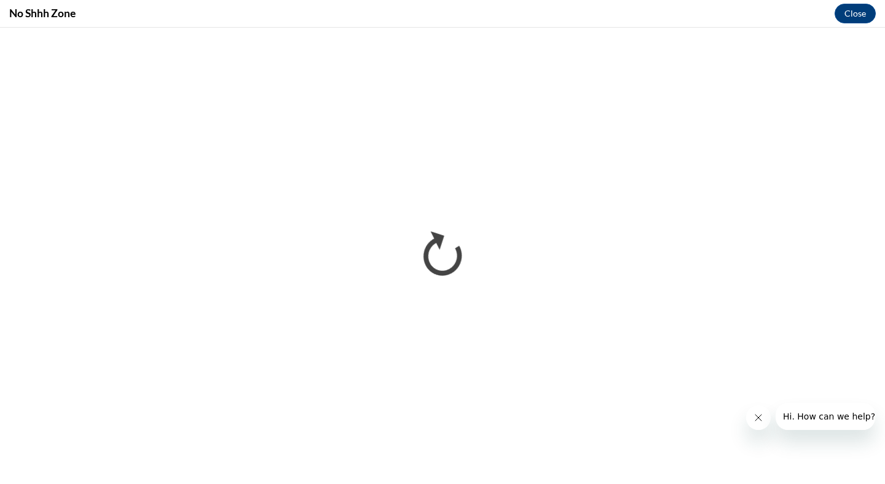
scroll to position [0, 0]
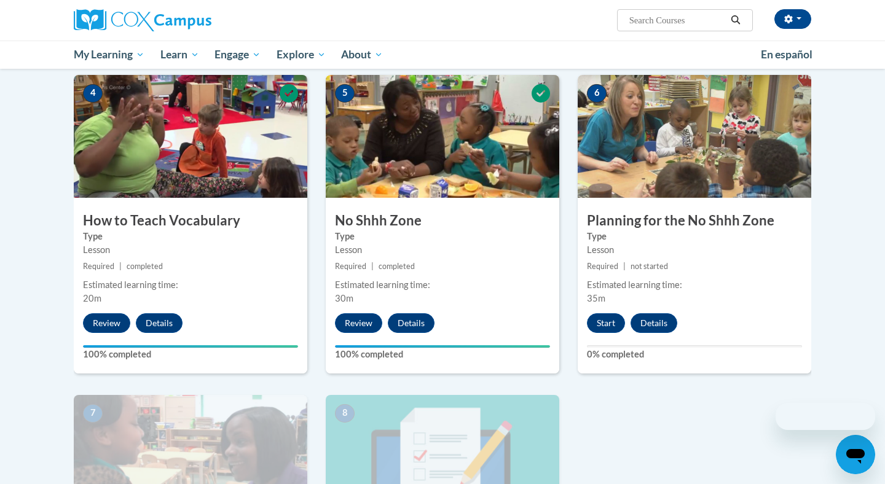
scroll to position [692, 0]
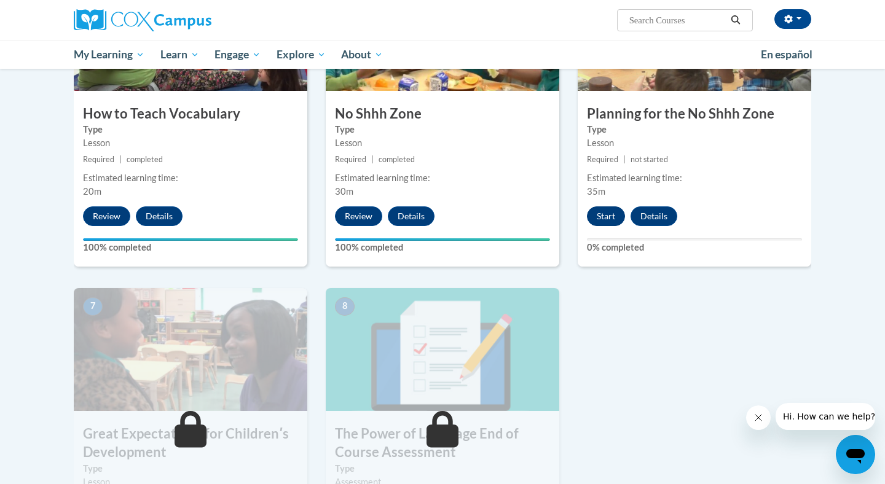
click at [602, 214] on button "Start" at bounding box center [606, 216] width 38 height 20
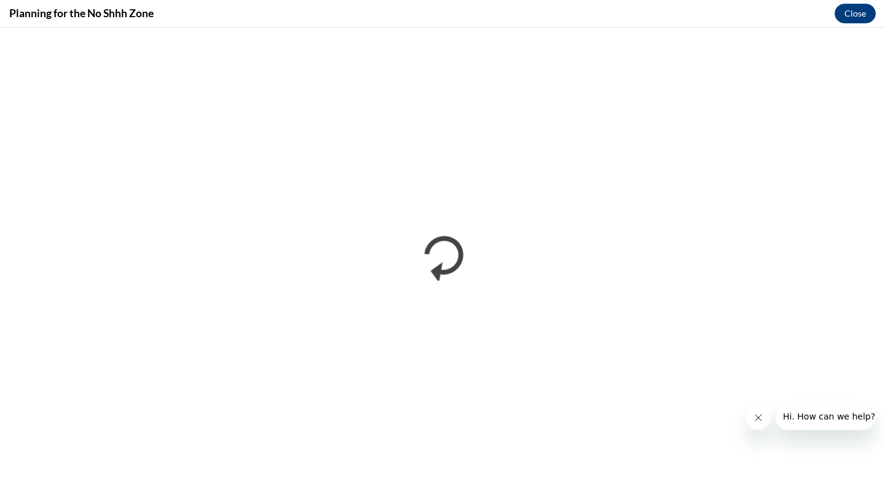
scroll to position [0, 0]
